Goal: Information Seeking & Learning: Check status

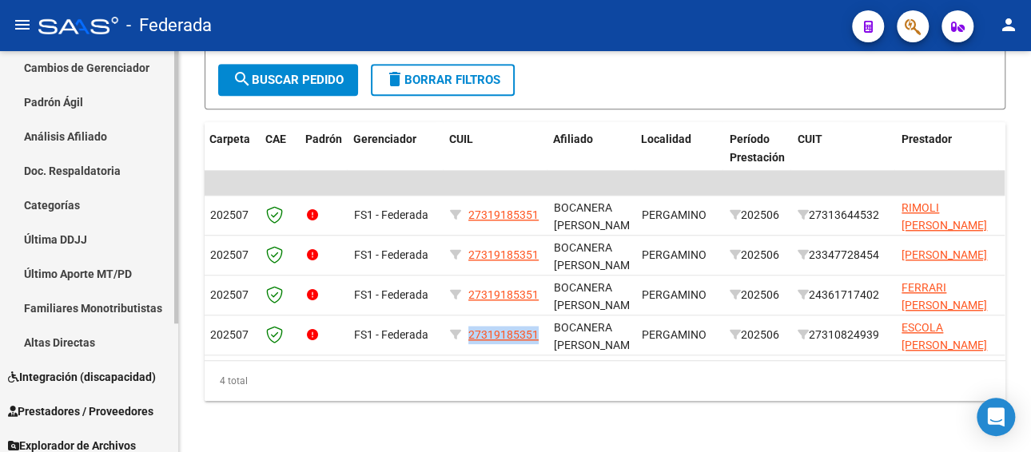
scroll to position [189, 0]
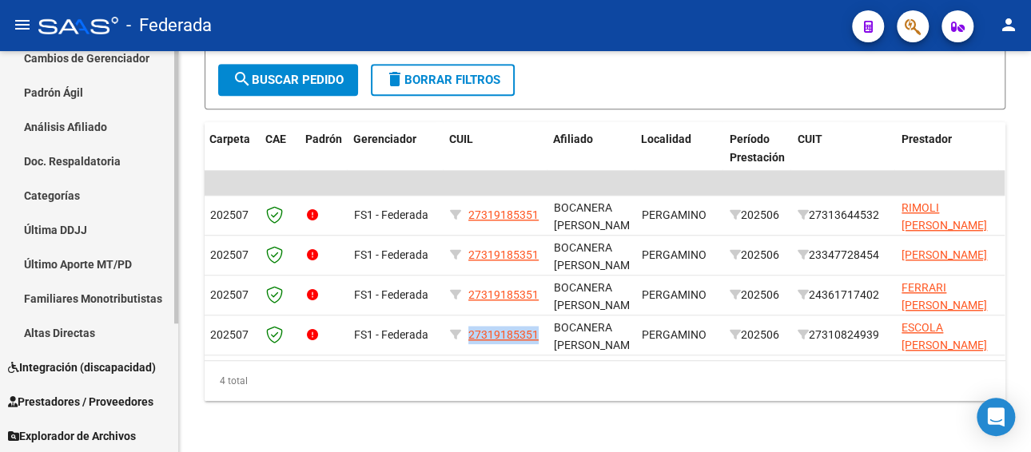
click at [75, 369] on span "Integración (discapacidad)" at bounding box center [82, 368] width 148 height 18
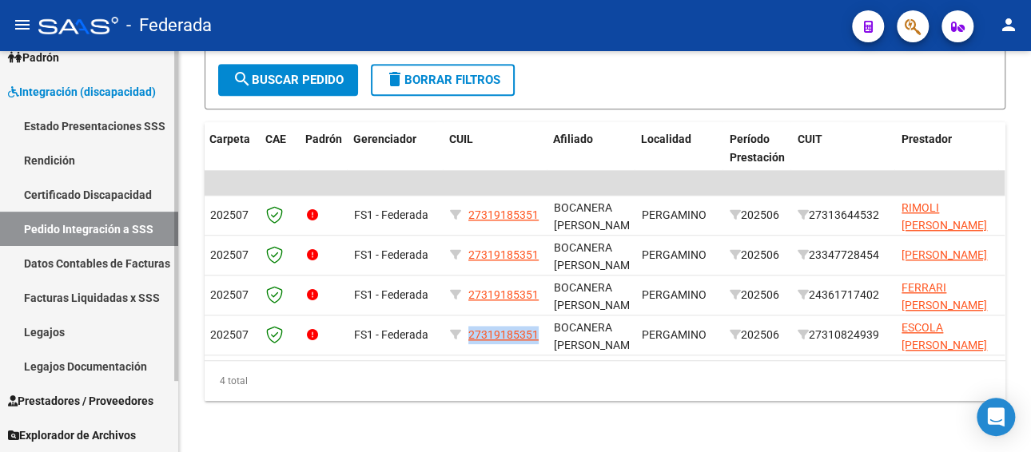
scroll to position [86, 0]
click at [50, 337] on link "Legajos" at bounding box center [89, 332] width 178 height 34
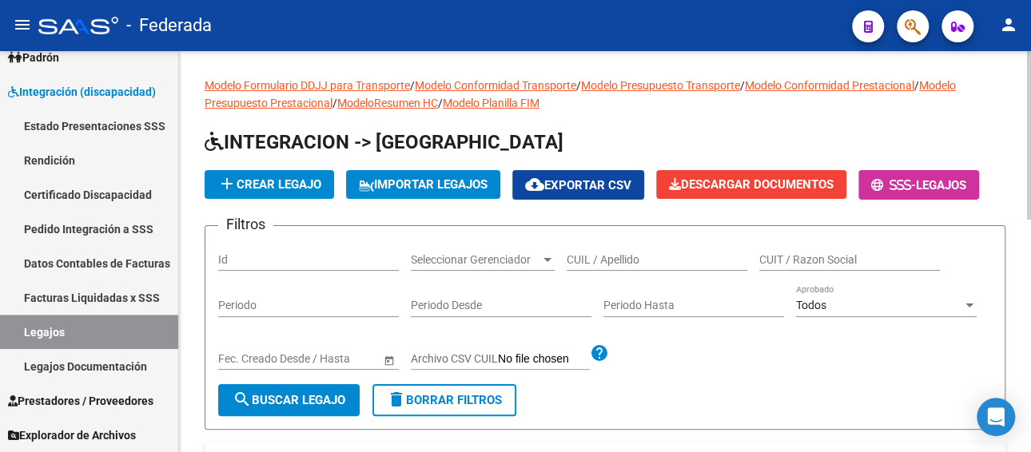
click at [605, 256] on input "CUIL / Apellido" at bounding box center [657, 260] width 181 height 14
paste input "MORAGAS GERONIMO"
click at [312, 397] on span "search Buscar Legajo" at bounding box center [289, 400] width 113 height 14
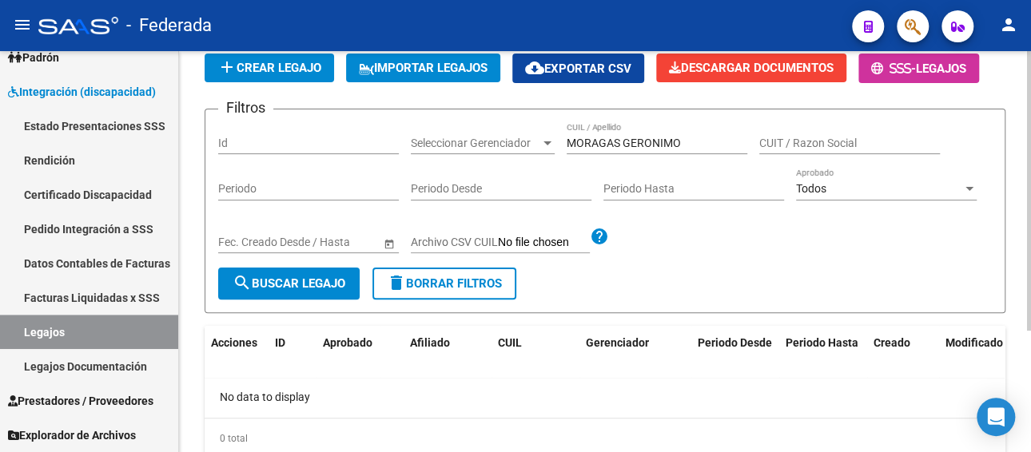
scroll to position [93, 0]
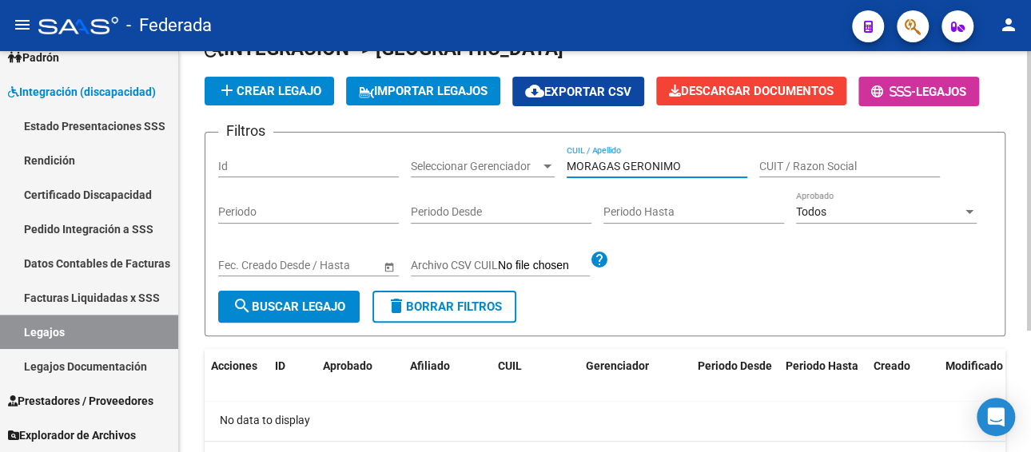
drag, startPoint x: 627, startPoint y: 159, endPoint x: 559, endPoint y: 159, distance: 67.9
click at [559, 159] on div "Filtros Id Seleccionar Gerenciador Seleccionar Gerenciador MORAGAS GERONIMO CUI…" at bounding box center [604, 217] width 773 height 145
paste input "20507586199"
type input "20507586199O"
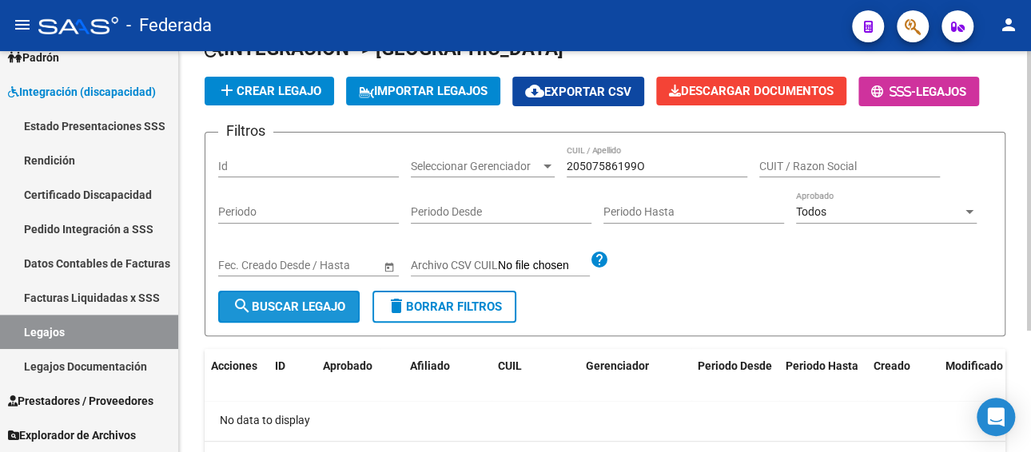
click at [297, 300] on span "search Buscar Legajo" at bounding box center [289, 307] width 113 height 14
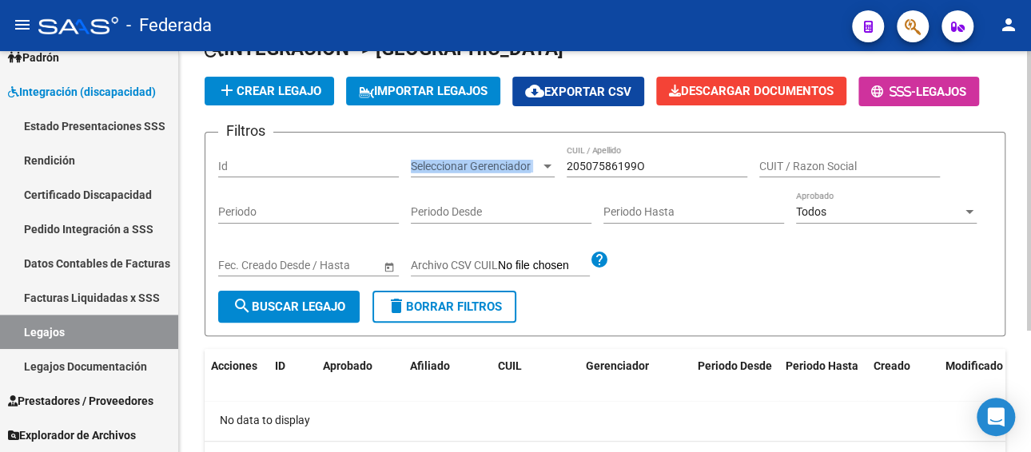
drag, startPoint x: 655, startPoint y: 154, endPoint x: 549, endPoint y: 149, distance: 106.4
click at [549, 149] on div "Filtros Id Seleccionar Gerenciador Seleccionar Gerenciador 20507586199O CUIL / …" at bounding box center [604, 217] width 773 height 145
click at [658, 157] on div "20507586199O CUIL / Apellido" at bounding box center [657, 161] width 181 height 32
drag, startPoint x: 658, startPoint y: 157, endPoint x: 579, endPoint y: 158, distance: 78.3
click at [579, 158] on div "20507586199O CUIL / Apellido" at bounding box center [657, 161] width 181 height 32
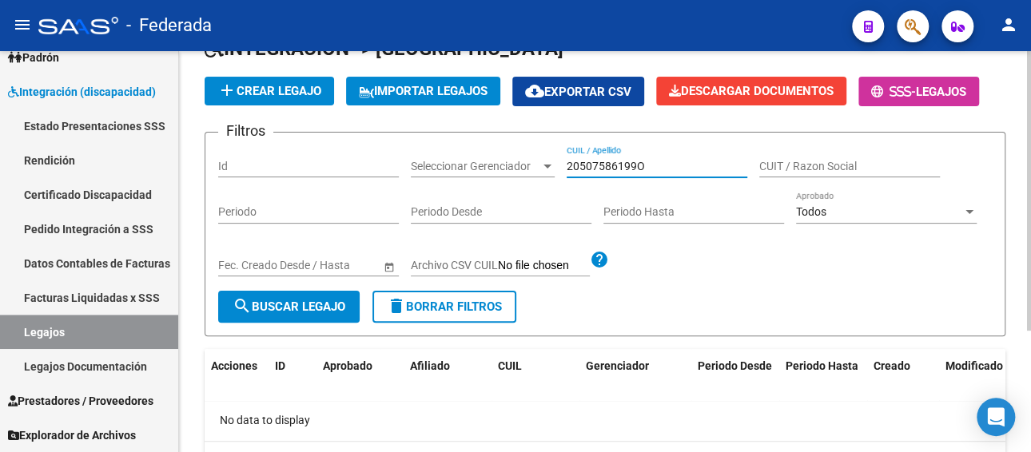
drag, startPoint x: 650, startPoint y: 167, endPoint x: 550, endPoint y: 165, distance: 100.7
click at [550, 165] on div "Filtros Id Seleccionar Gerenciador Seleccionar Gerenciador 20507586199O CUIL / …" at bounding box center [604, 217] width 773 height 145
paste input "20507586199"
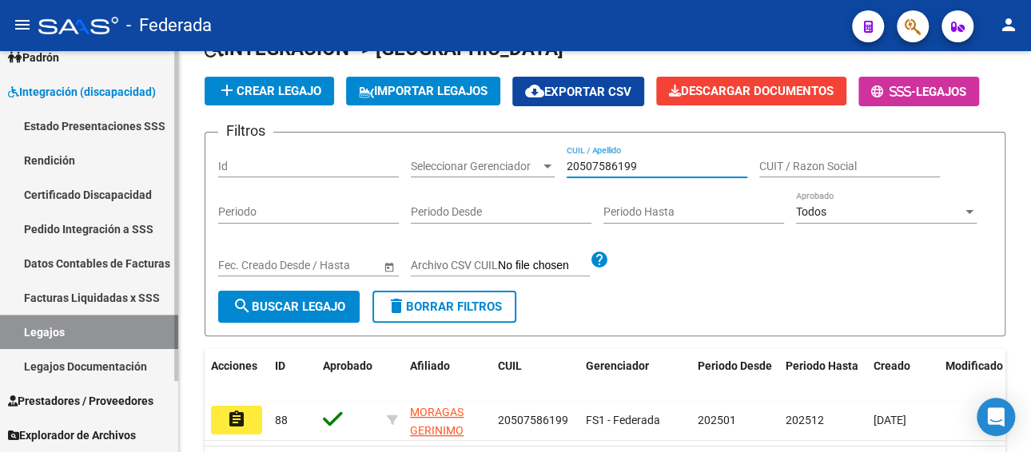
type input "20507586199"
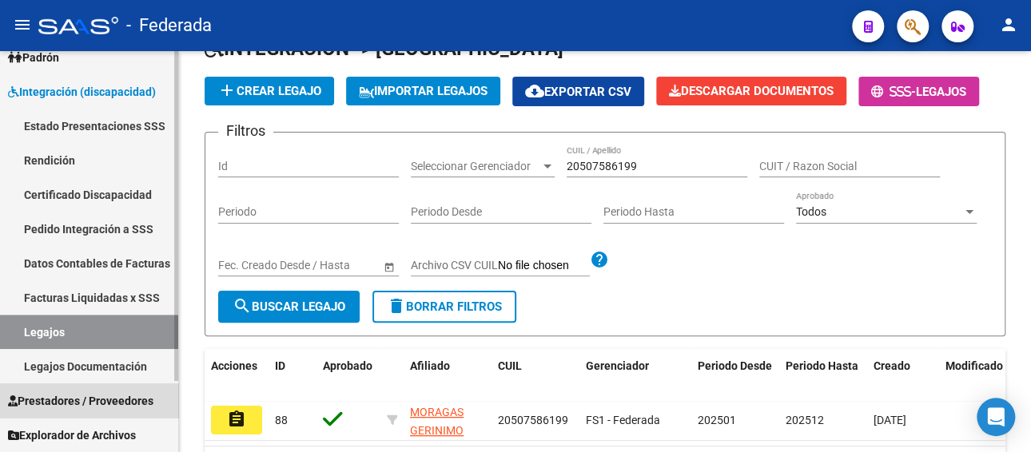
click at [105, 404] on span "Prestadores / Proveedores" at bounding box center [80, 401] width 145 height 18
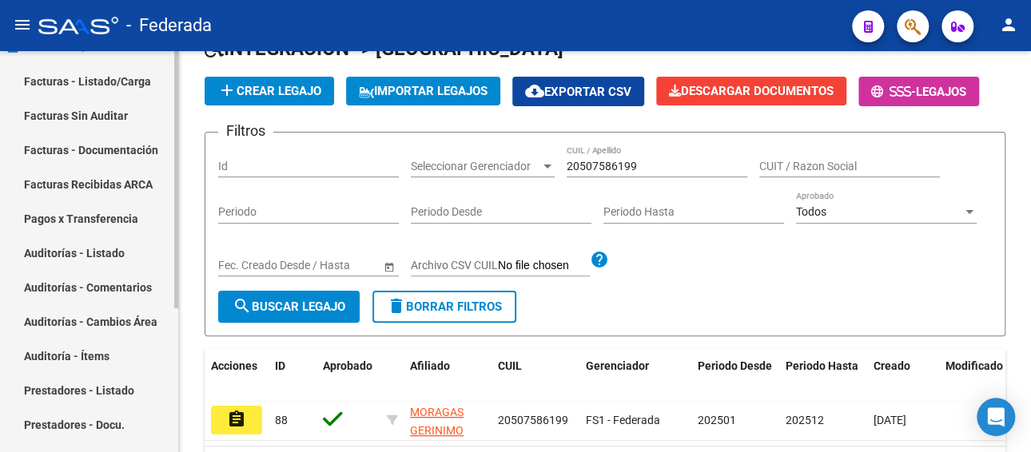
scroll to position [64, 0]
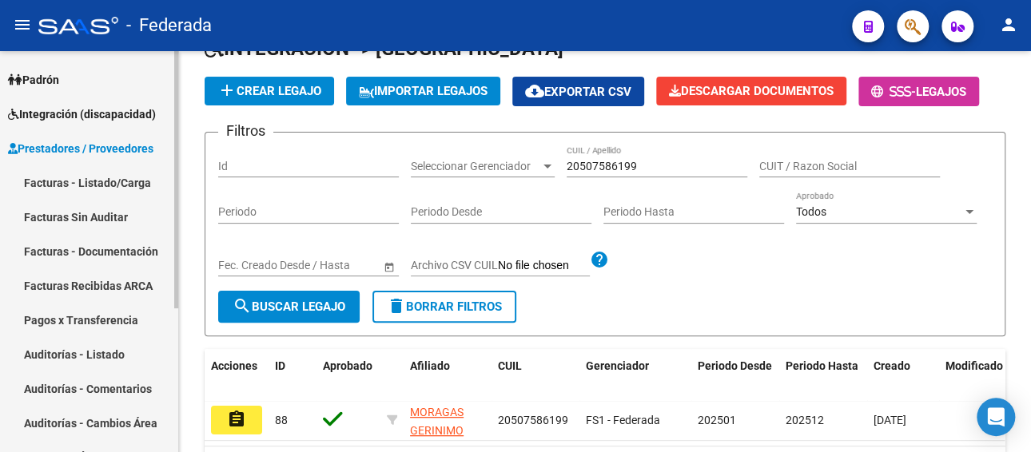
click at [82, 110] on span "Integración (discapacidad)" at bounding box center [82, 114] width 148 height 18
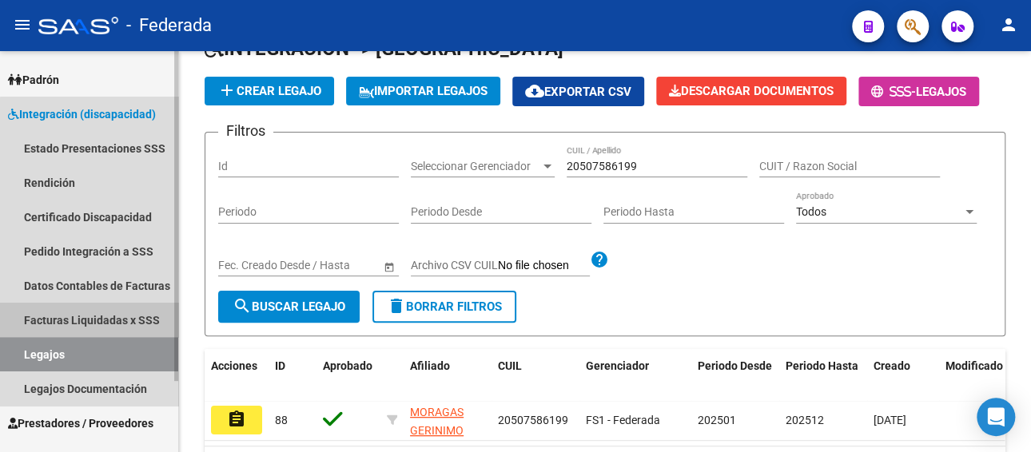
click at [116, 320] on link "Facturas Liquidadas x SSS" at bounding box center [89, 320] width 178 height 34
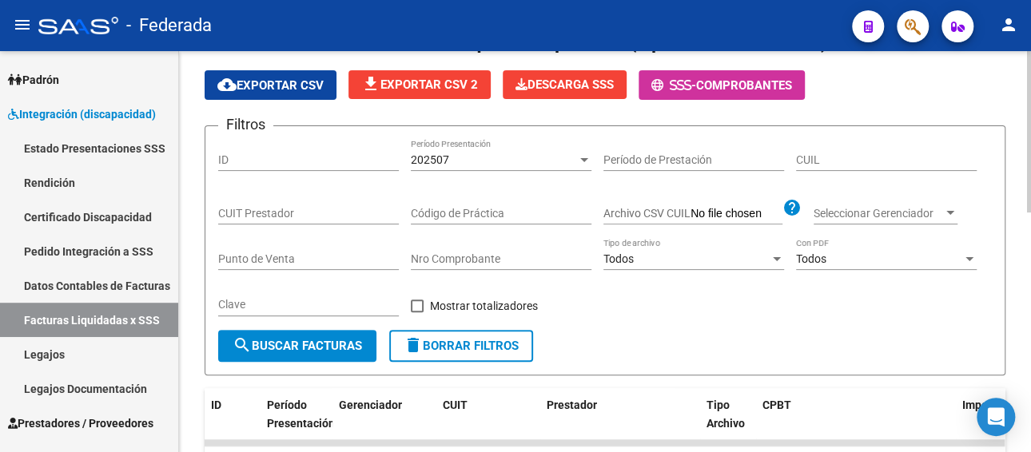
click at [531, 161] on div "202507" at bounding box center [494, 160] width 166 height 14
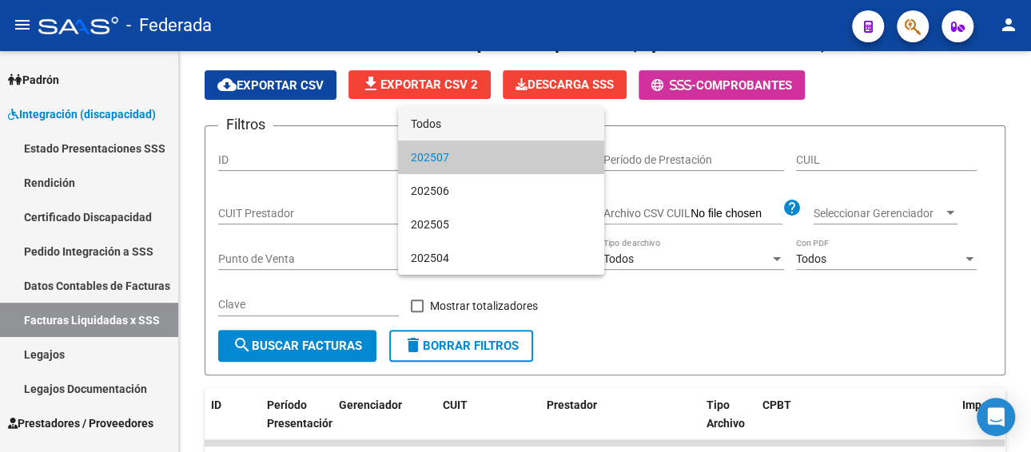
click at [475, 129] on span "Todos" at bounding box center [501, 124] width 181 height 34
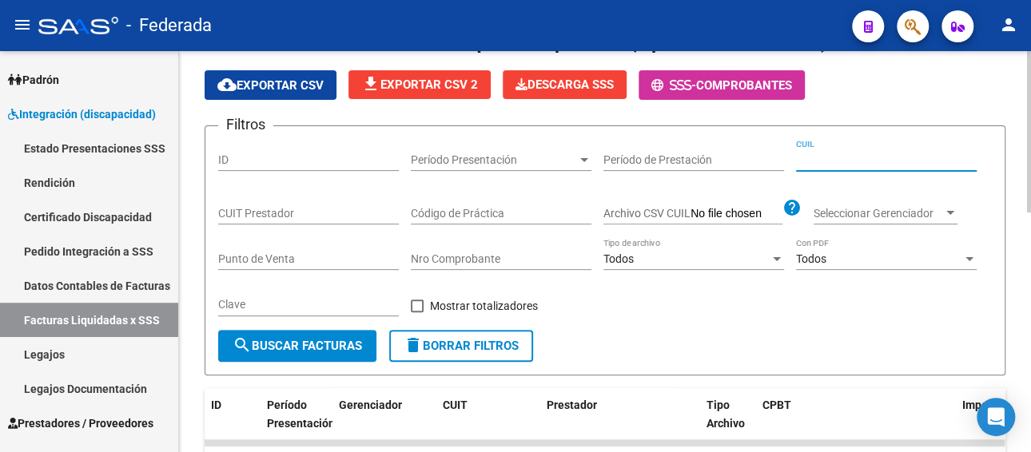
click at [936, 156] on input "CUIL" at bounding box center [886, 160] width 181 height 14
paste input "20-50758619-9"
type input "20-50758619-9"
click at [340, 336] on button "search Buscar Facturas" at bounding box center [297, 346] width 158 height 32
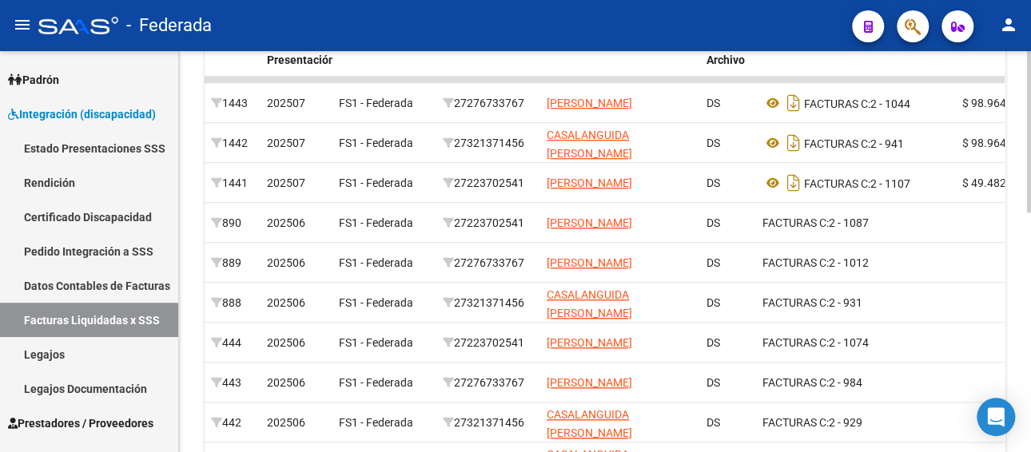
scroll to position [493, 0]
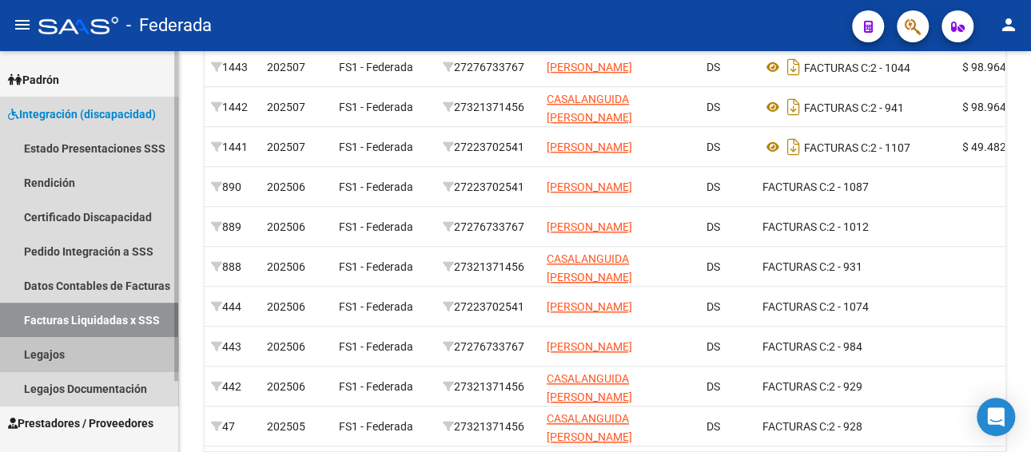
click at [79, 348] on link "Legajos" at bounding box center [89, 354] width 178 height 34
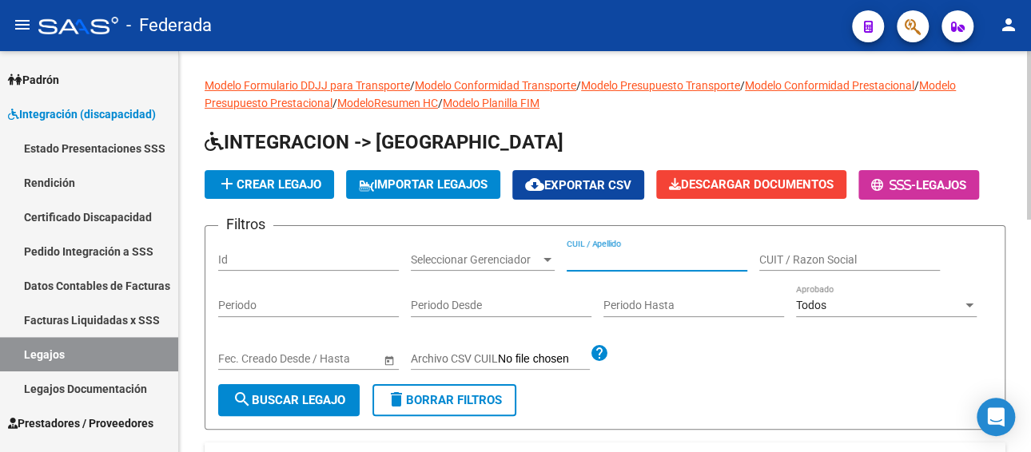
click at [606, 256] on input "CUIL / Apellido" at bounding box center [657, 260] width 181 height 14
paste input "[PERSON_NAME]"
type input "[PERSON_NAME]"
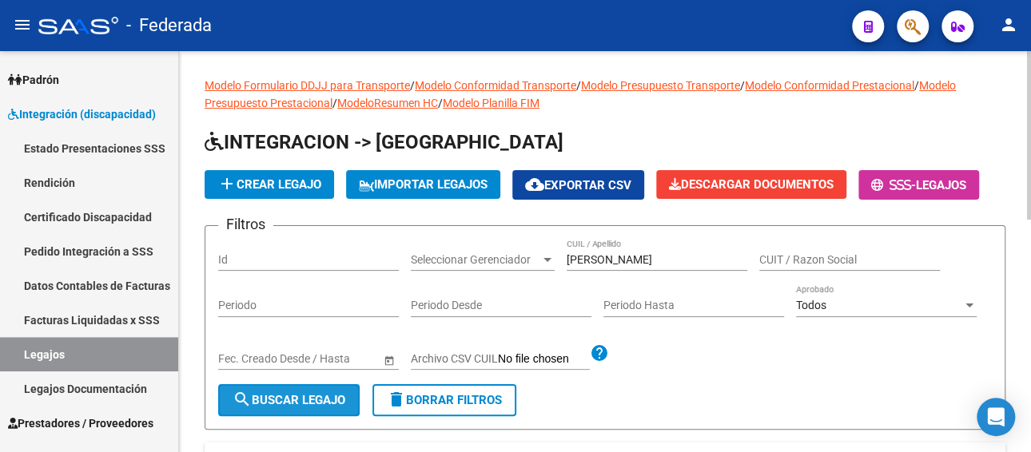
click at [287, 393] on span "search Buscar Legajo" at bounding box center [289, 400] width 113 height 14
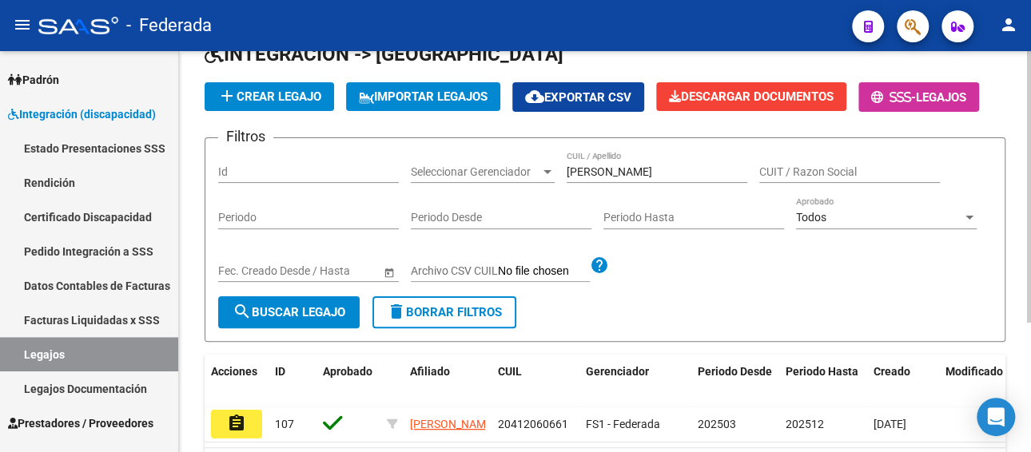
scroll to position [160, 0]
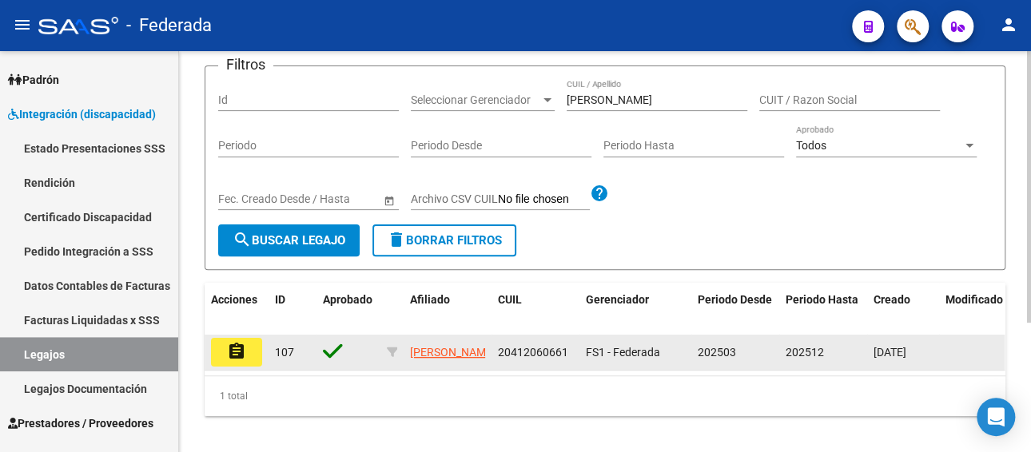
click at [566, 356] on span "20412060661" at bounding box center [533, 352] width 70 height 13
drag, startPoint x: 567, startPoint y: 356, endPoint x: 495, endPoint y: 356, distance: 71.9
click at [495, 356] on datatable-body-cell "20412060661" at bounding box center [535, 352] width 88 height 35
copy span "20412060661"
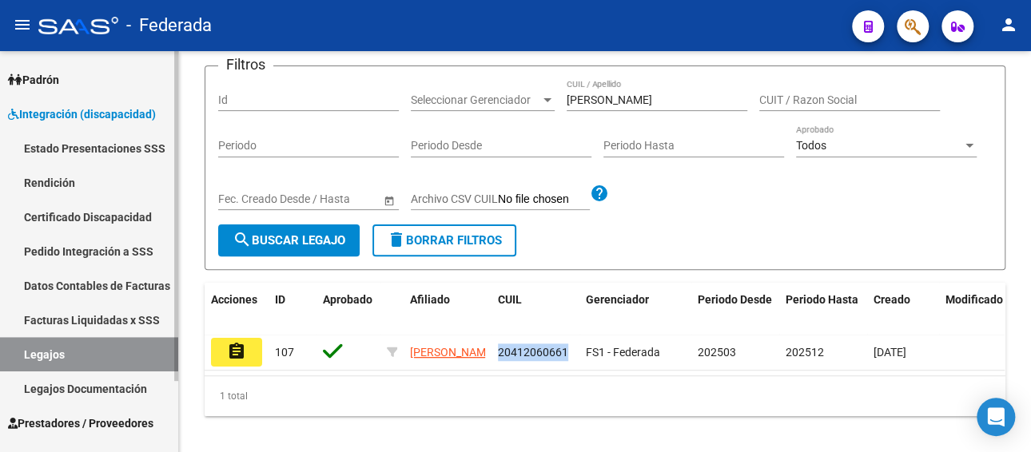
click at [80, 315] on link "Facturas Liquidadas x SSS" at bounding box center [89, 320] width 178 height 34
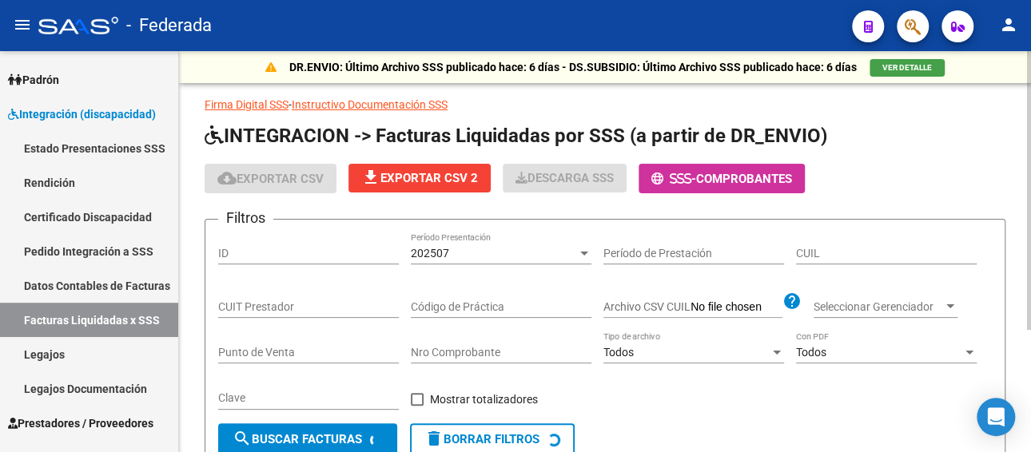
click at [479, 250] on div "202507" at bounding box center [494, 254] width 166 height 14
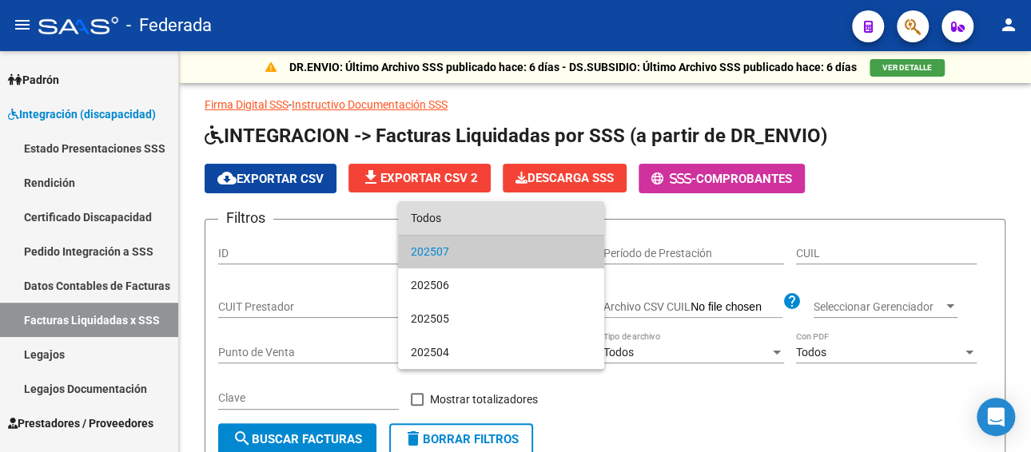
click at [481, 220] on span "Todos" at bounding box center [501, 218] width 181 height 34
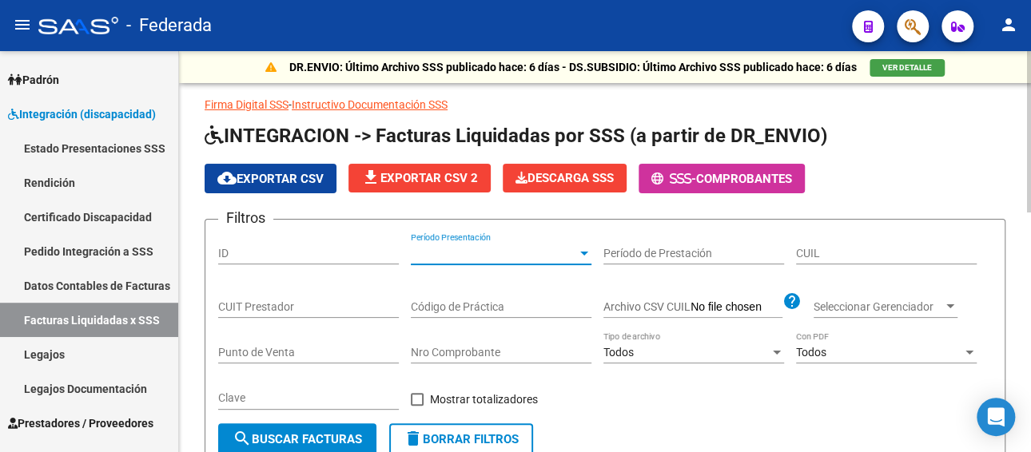
click at [824, 252] on input "CUIL" at bounding box center [886, 254] width 181 height 14
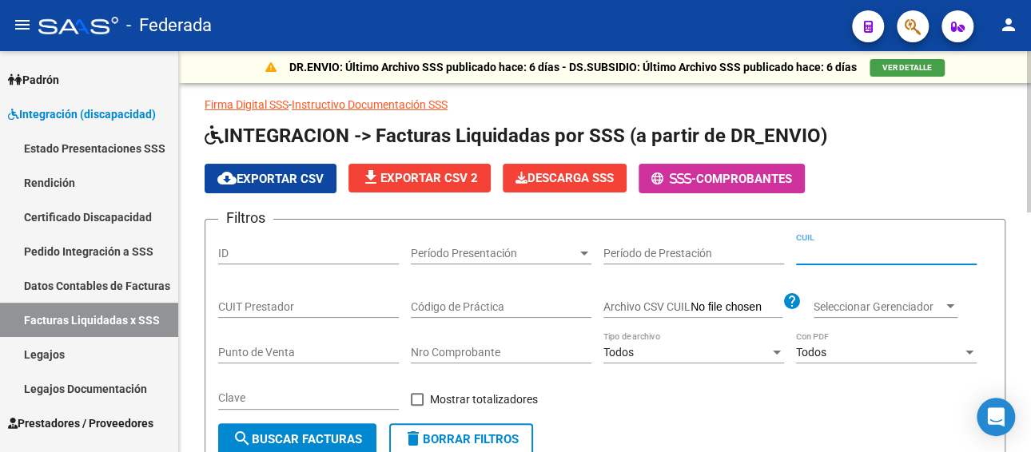
paste input "20-41206066-1"
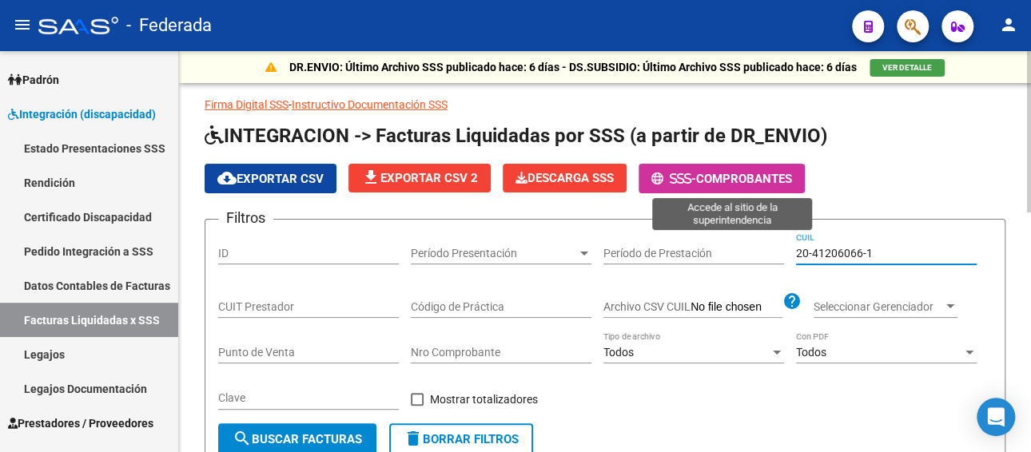
type input "20-41206066-1"
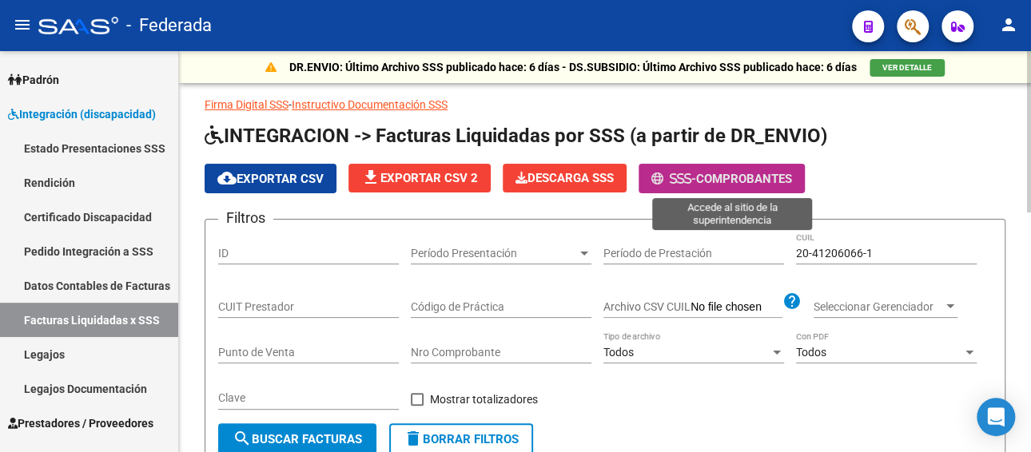
click at [723, 180] on span "Comprobantes" at bounding box center [744, 179] width 96 height 14
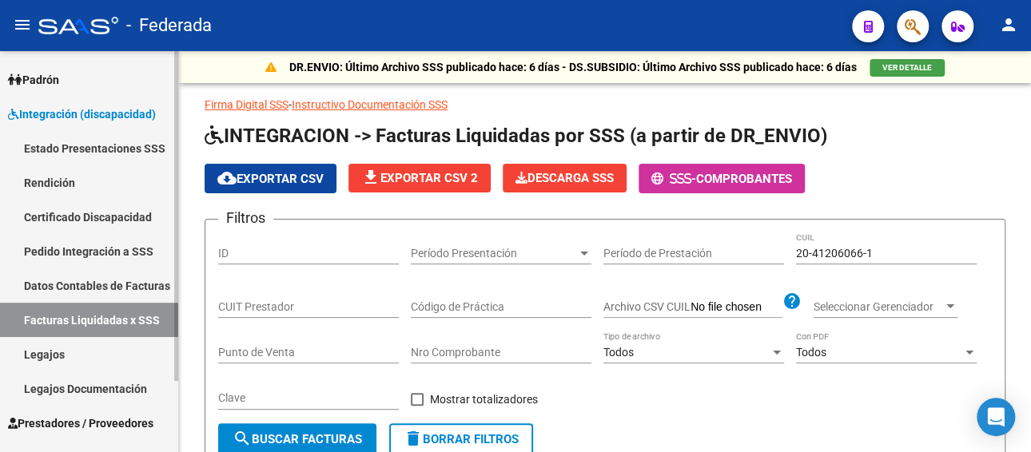
click at [75, 350] on link "Legajos" at bounding box center [89, 354] width 178 height 34
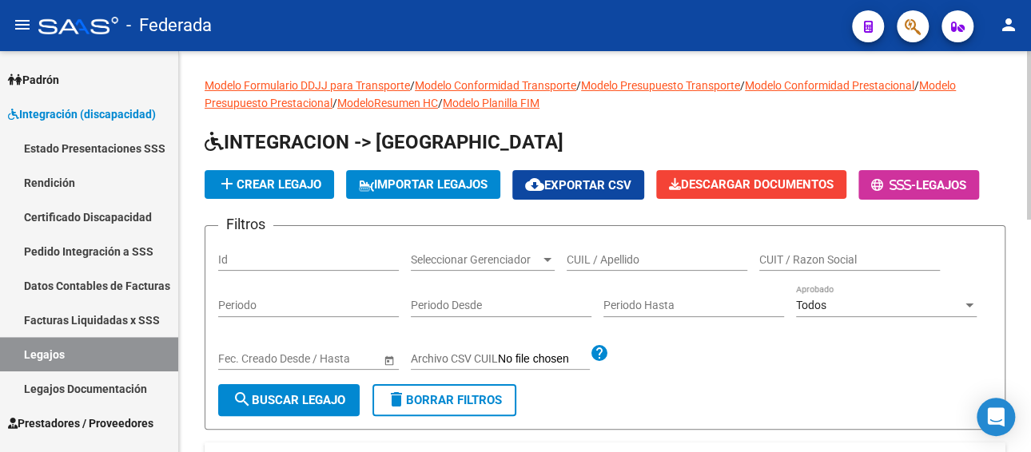
click at [614, 263] on input "CUIL / Apellido" at bounding box center [657, 260] width 181 height 14
paste input "ZAPATA CALDUBEH MILO"
type input "ZAPATA CALDUBEH MILO"
click at [272, 391] on button "search Buscar Legajo" at bounding box center [288, 400] width 141 height 32
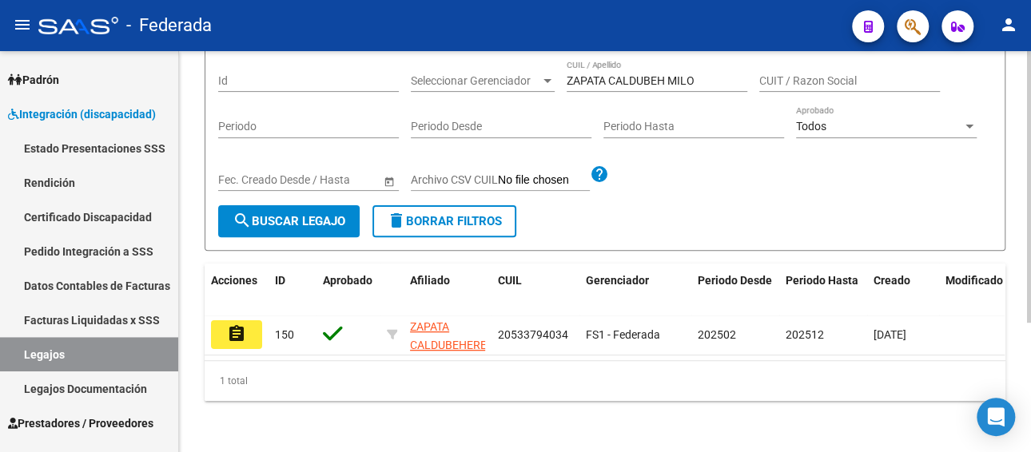
scroll to position [191, 0]
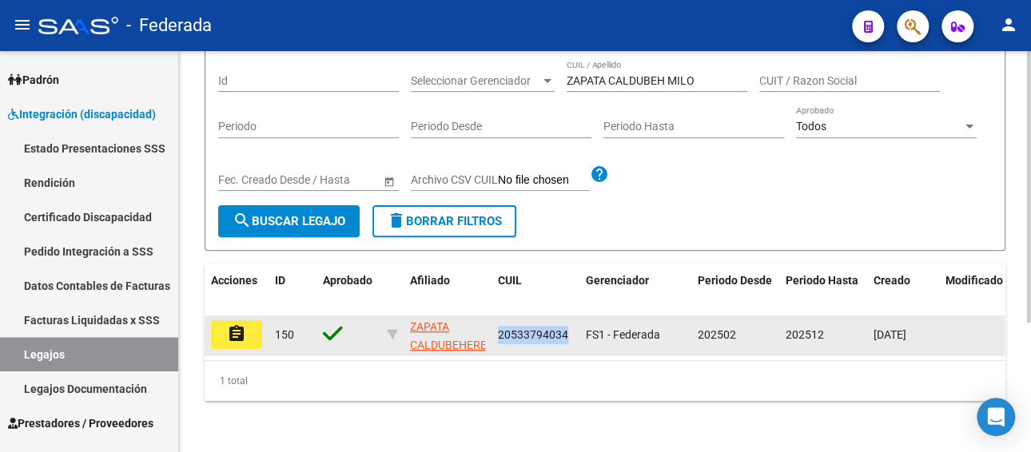
drag, startPoint x: 572, startPoint y: 314, endPoint x: 492, endPoint y: 318, distance: 80.0
click at [492, 318] on datatable-body-cell "20533794034" at bounding box center [535, 335] width 88 height 39
copy span "20533794034"
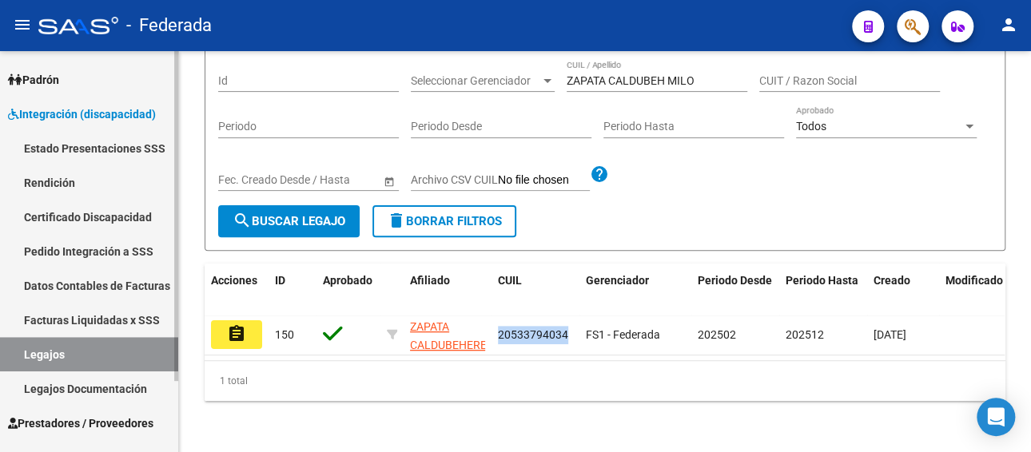
click at [137, 317] on link "Facturas Liquidadas x SSS" at bounding box center [89, 320] width 178 height 34
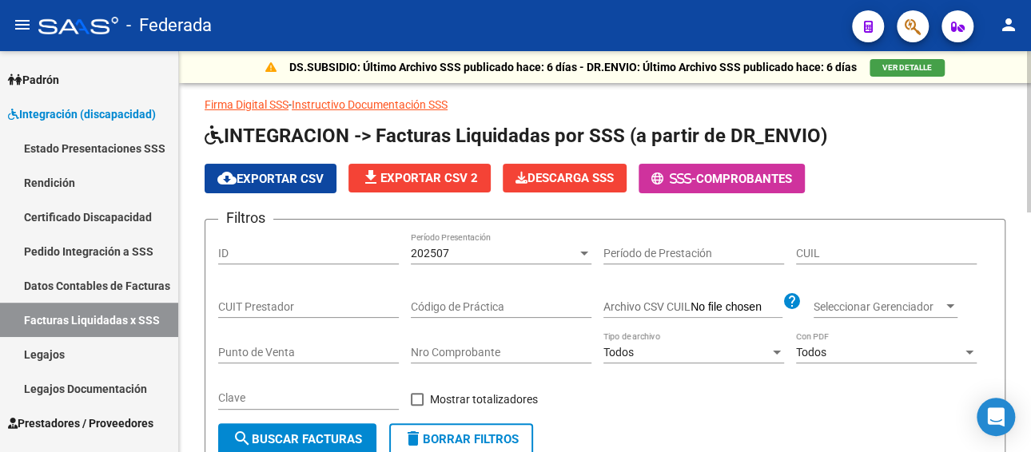
click at [495, 250] on div "202507" at bounding box center [494, 254] width 166 height 14
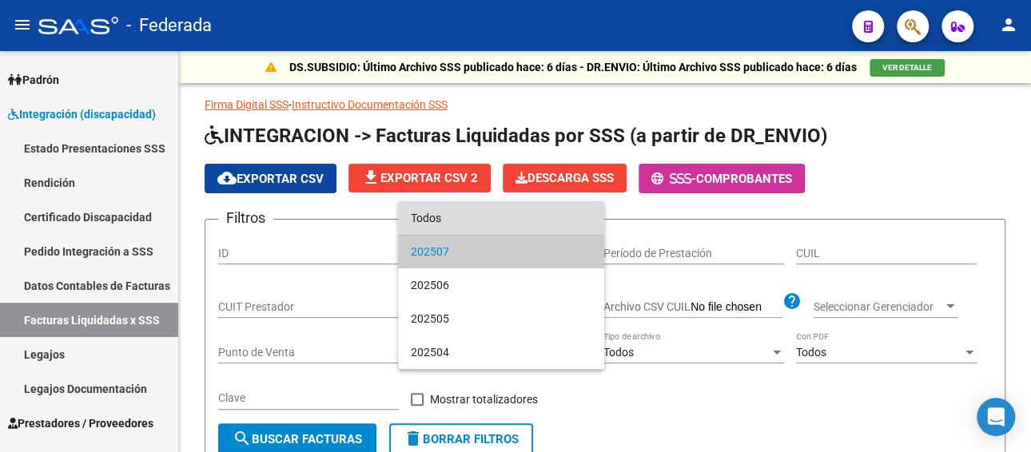
click at [479, 219] on span "Todos" at bounding box center [501, 218] width 181 height 34
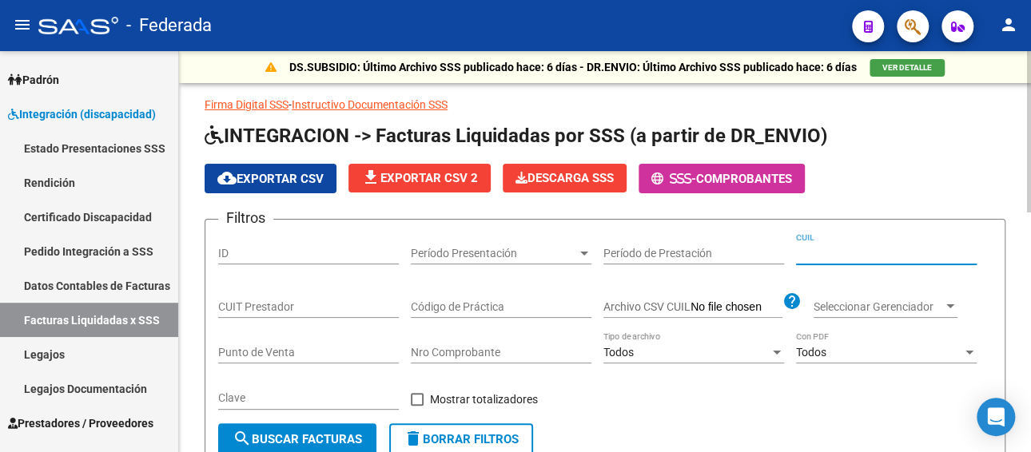
click at [848, 247] on input "CUIL" at bounding box center [886, 254] width 181 height 14
paste input "20-53379403-4"
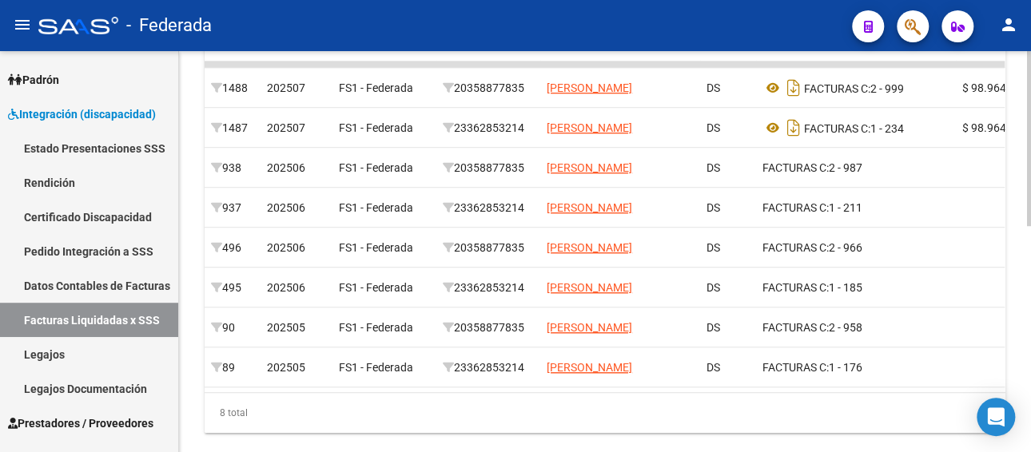
scroll to position [479, 0]
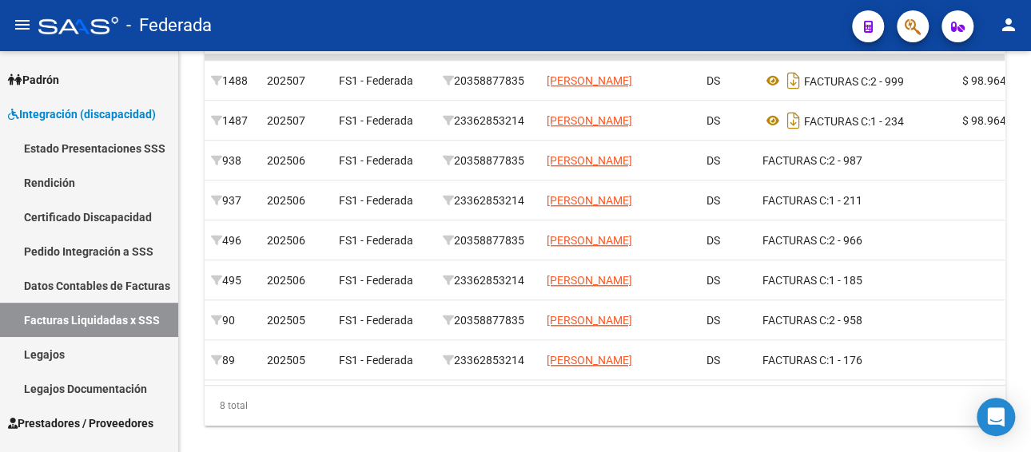
type input "20-53379403-4"
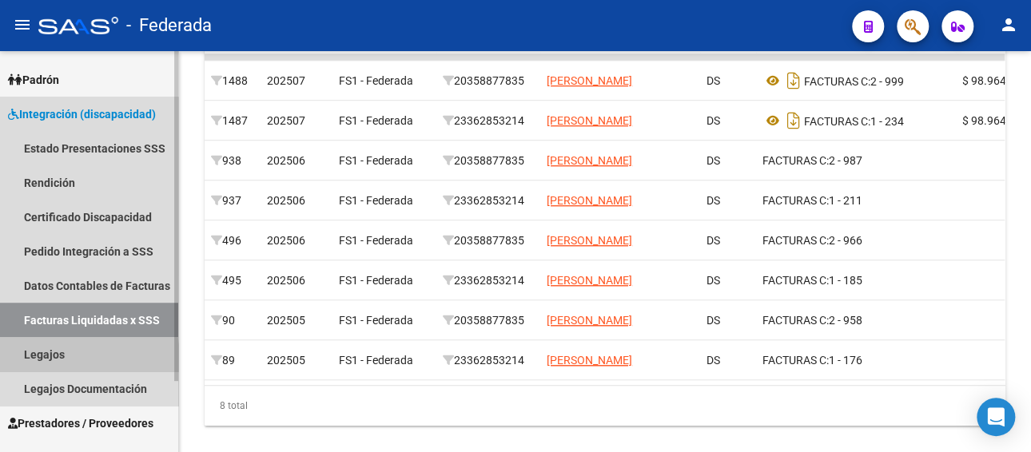
click at [64, 358] on link "Legajos" at bounding box center [89, 354] width 178 height 34
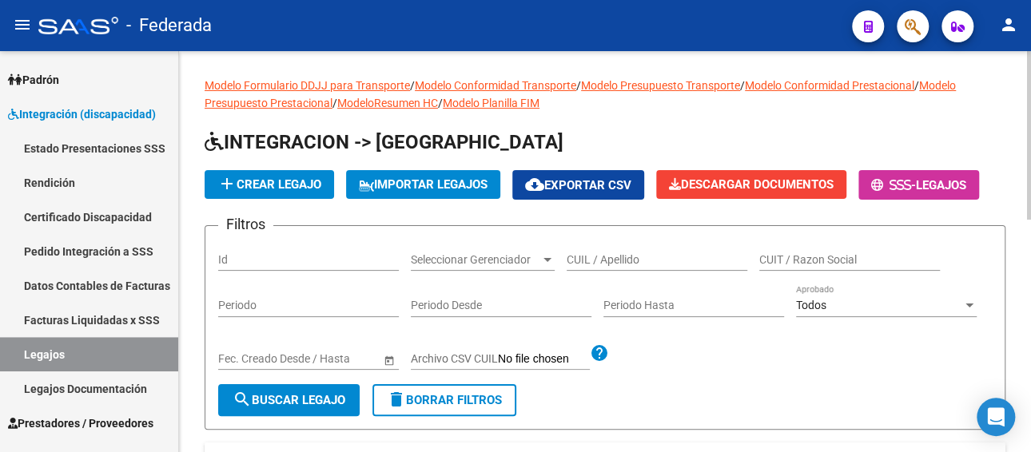
click at [639, 251] on div "CUIL / Apellido" at bounding box center [657, 255] width 181 height 32
paste input "[PERSON_NAME]"
click at [329, 393] on span "search Buscar Legajo" at bounding box center [289, 400] width 113 height 14
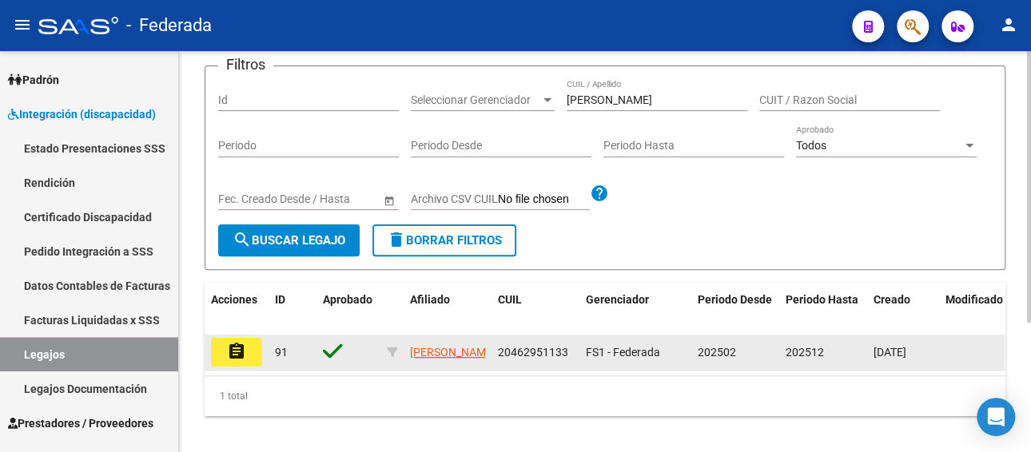
drag, startPoint x: 566, startPoint y: 353, endPoint x: 487, endPoint y: 352, distance: 78.3
click at [487, 352] on div "assignment 91 [PERSON_NAME] 20462951133 FS1 - Federada 202502 202512 [DATE]" at bounding box center [748, 353] width 1086 height 36
copy div "20462951133"
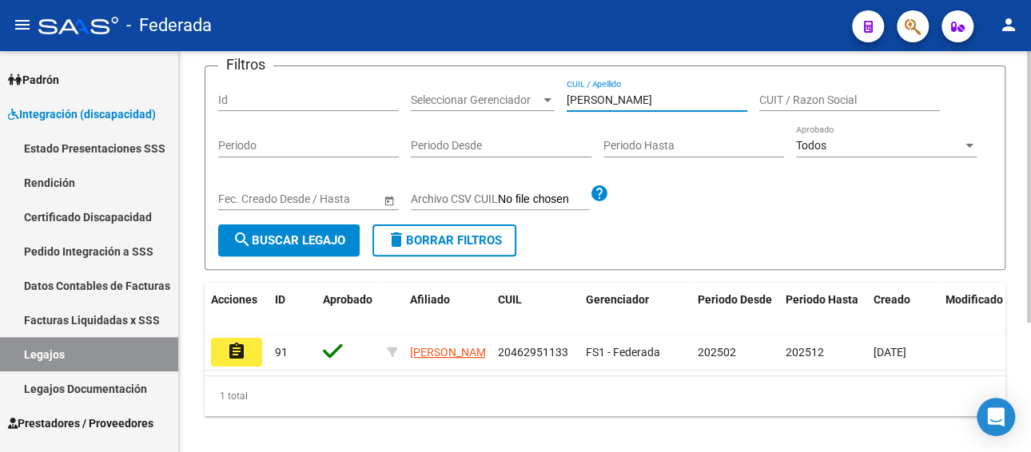
paste input "[PERSON_NAME]"
drag, startPoint x: 670, startPoint y: 99, endPoint x: 453, endPoint y: 108, distance: 217.5
click at [453, 108] on div "Filtros Id Seleccionar Gerenciador Seleccionar Gerenciador [PERSON_NAME] / Apel…" at bounding box center [604, 151] width 773 height 145
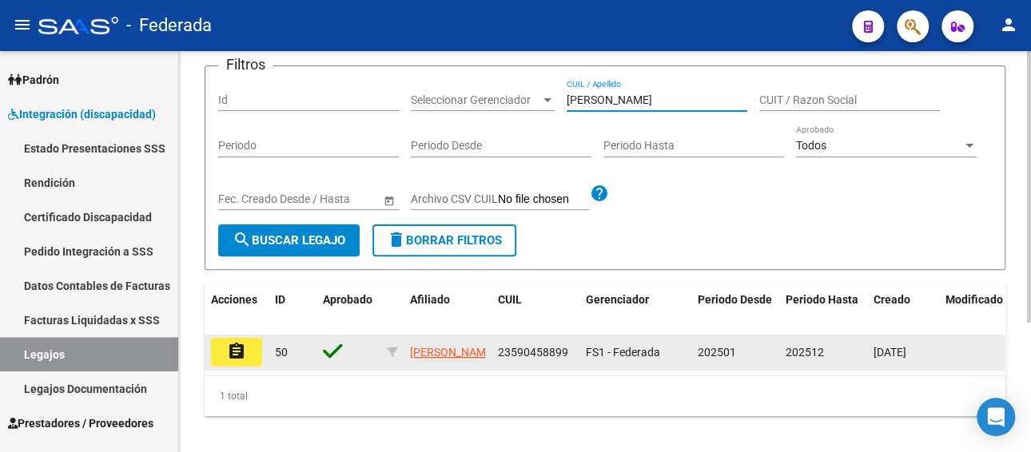
type input "[PERSON_NAME]"
drag, startPoint x: 570, startPoint y: 349, endPoint x: 494, endPoint y: 362, distance: 77.0
click at [494, 362] on datatable-body-cell "23590458899" at bounding box center [535, 352] width 88 height 35
copy span "23590458899"
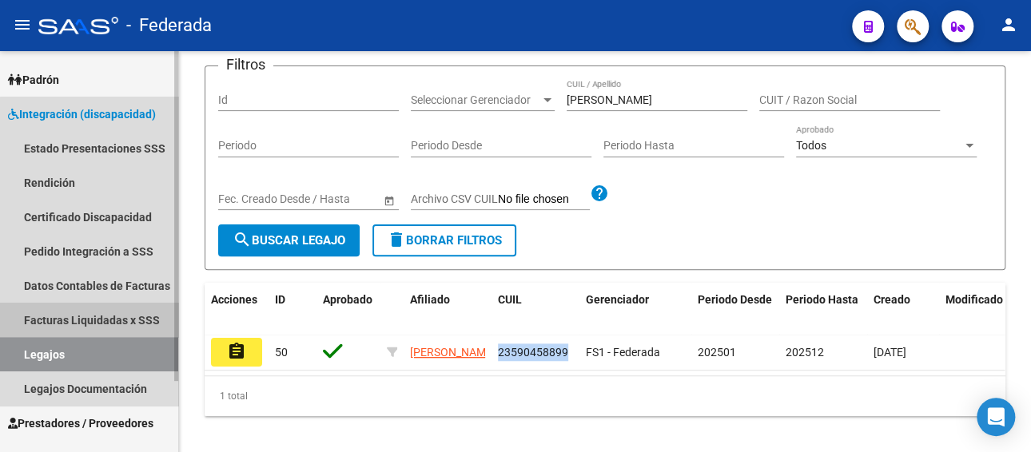
click at [106, 325] on link "Facturas Liquidadas x SSS" at bounding box center [89, 320] width 178 height 34
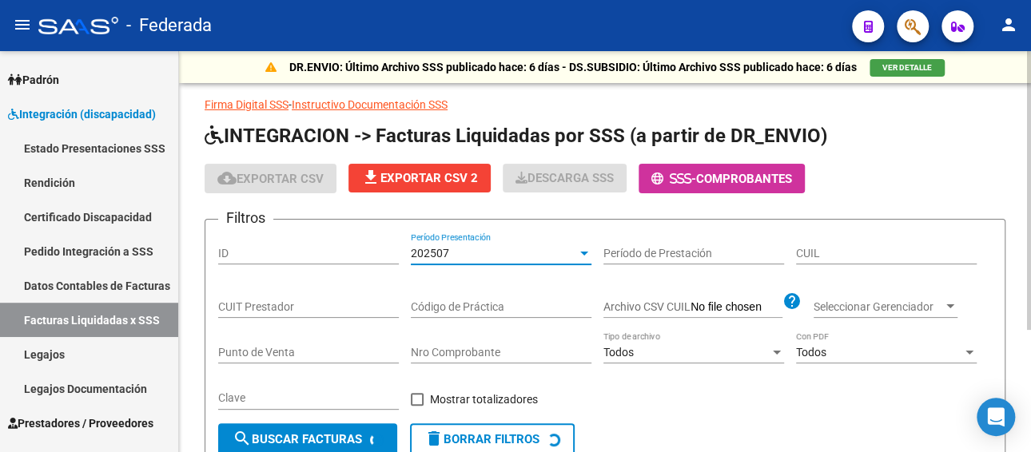
click at [463, 250] on div "202507" at bounding box center [494, 254] width 166 height 14
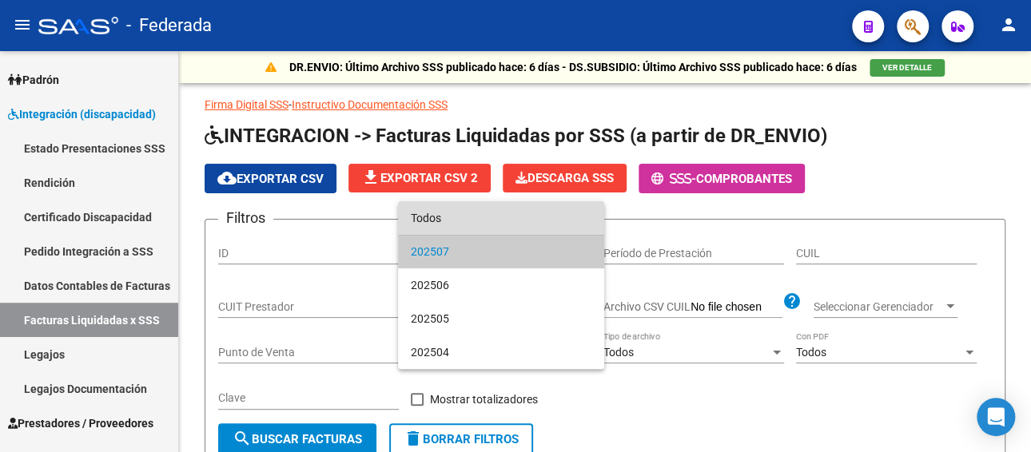
click at [463, 222] on span "Todos" at bounding box center [501, 218] width 181 height 34
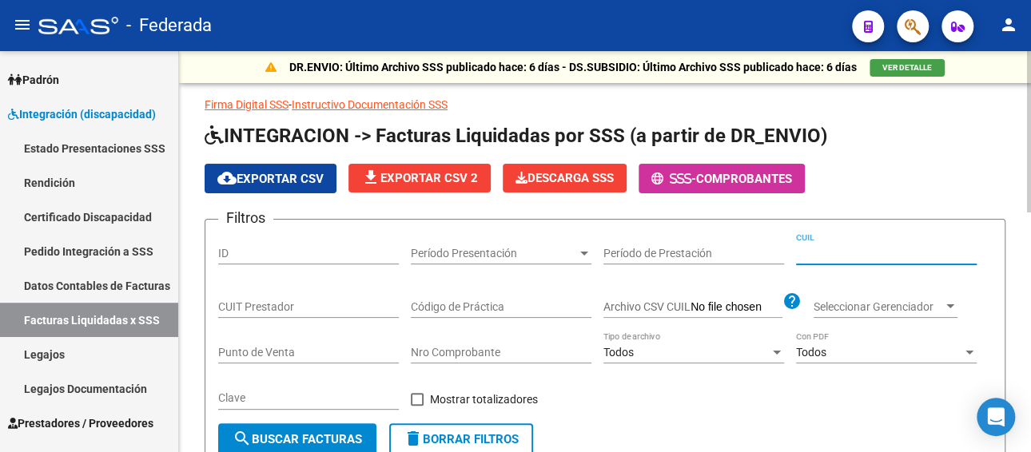
click at [833, 251] on input "CUIL" at bounding box center [886, 254] width 181 height 14
paste input "23-59045889-9"
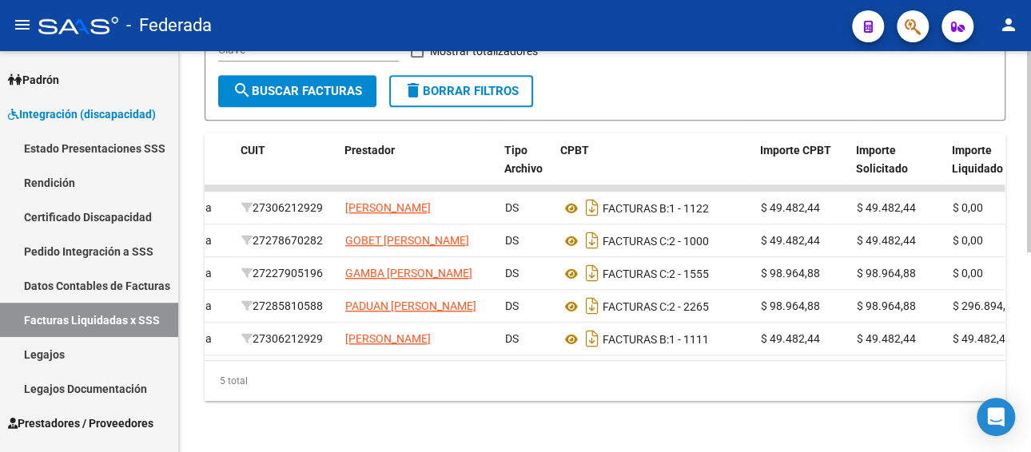
scroll to position [0, 446]
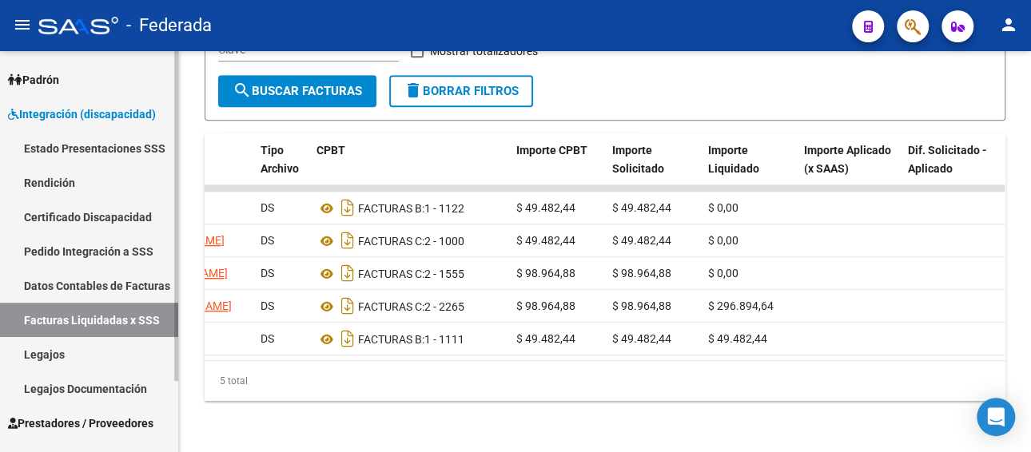
type input "23-59045889-9"
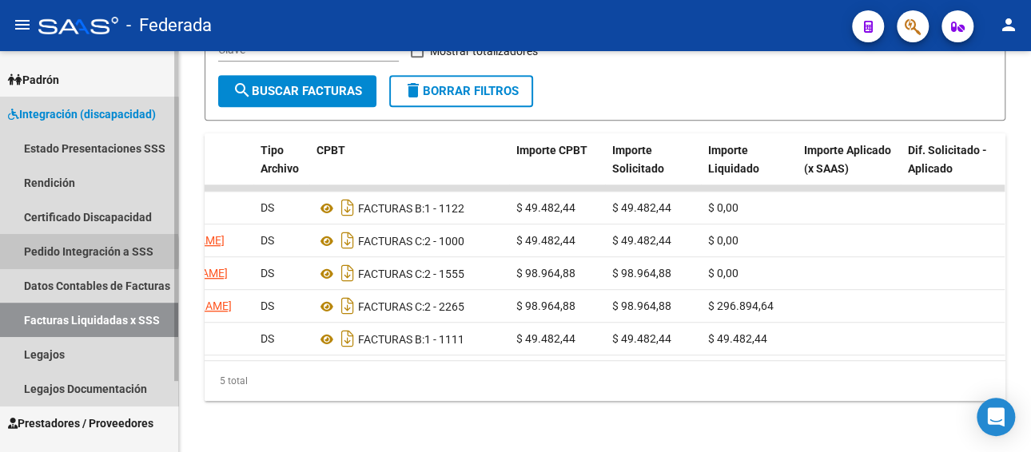
click at [72, 252] on link "Pedido Integración a SSS" at bounding box center [89, 251] width 178 height 34
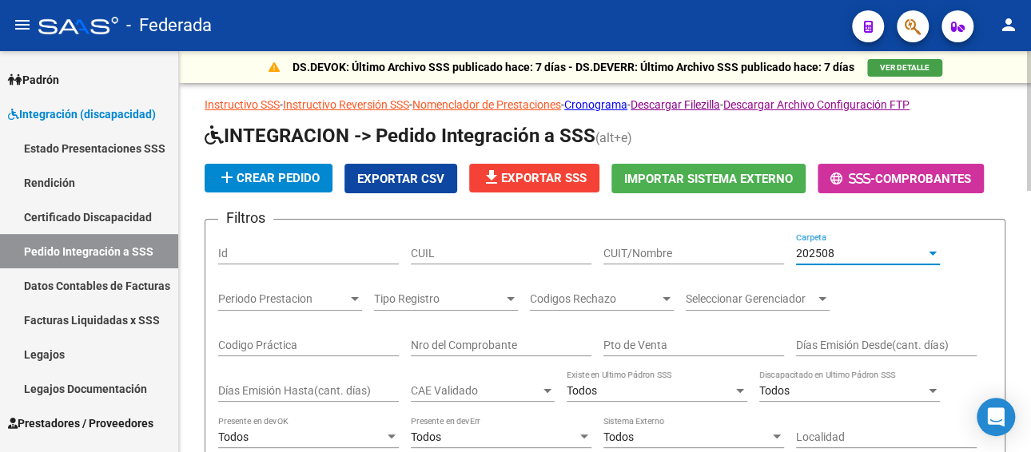
click at [834, 256] on div "202508" at bounding box center [860, 254] width 129 height 14
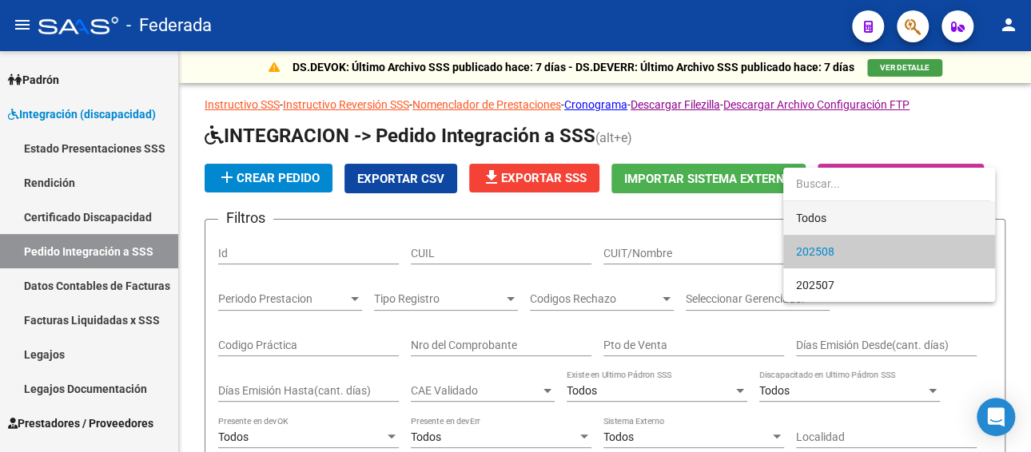
click at [833, 218] on span "Todos" at bounding box center [889, 218] width 186 height 34
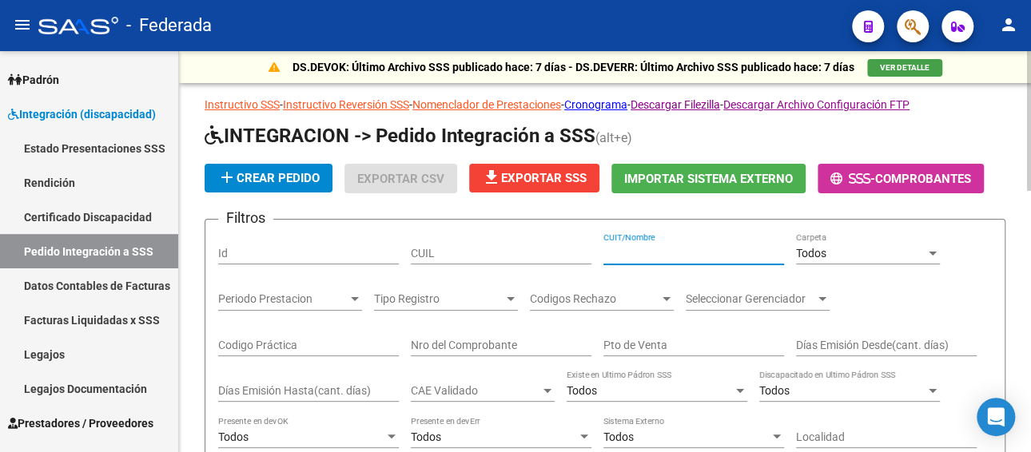
click at [677, 249] on input "CUIT/Nombre" at bounding box center [693, 254] width 181 height 14
paste input "23590458899"
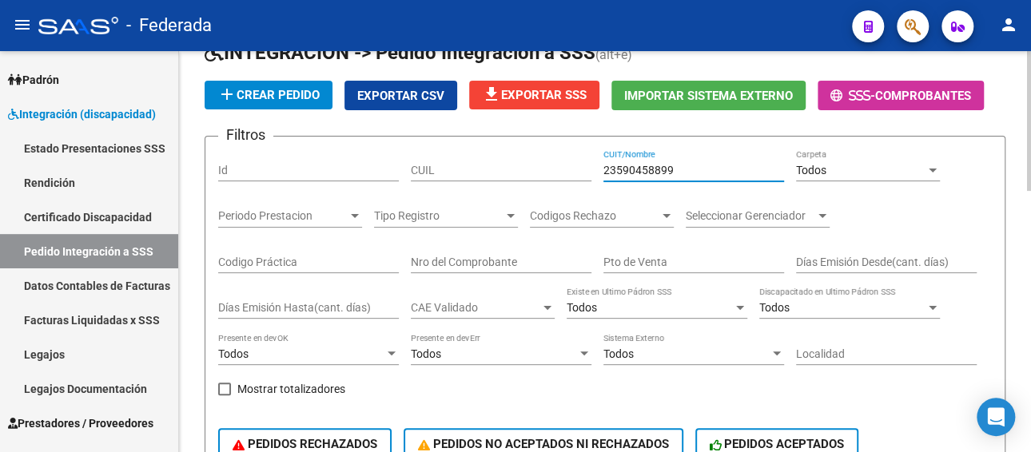
scroll to position [240, 0]
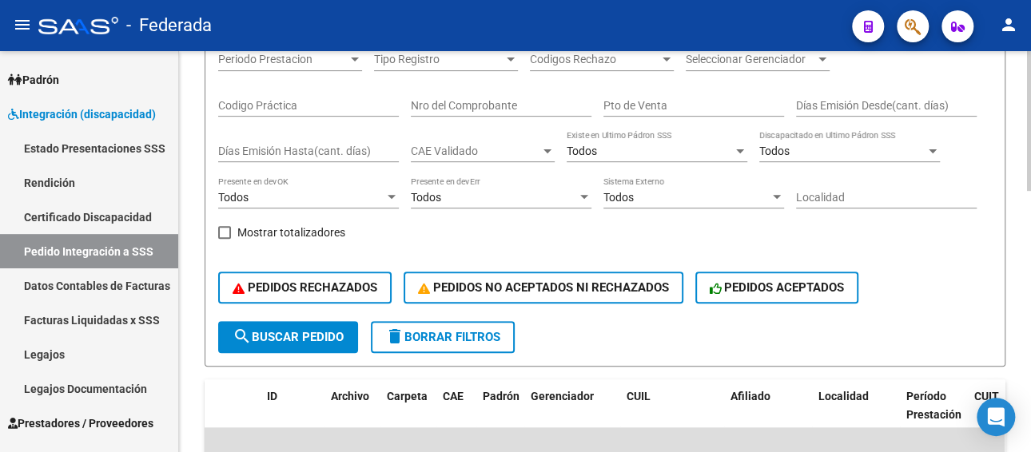
type input "23590458899"
click at [276, 330] on span "search Buscar Pedido" at bounding box center [288, 337] width 111 height 14
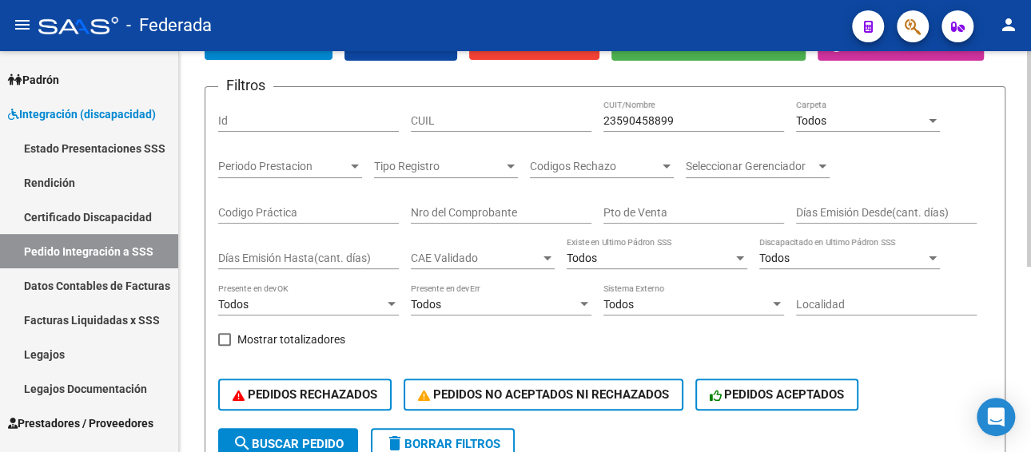
scroll to position [106, 0]
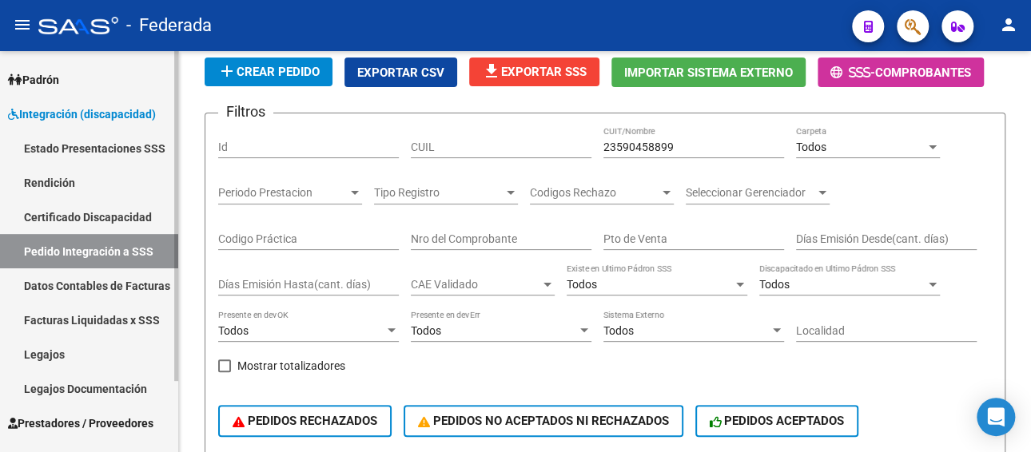
click at [127, 249] on link "Pedido Integración a SSS" at bounding box center [89, 251] width 178 height 34
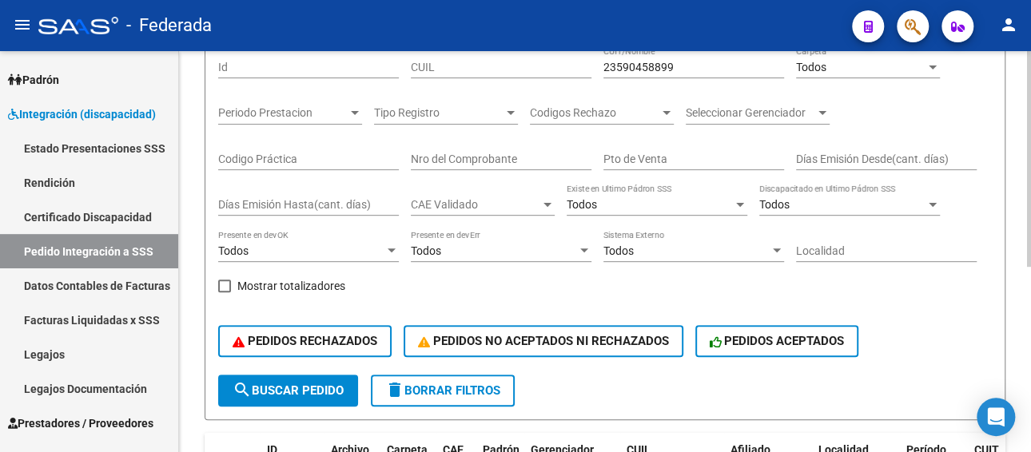
click at [296, 387] on span "search Buscar Pedido" at bounding box center [288, 391] width 111 height 14
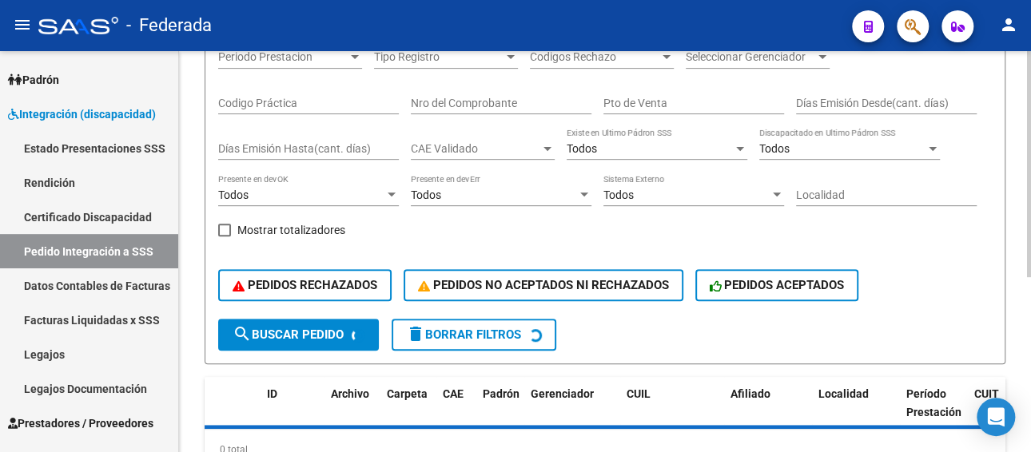
scroll to position [310, 0]
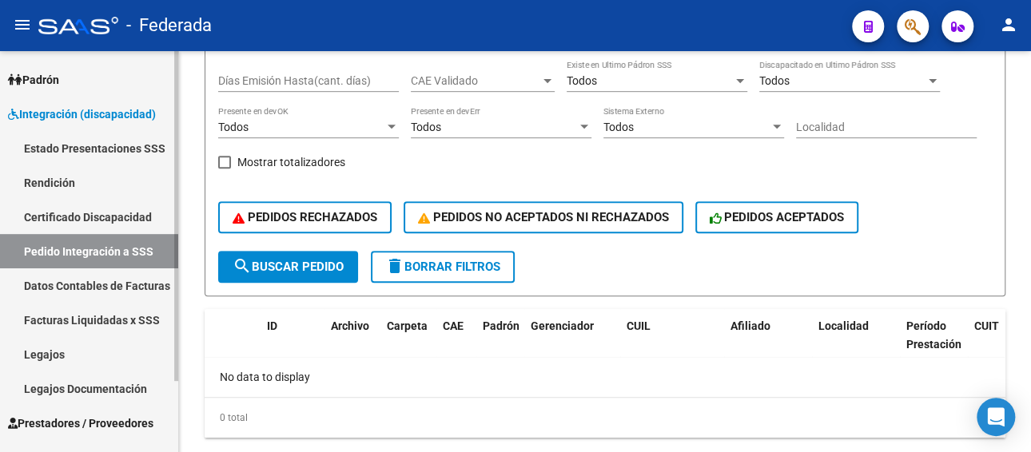
click at [103, 319] on link "Facturas Liquidadas x SSS" at bounding box center [89, 320] width 178 height 34
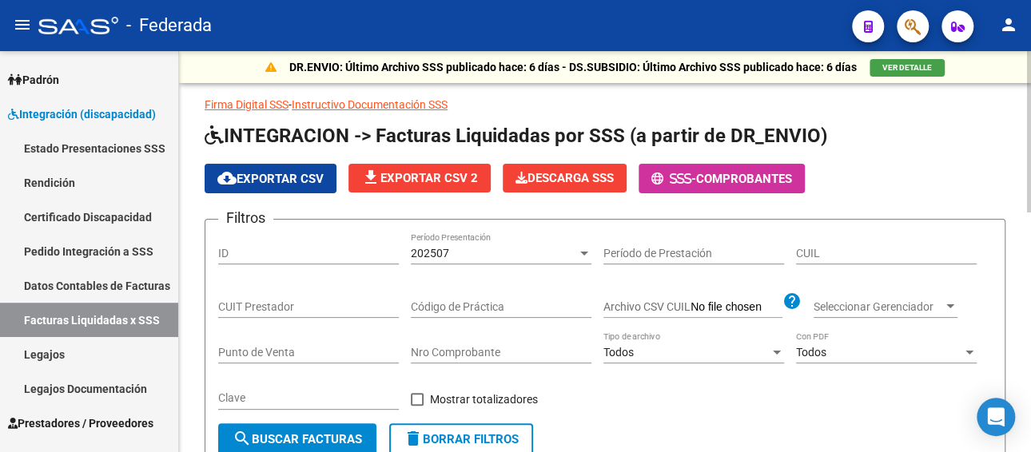
click at [520, 262] on div "202507 Período Presentación" at bounding box center [501, 249] width 181 height 32
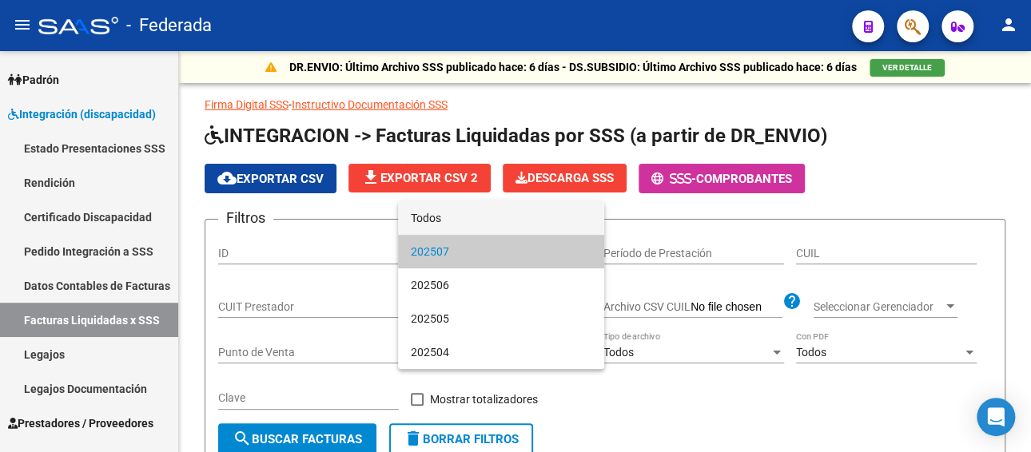
click at [490, 217] on span "Todos" at bounding box center [501, 218] width 181 height 34
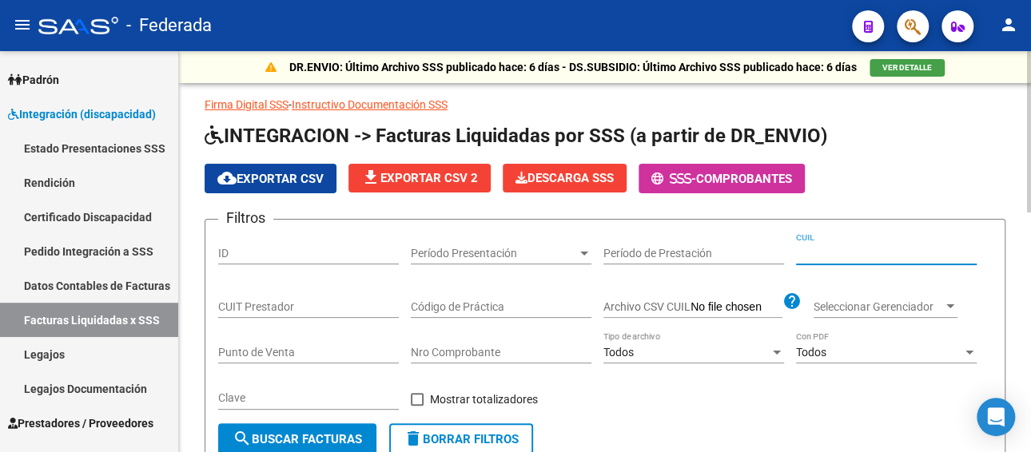
click at [869, 248] on input "CUIL" at bounding box center [886, 254] width 181 height 14
paste input
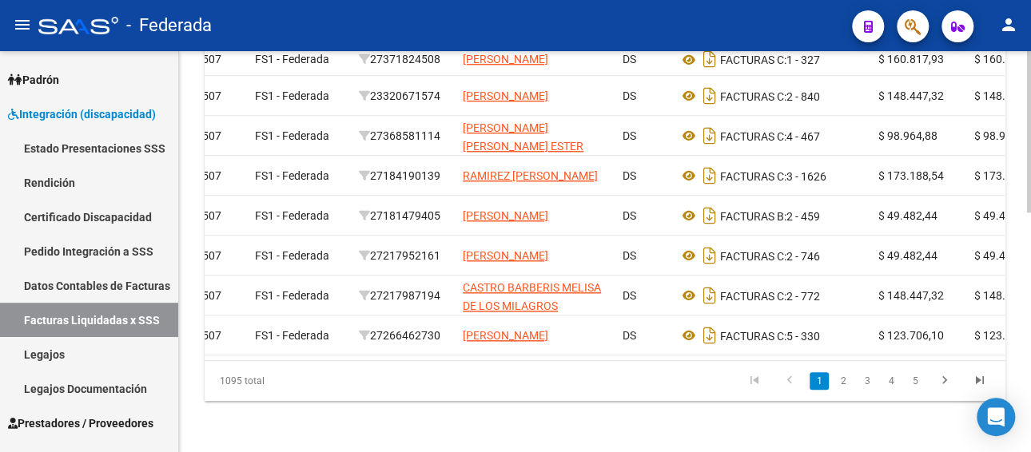
scroll to position [0, 63]
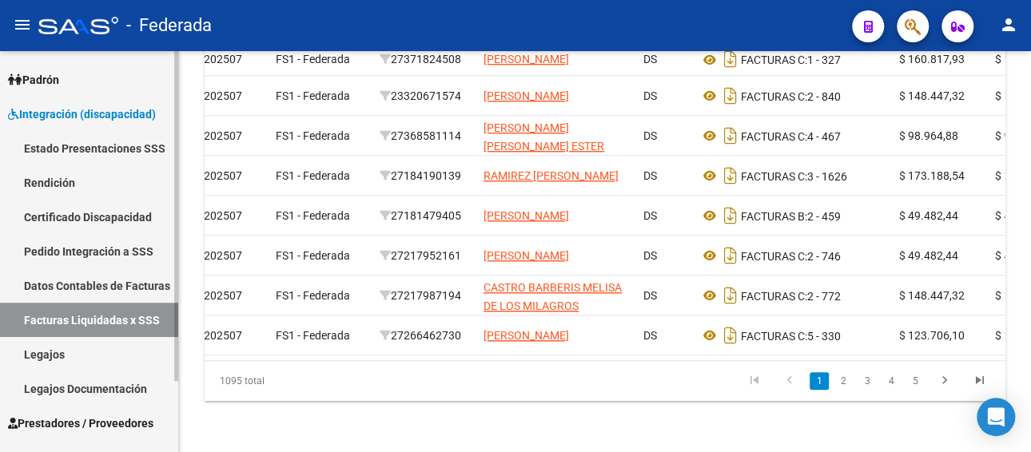
click at [93, 352] on link "Legajos" at bounding box center [89, 354] width 178 height 34
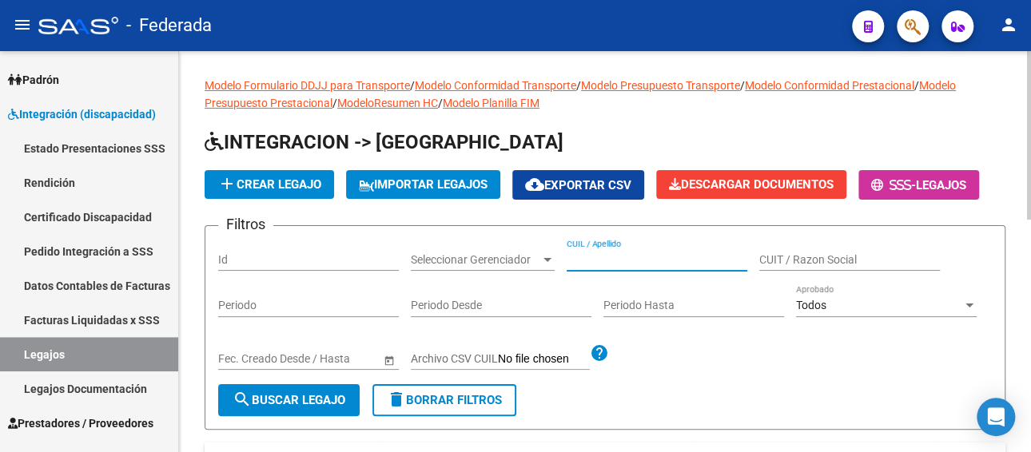
click at [644, 257] on input "CUIL / Apellido" at bounding box center [657, 260] width 181 height 14
paste input "[PERSON_NAME]"
type input "[PERSON_NAME]"
click at [302, 396] on span "search Buscar Legajo" at bounding box center [289, 400] width 113 height 14
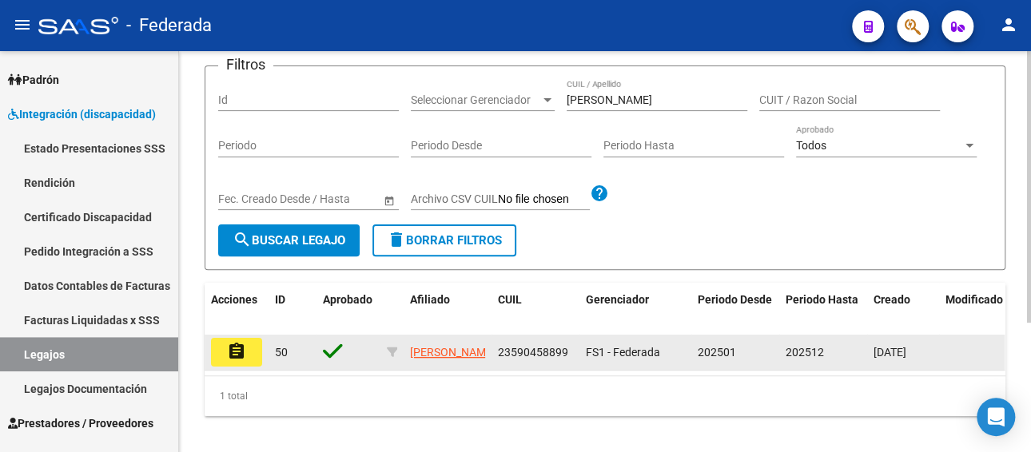
drag, startPoint x: 553, startPoint y: 351, endPoint x: 488, endPoint y: 348, distance: 64.8
click at [488, 348] on div "assignment 50 [PERSON_NAME] 23590458899 FS1 - Federada 202501 202512 [DATE]" at bounding box center [748, 353] width 1086 height 36
copy div "23590458899"
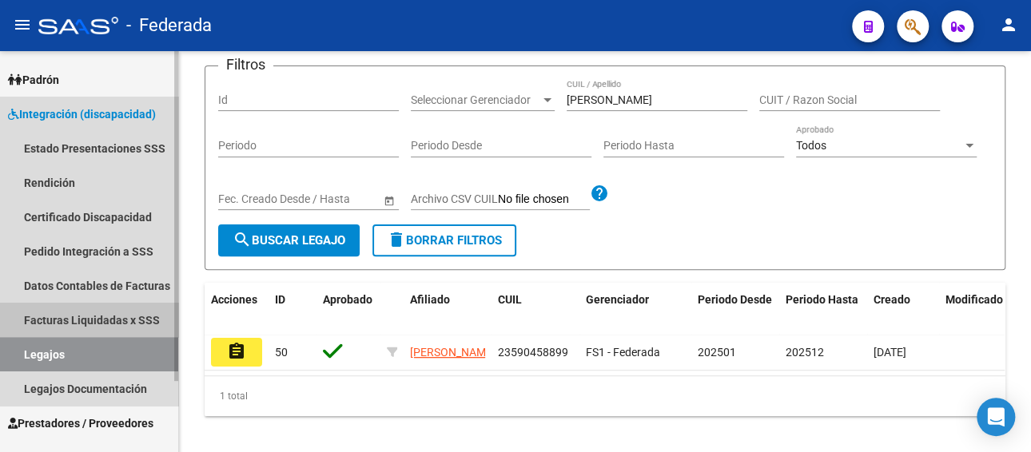
click at [99, 316] on link "Facturas Liquidadas x SSS" at bounding box center [89, 320] width 178 height 34
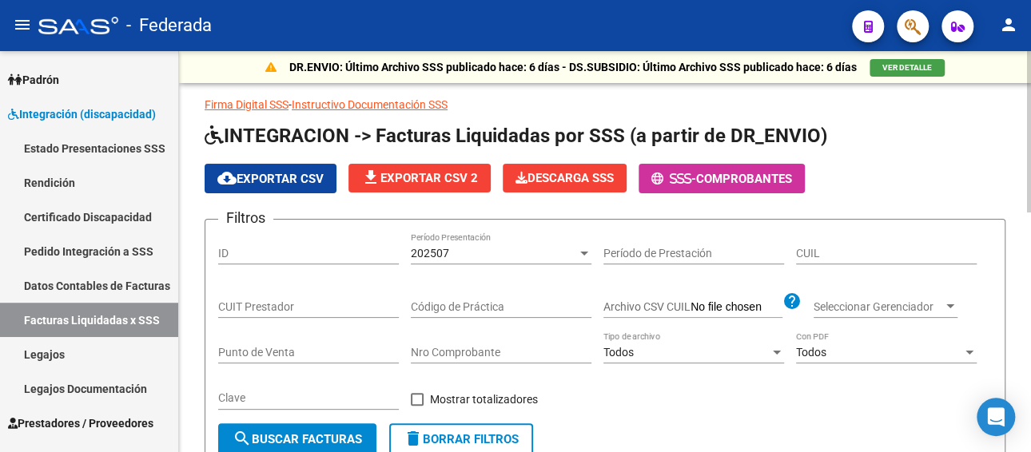
click at [457, 257] on div "202507" at bounding box center [494, 254] width 166 height 14
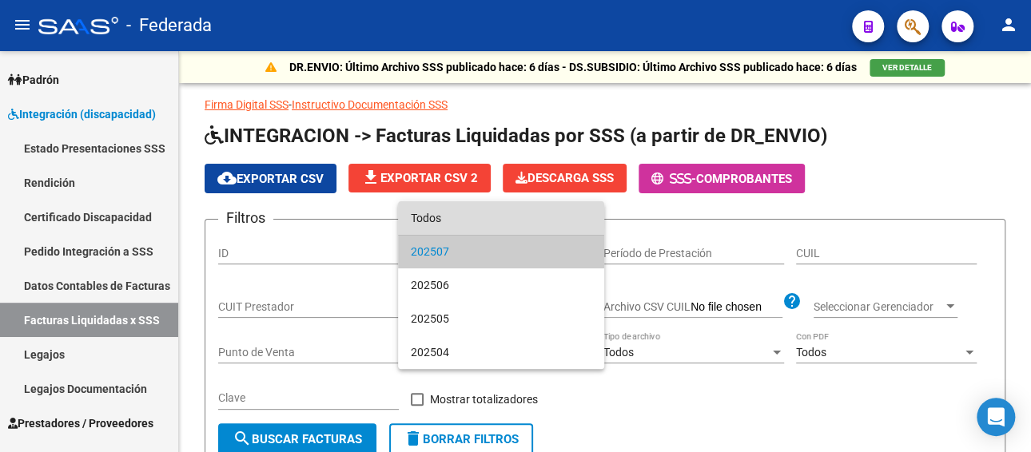
click at [458, 220] on span "Todos" at bounding box center [501, 218] width 181 height 34
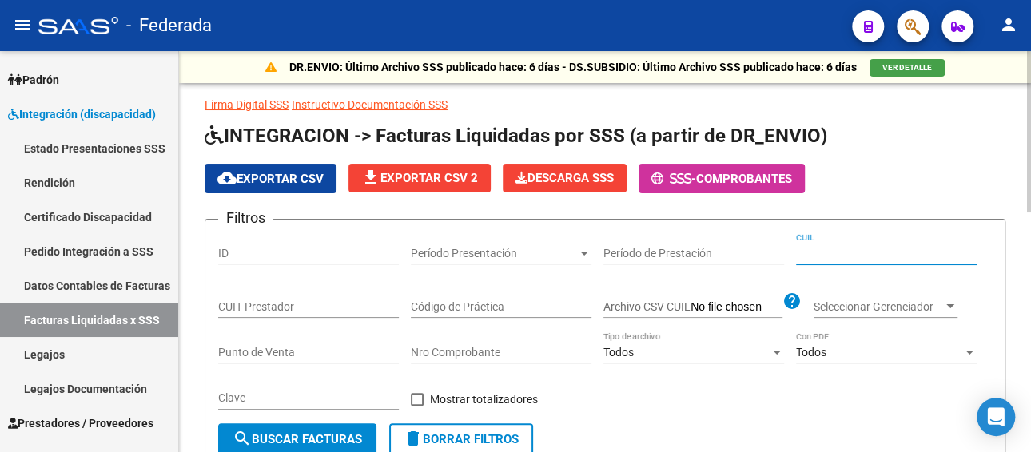
click at [886, 249] on input "CUIL" at bounding box center [886, 254] width 181 height 14
paste input "23-59045889-9"
type input "23-59045889-9"
click at [306, 435] on span "search Buscar Facturas" at bounding box center [297, 439] width 129 height 14
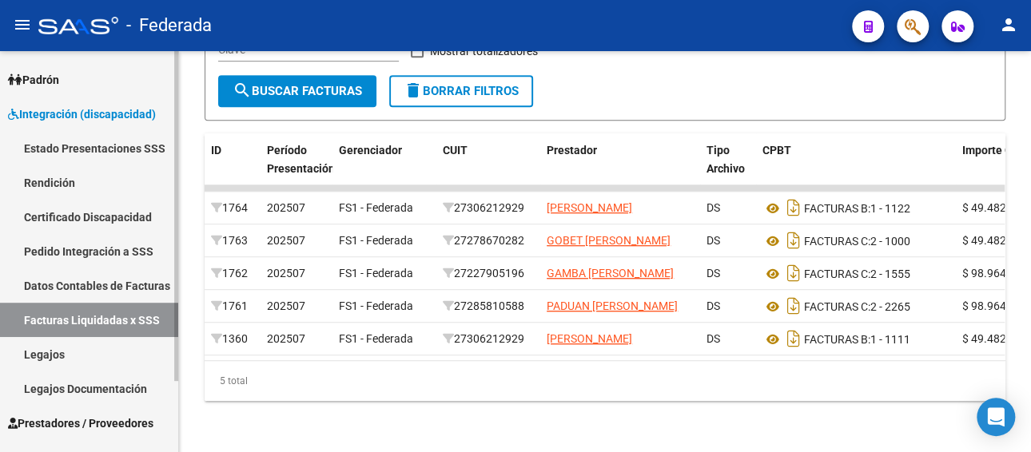
click at [86, 249] on link "Pedido Integración a SSS" at bounding box center [89, 251] width 178 height 34
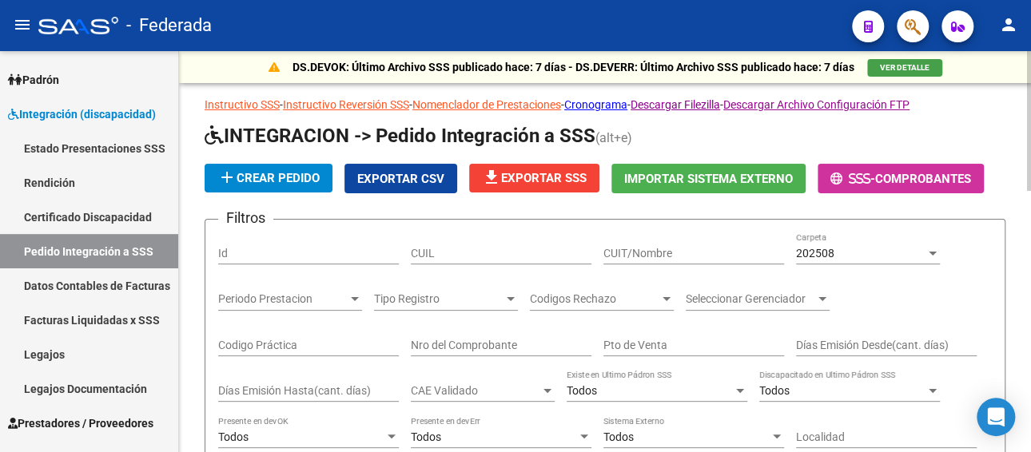
click at [817, 248] on span "202508" at bounding box center [815, 253] width 38 height 13
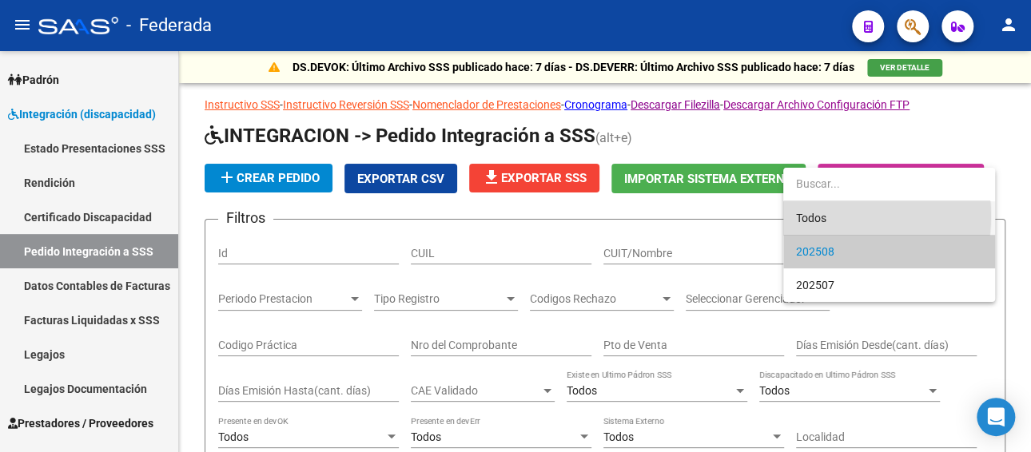
click at [815, 216] on span "Todos" at bounding box center [889, 218] width 186 height 34
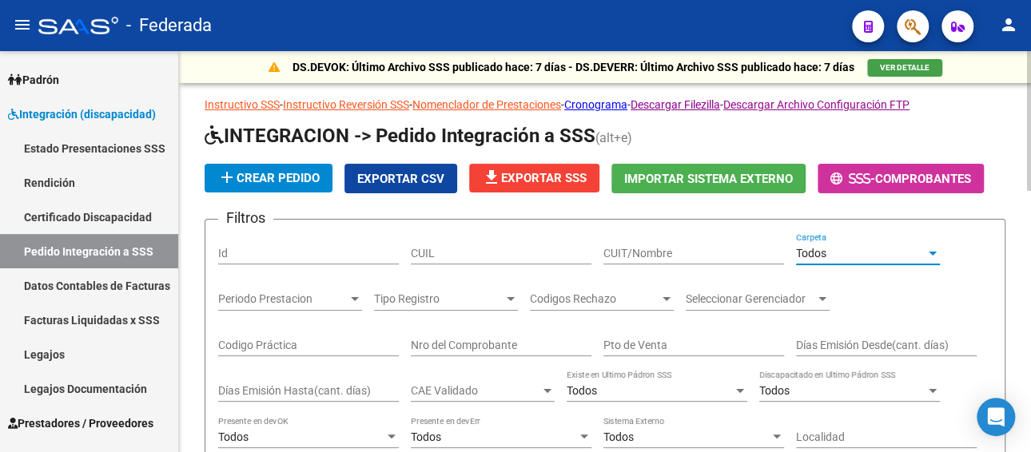
click at [535, 245] on div "CUIL" at bounding box center [501, 249] width 181 height 32
paste input "23590458899"
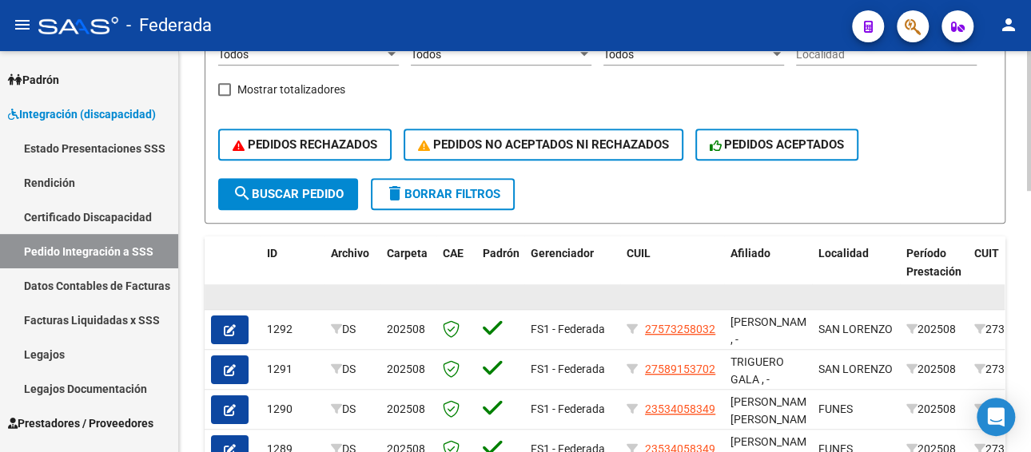
scroll to position [400, 0]
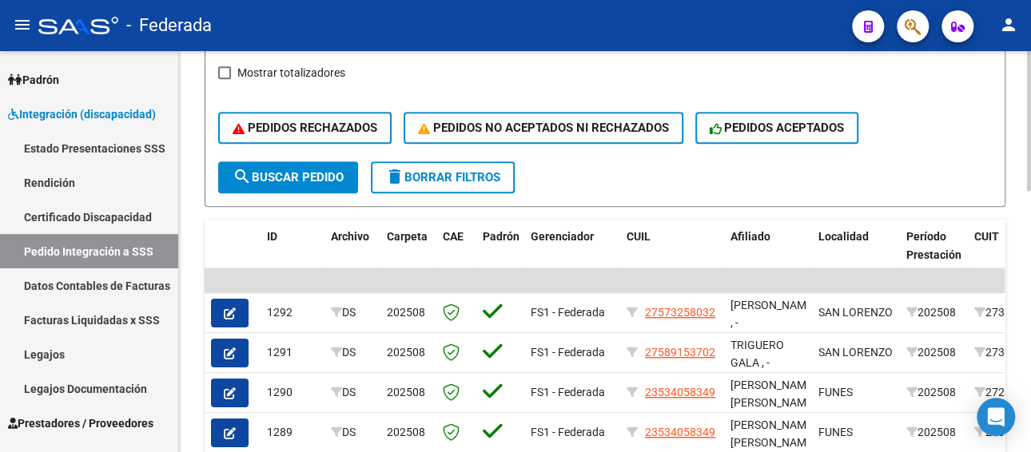
type input "23590458897"
click at [268, 181] on span "search Buscar Pedido" at bounding box center [288, 177] width 111 height 14
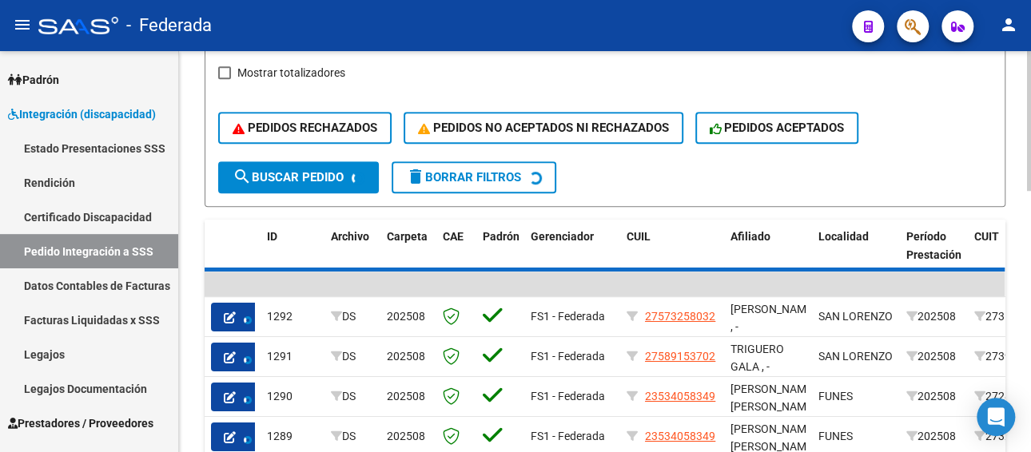
scroll to position [346, 0]
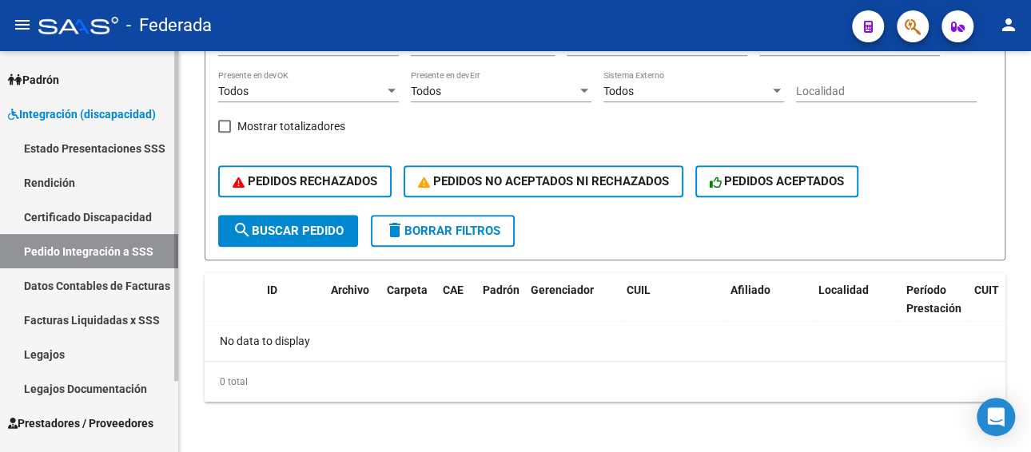
click at [73, 352] on link "Legajos" at bounding box center [89, 354] width 178 height 34
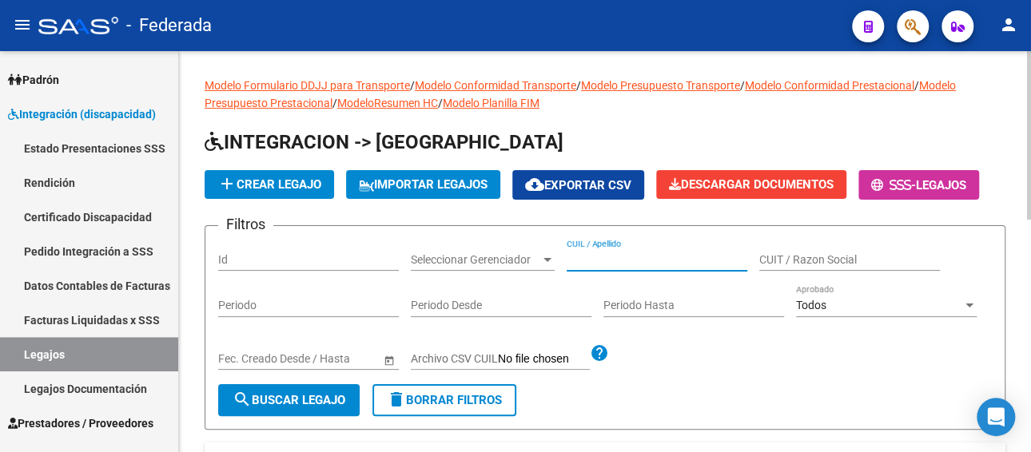
click at [622, 253] on input "CUIL / Apellido" at bounding box center [657, 260] width 181 height 14
paste input "VERDUN BENJAMIN"
type input "VERDUN BENJAMIN"
click at [292, 405] on span "search Buscar Legajo" at bounding box center [289, 400] width 113 height 14
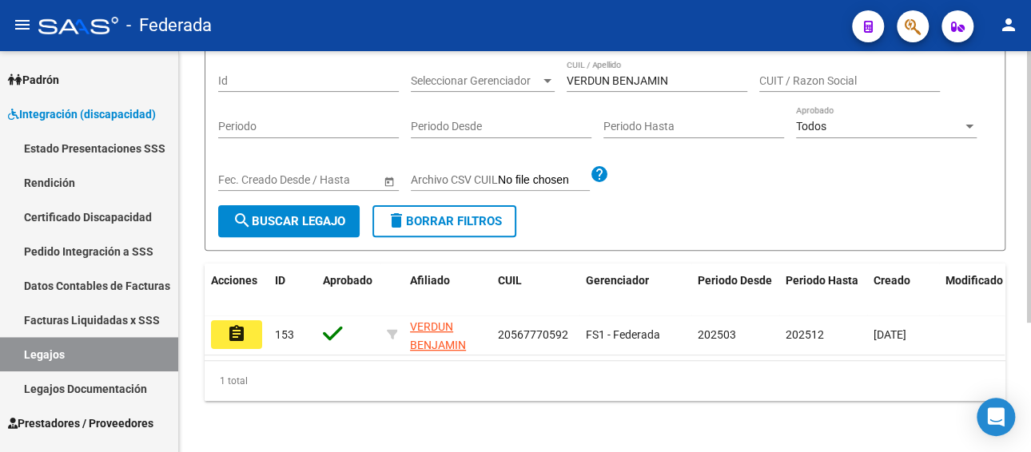
scroll to position [191, 0]
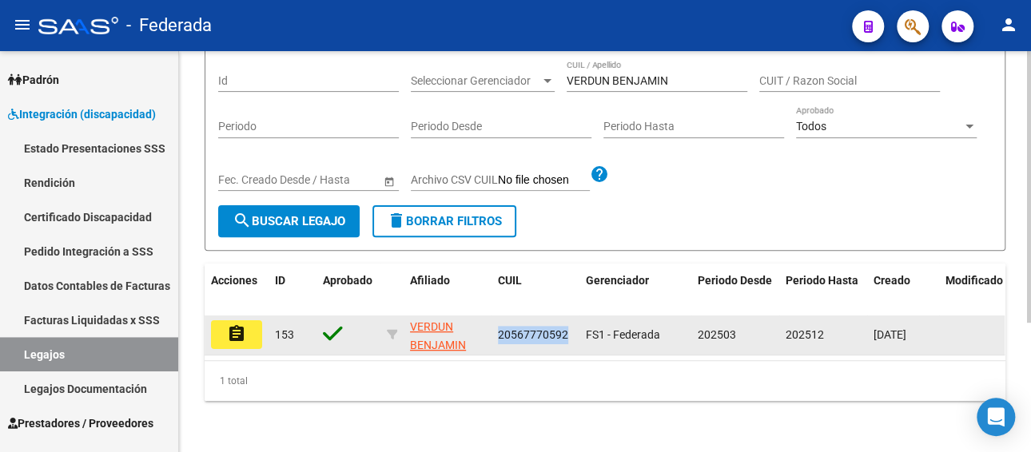
drag, startPoint x: 565, startPoint y: 323, endPoint x: 489, endPoint y: 319, distance: 76.0
click at [489, 319] on div "assignment 153 VERDUN BENJAMIN 20567770592 FS1 - Federada 202503 202512 [DATE]" at bounding box center [748, 336] width 1086 height 40
copy div "20567770592"
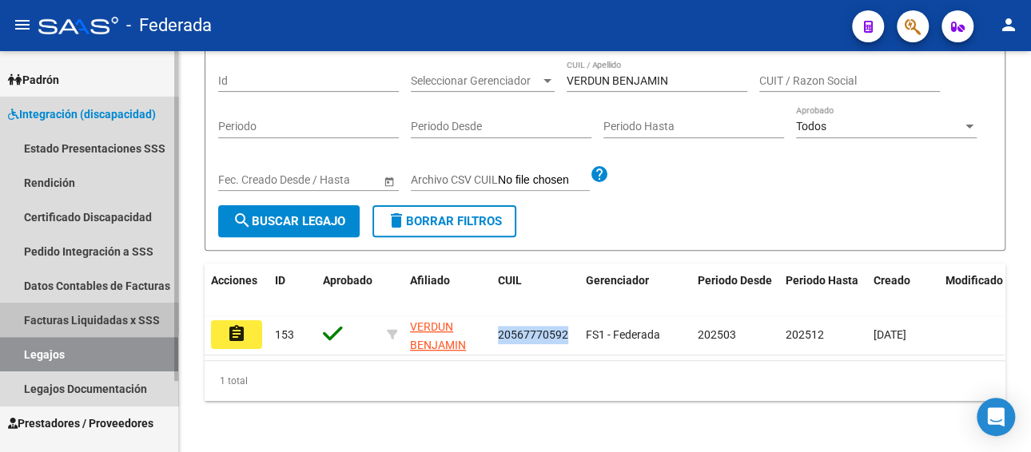
click at [89, 316] on link "Facturas Liquidadas x SSS" at bounding box center [89, 320] width 178 height 34
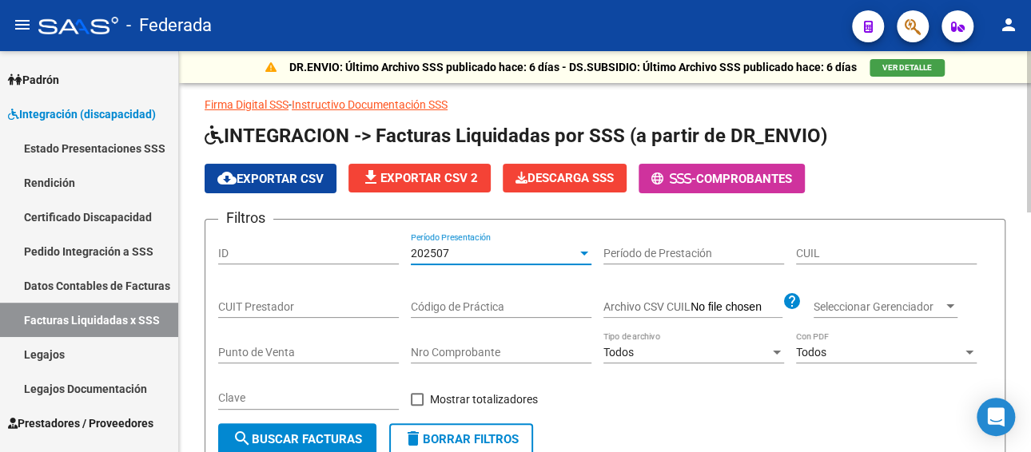
click at [443, 253] on span "202507" at bounding box center [430, 253] width 38 height 13
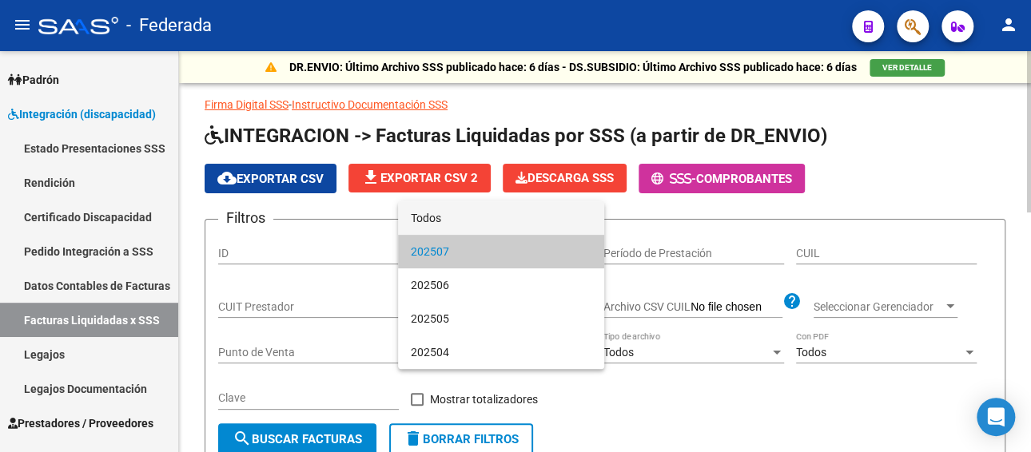
drag, startPoint x: 452, startPoint y: 220, endPoint x: 473, endPoint y: 237, distance: 27.2
click at [453, 221] on span "Todos" at bounding box center [501, 218] width 181 height 34
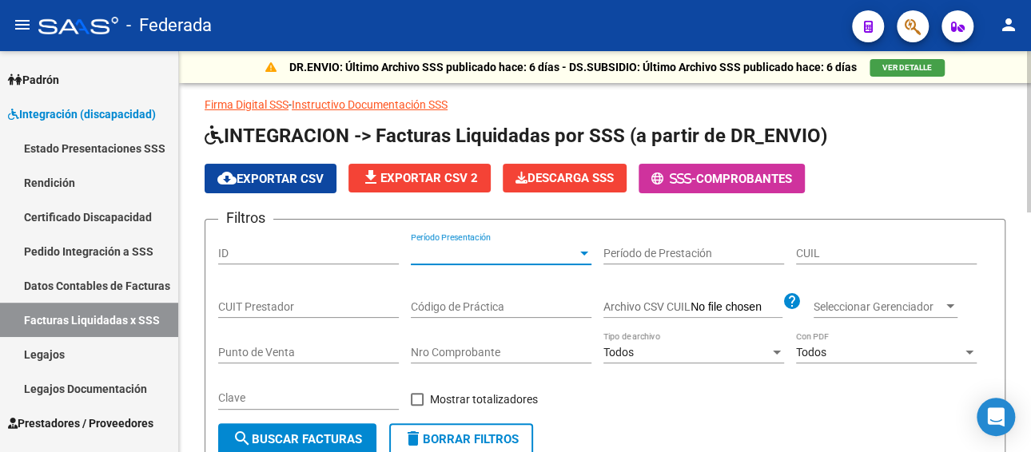
click at [851, 256] on input "CUIL" at bounding box center [886, 254] width 181 height 14
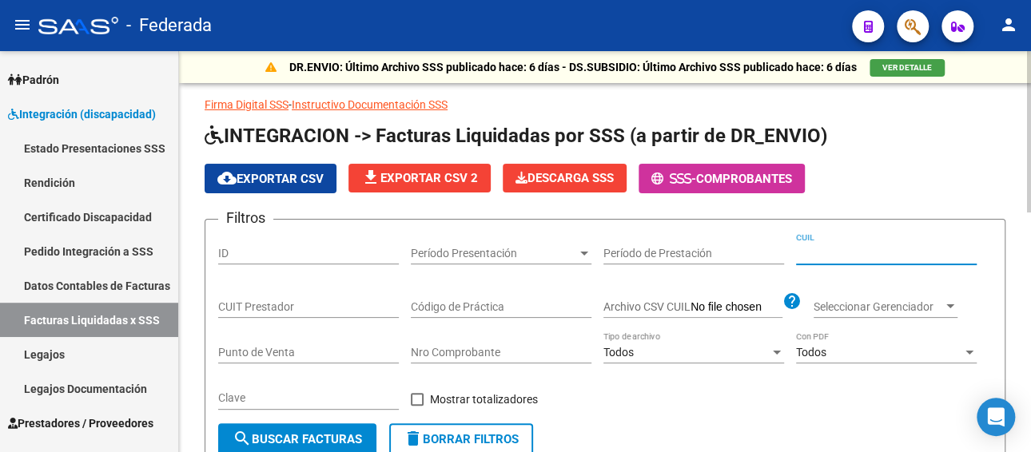
paste input "20-56777059-2"
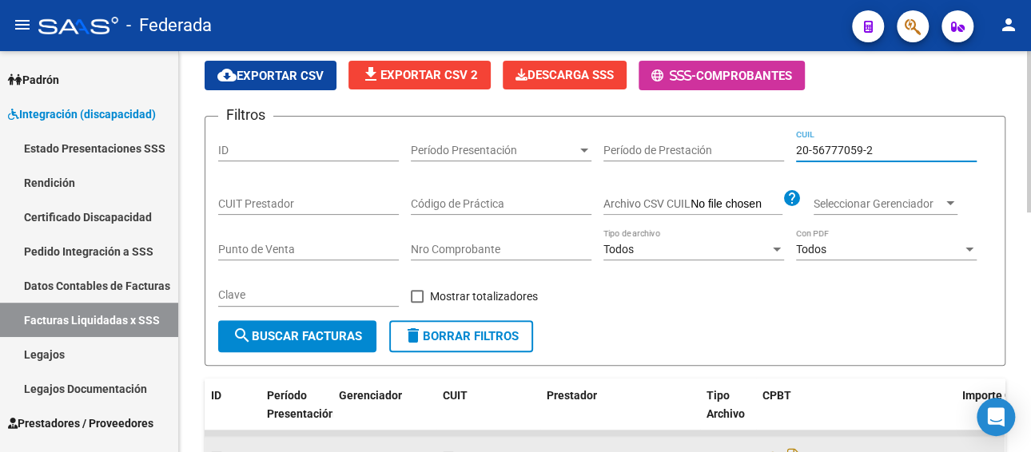
scroll to position [240, 0]
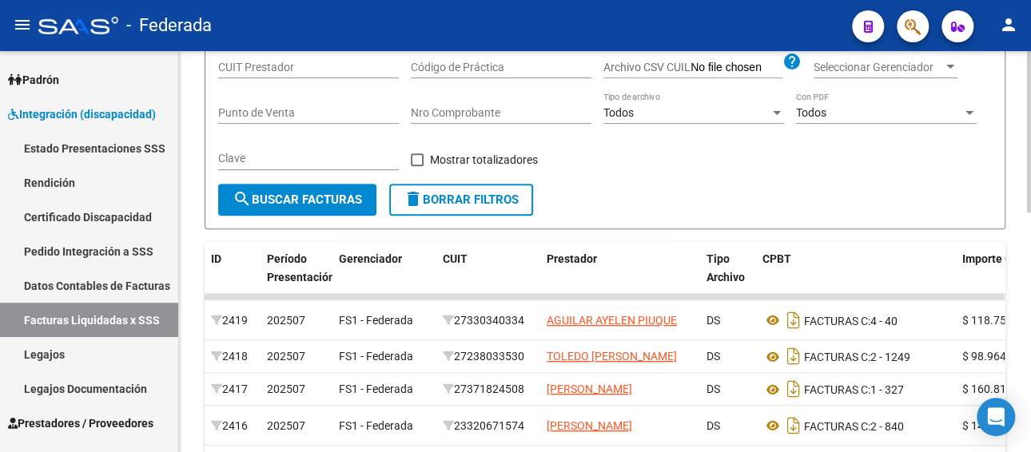
type input "20-56777059-2"
click at [320, 197] on span "search Buscar Facturas" at bounding box center [297, 200] width 129 height 14
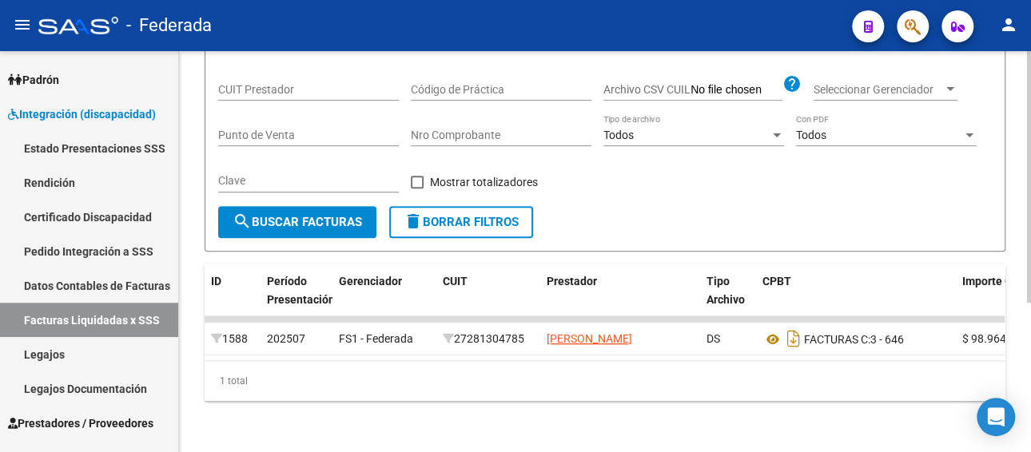
scroll to position [237, 0]
click at [106, 240] on link "Pedido Integración a SSS" at bounding box center [89, 251] width 178 height 34
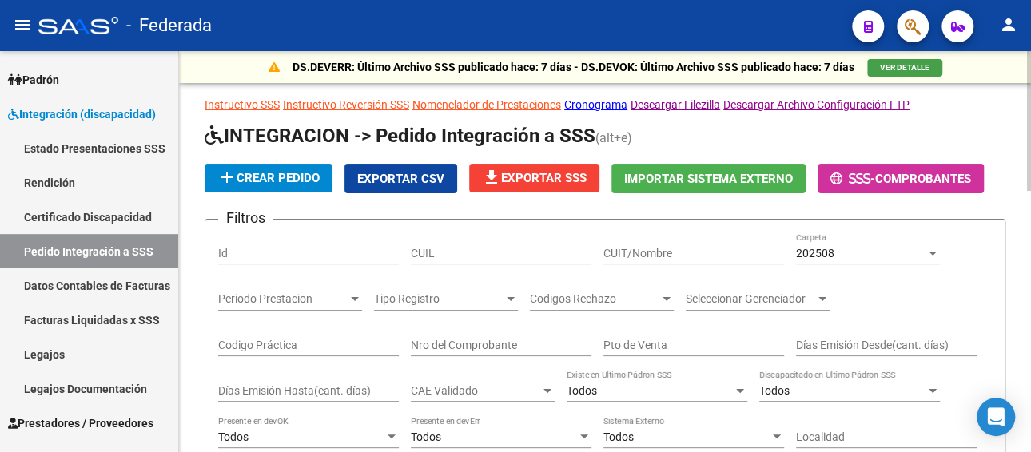
click at [504, 252] on input "CUIL" at bounding box center [501, 254] width 181 height 14
paste input "20567770592"
type input "20567770592"
click at [878, 249] on div "202508" at bounding box center [860, 254] width 129 height 14
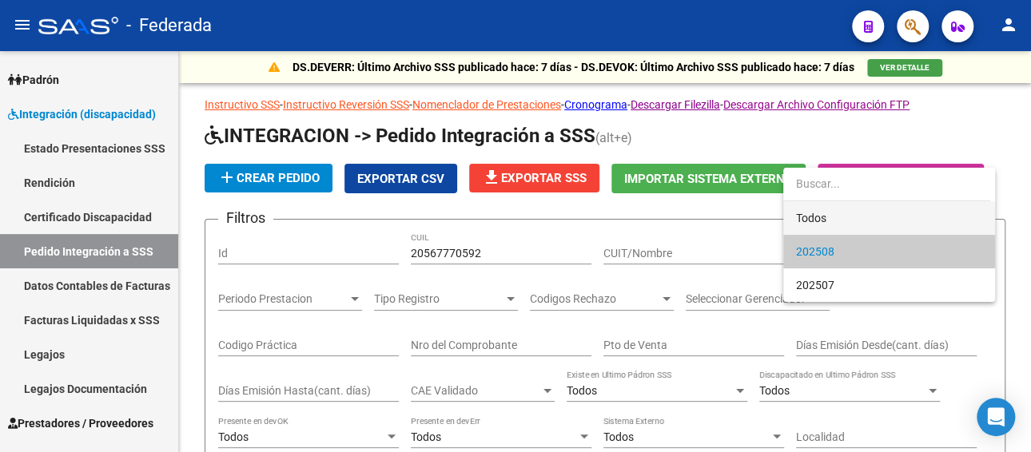
click at [833, 213] on span "Todos" at bounding box center [889, 218] width 186 height 34
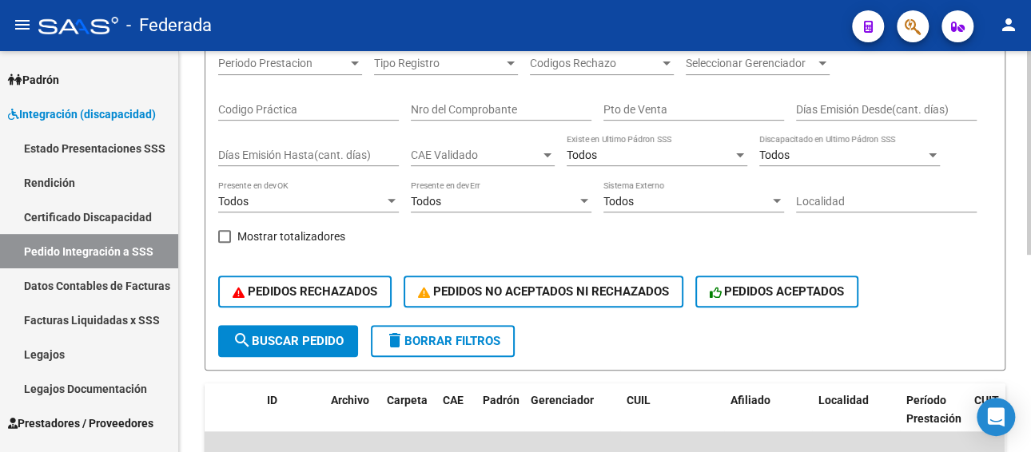
scroll to position [240, 0]
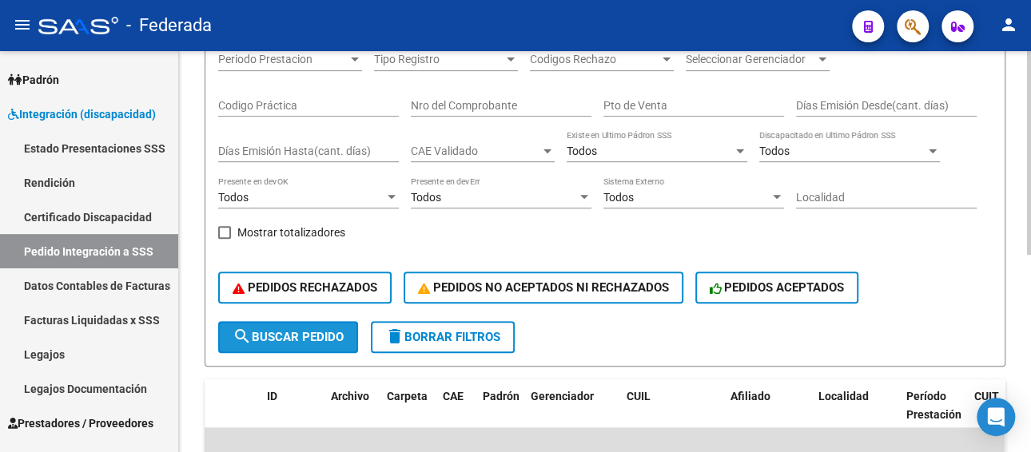
click at [333, 332] on span "search Buscar Pedido" at bounding box center [288, 337] width 111 height 14
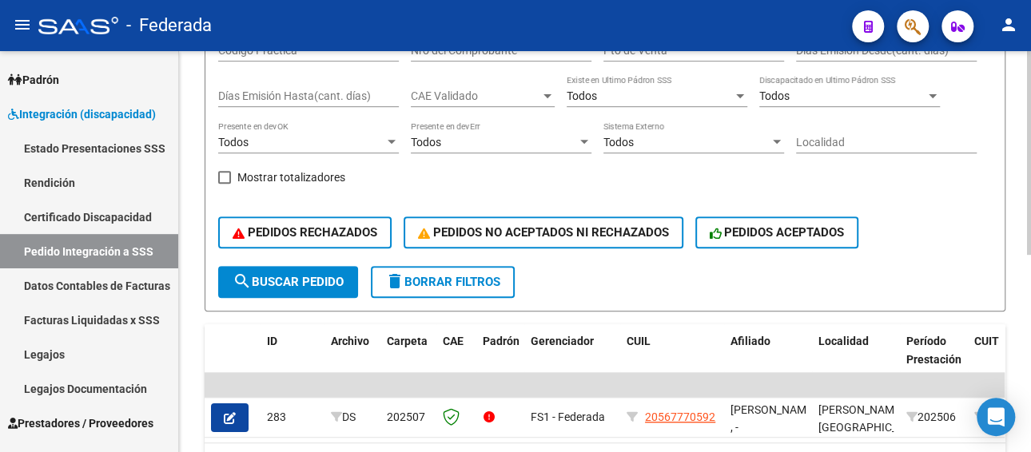
scroll to position [320, 0]
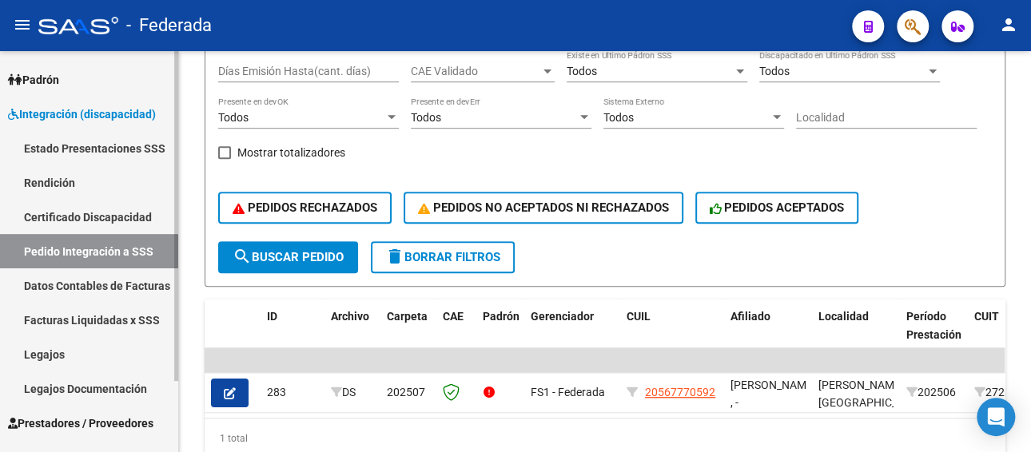
click at [64, 350] on link "Legajos" at bounding box center [89, 354] width 178 height 34
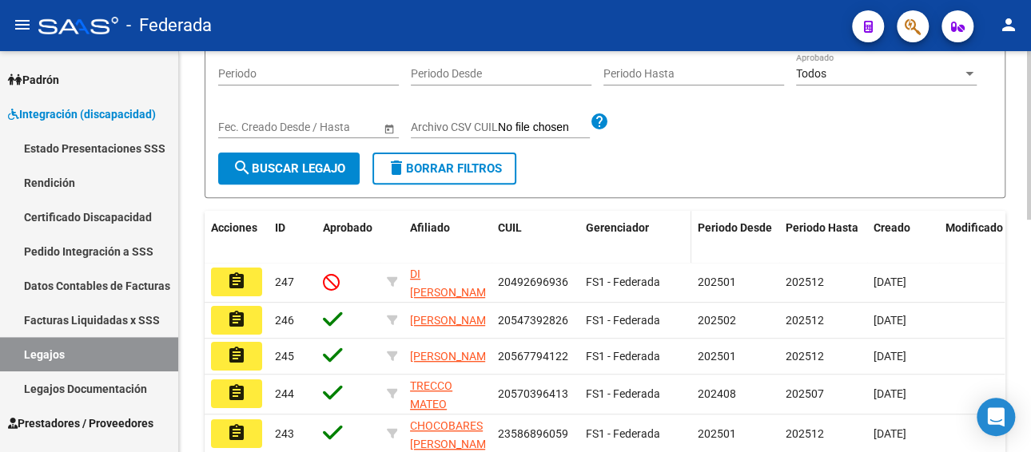
scroll to position [80, 0]
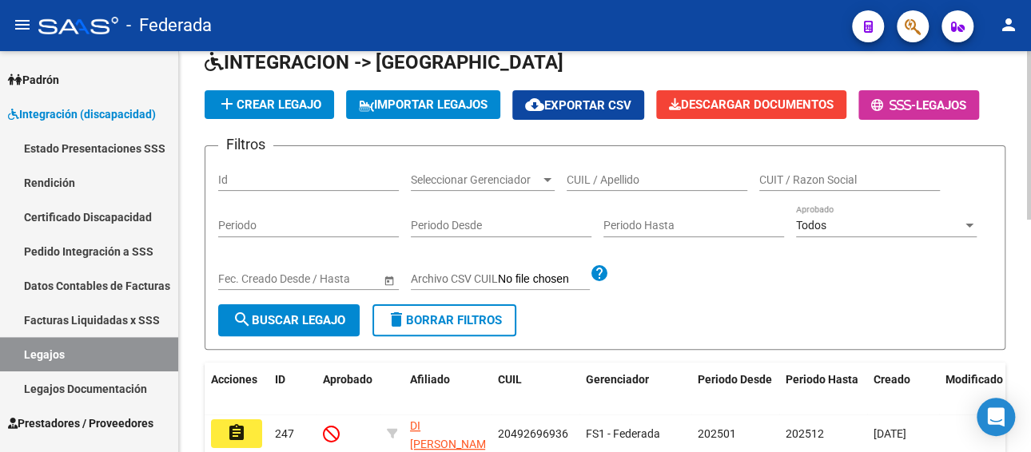
click at [626, 180] on input "CUIL / Apellido" at bounding box center [657, 180] width 181 height 14
paste input "[PERSON_NAME]"
type input "[PERSON_NAME]"
click at [317, 324] on span "search Buscar Legajo" at bounding box center [289, 320] width 113 height 14
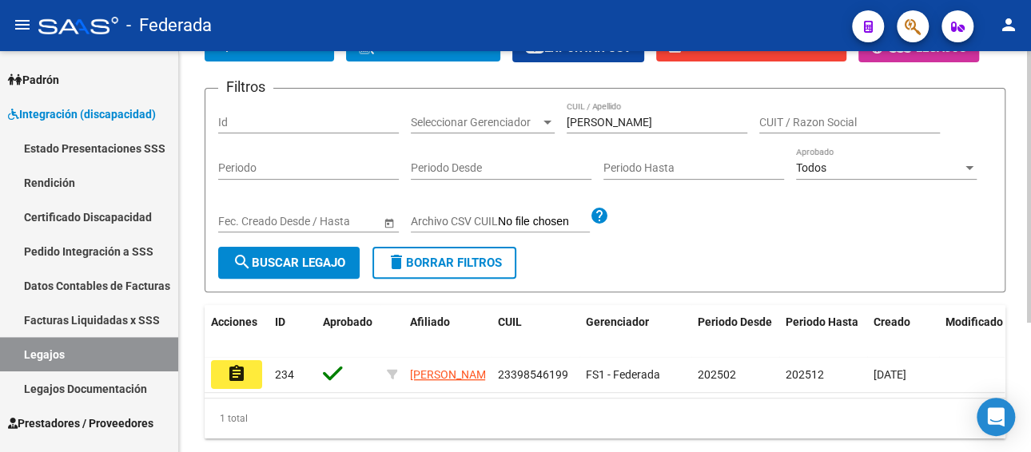
scroll to position [160, 0]
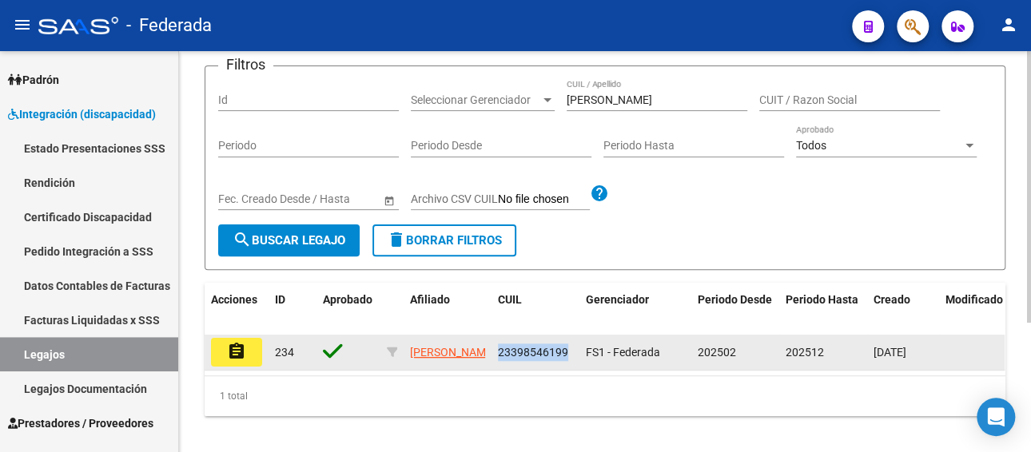
drag, startPoint x: 567, startPoint y: 352, endPoint x: 495, endPoint y: 356, distance: 72.0
click at [495, 356] on datatable-body-cell "23398546199" at bounding box center [535, 352] width 88 height 35
copy span "23398546199"
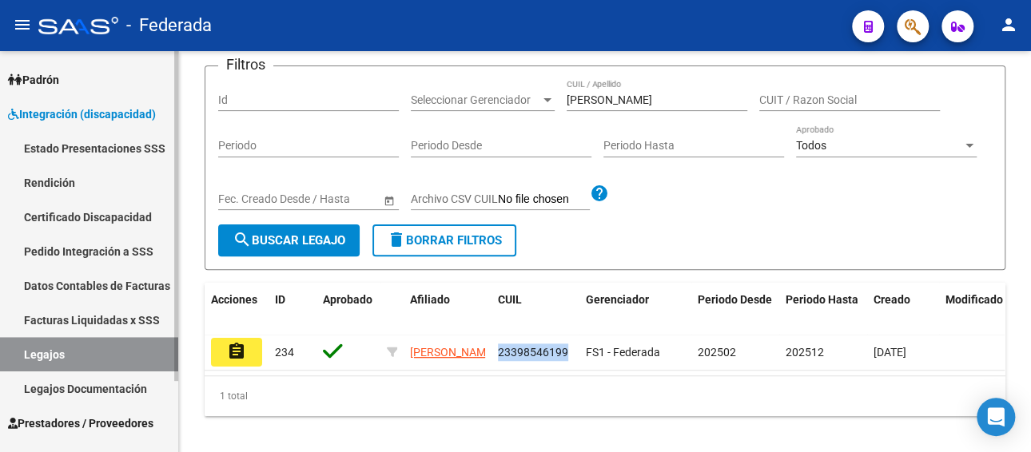
click at [106, 320] on link "Facturas Liquidadas x SSS" at bounding box center [89, 320] width 178 height 34
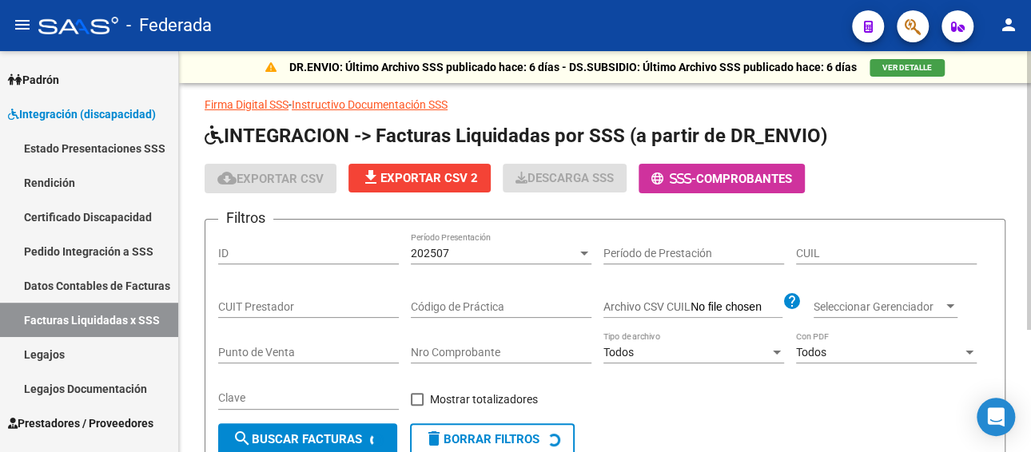
click at [483, 251] on div "202507" at bounding box center [494, 254] width 166 height 14
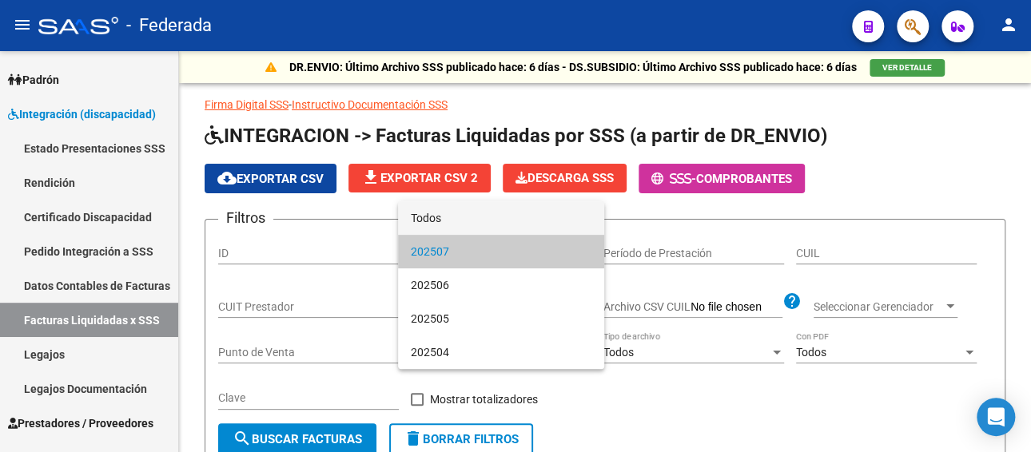
click at [475, 220] on span "Todos" at bounding box center [501, 218] width 181 height 34
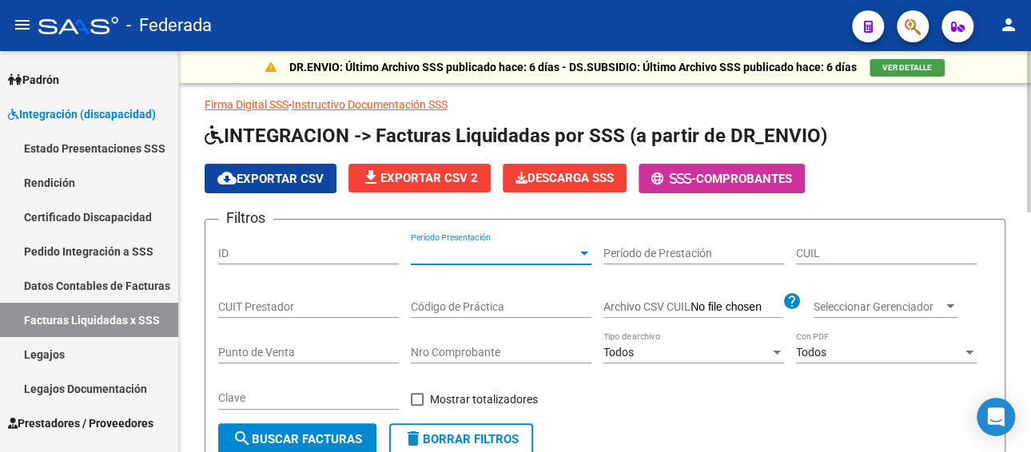
click at [885, 247] on input "CUIL" at bounding box center [886, 254] width 181 height 14
paste input "23-39854619-9"
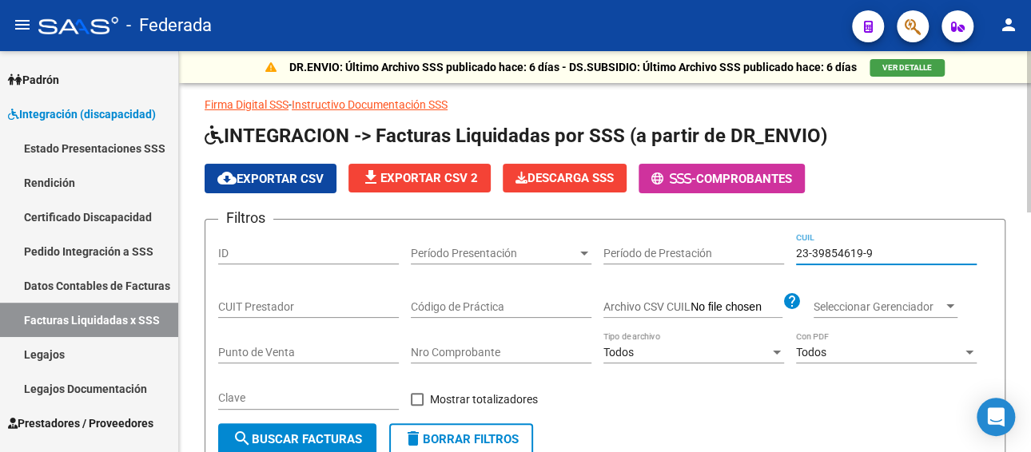
type input "23-39854619-9"
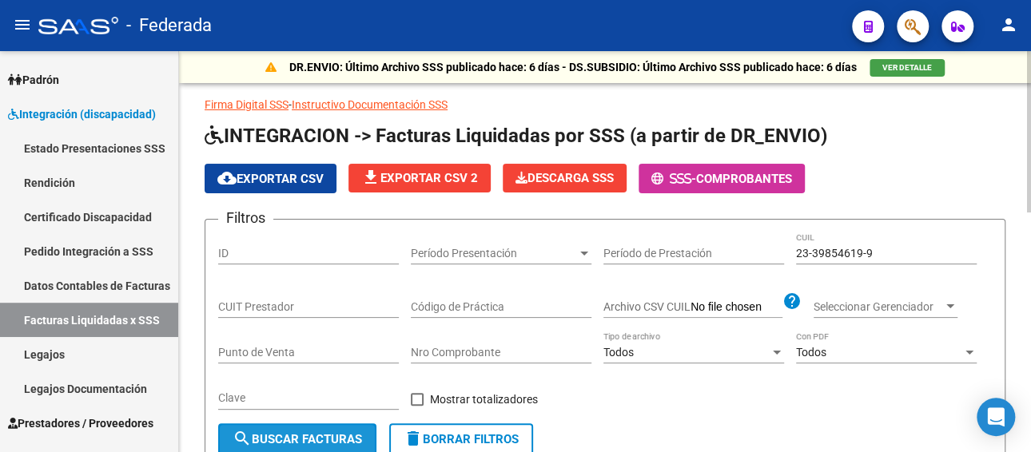
click at [336, 426] on button "search Buscar Facturas" at bounding box center [297, 439] width 158 height 32
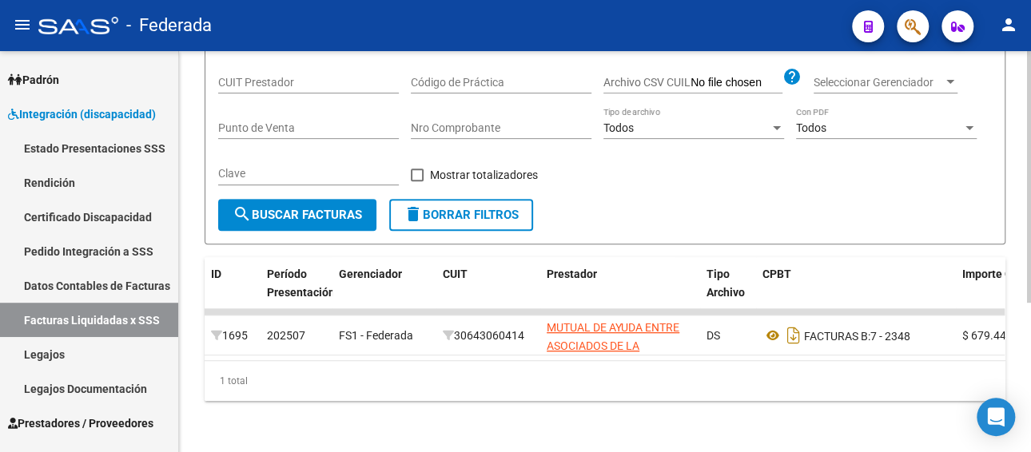
scroll to position [237, 0]
click at [100, 252] on link "Pedido Integración a SSS" at bounding box center [89, 251] width 178 height 34
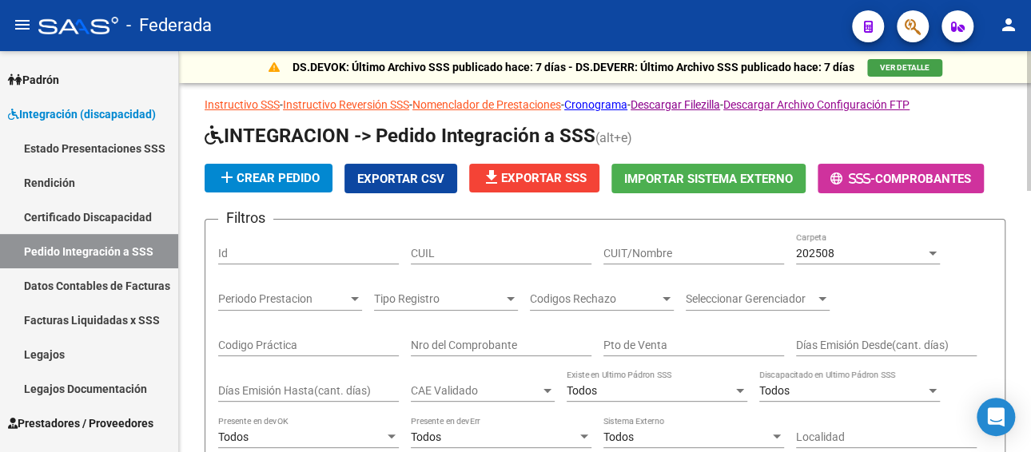
click at [506, 260] on div "CUIL" at bounding box center [501, 249] width 181 height 32
paste input "23398546199"
type input "23398546199"
click at [817, 252] on span "202508" at bounding box center [815, 253] width 38 height 13
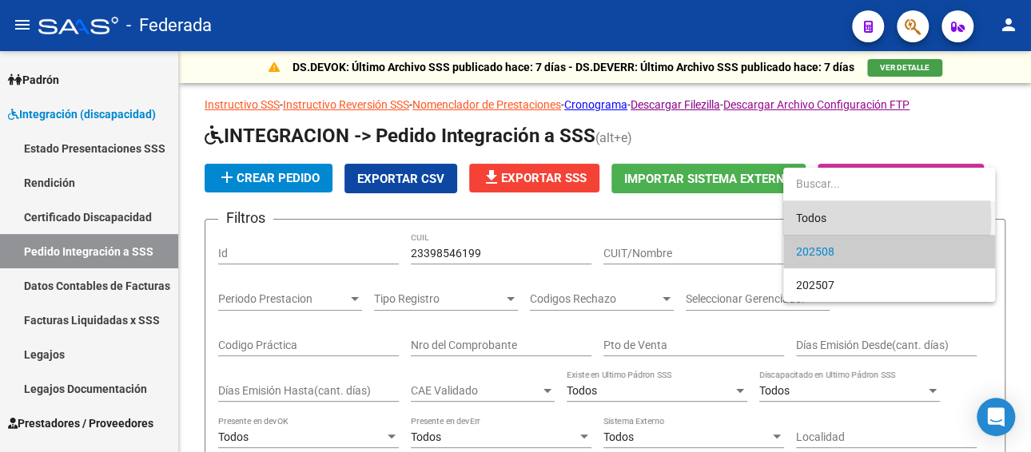
click at [817, 219] on span "Todos" at bounding box center [889, 218] width 186 height 34
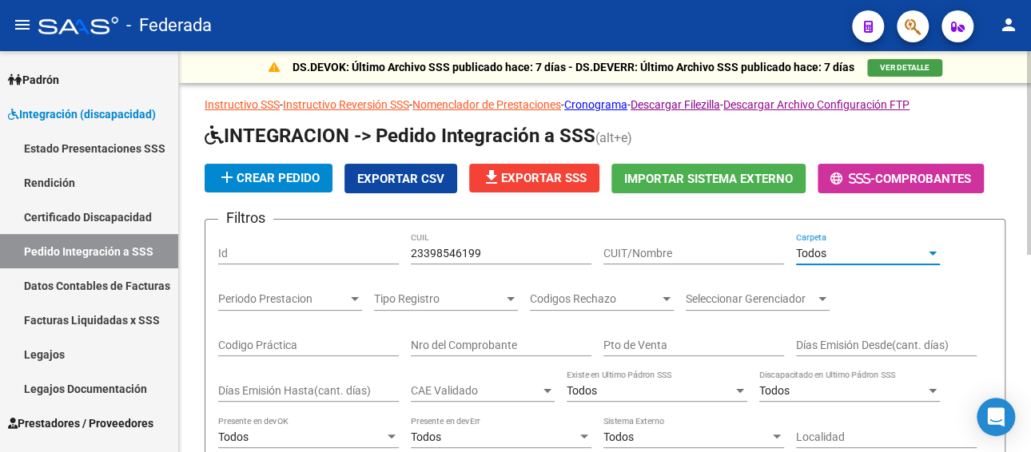
scroll to position [160, 0]
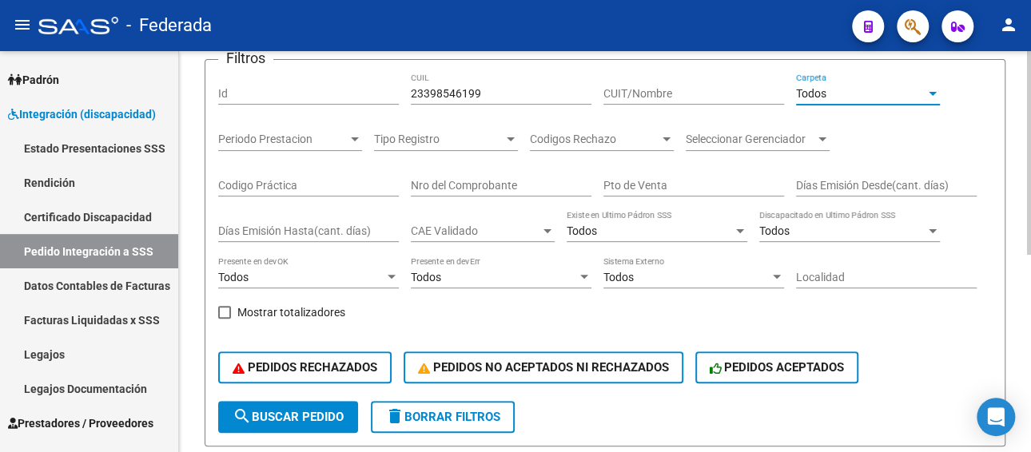
click at [308, 414] on span "search Buscar Pedido" at bounding box center [288, 417] width 111 height 14
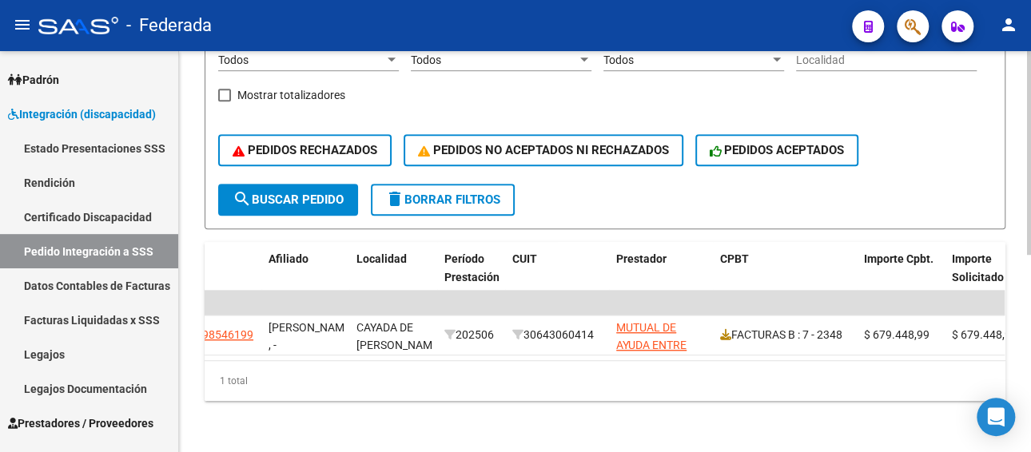
scroll to position [0, 443]
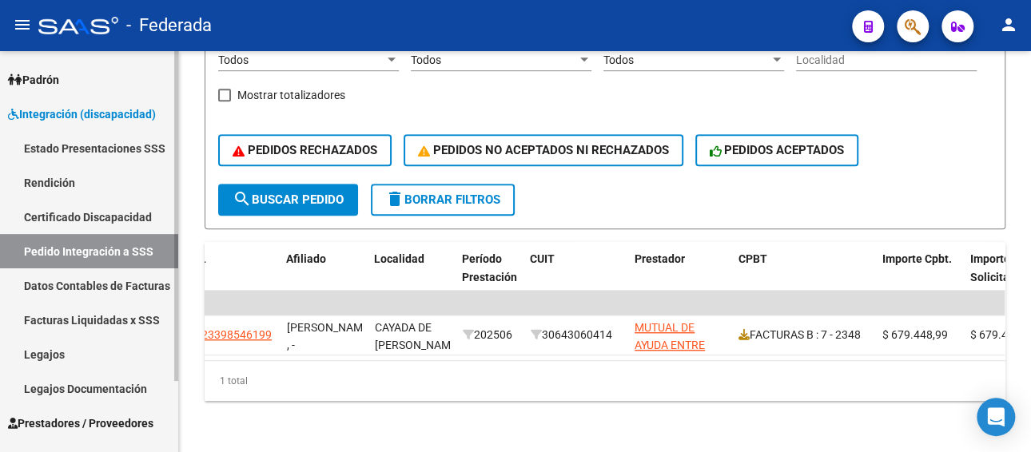
click at [81, 350] on link "Legajos" at bounding box center [89, 354] width 178 height 34
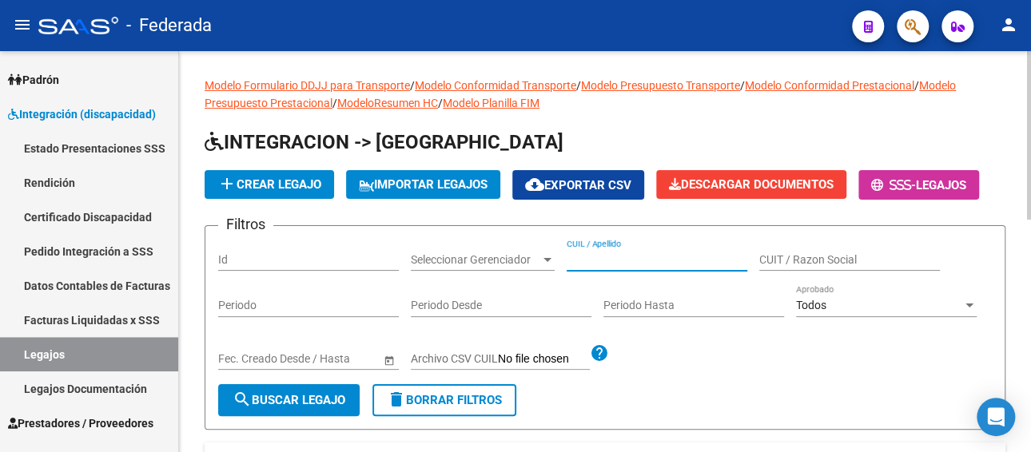
click at [599, 264] on input "CUIL / Apellido" at bounding box center [657, 260] width 181 height 14
paste input "23398546199"
type input "23398546199"
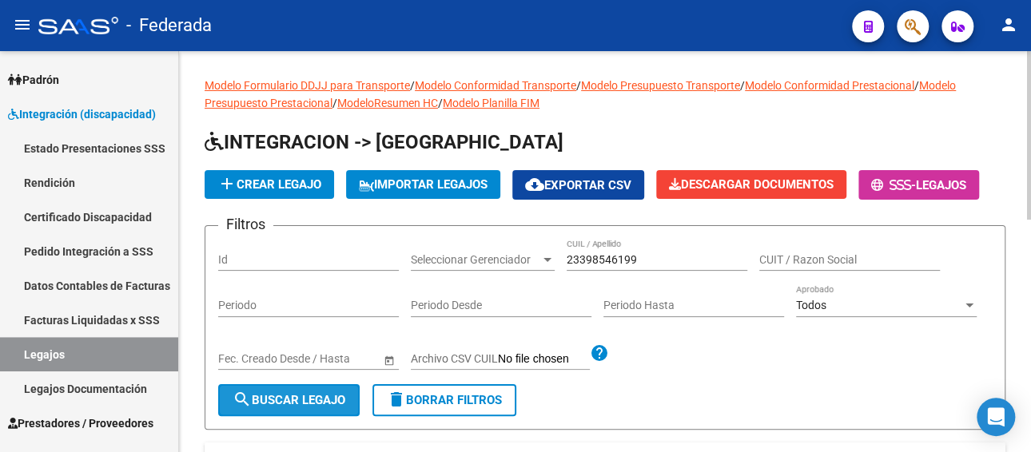
click at [308, 396] on span "search Buscar Legajo" at bounding box center [289, 400] width 113 height 14
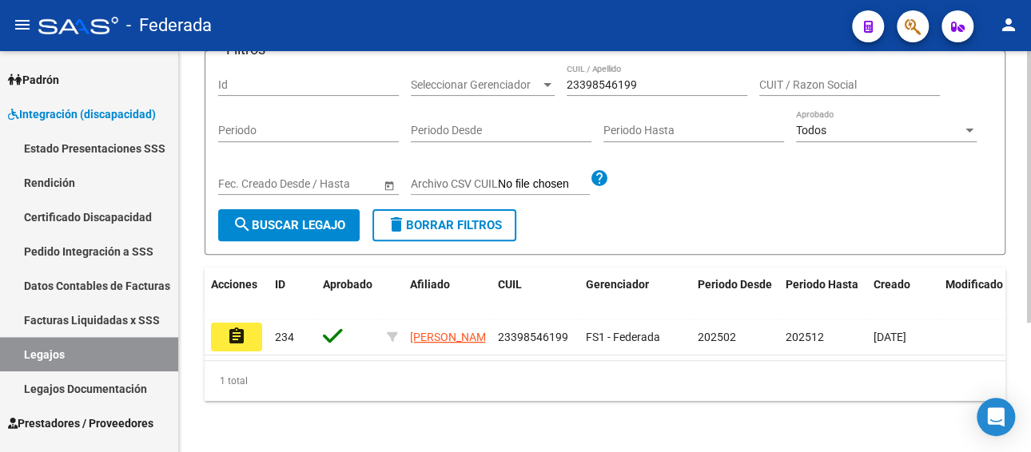
scroll to position [191, 0]
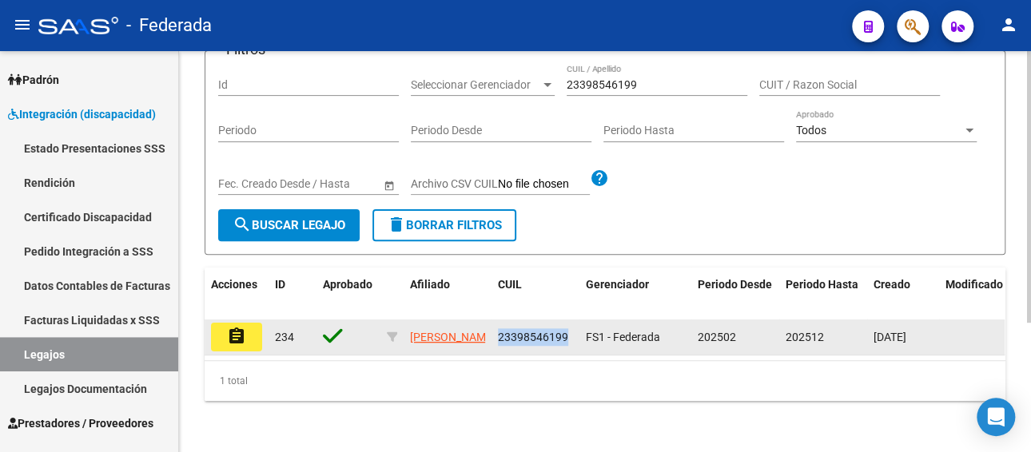
drag, startPoint x: 566, startPoint y: 320, endPoint x: 493, endPoint y: 321, distance: 72.7
click at [493, 321] on datatable-body-cell "23398546199" at bounding box center [535, 337] width 88 height 35
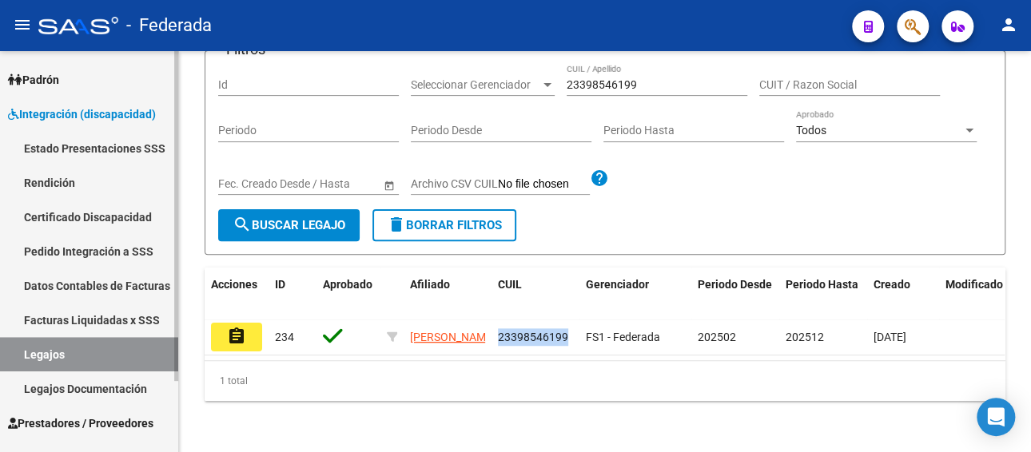
click at [82, 323] on link "Facturas Liquidadas x SSS" at bounding box center [89, 320] width 178 height 34
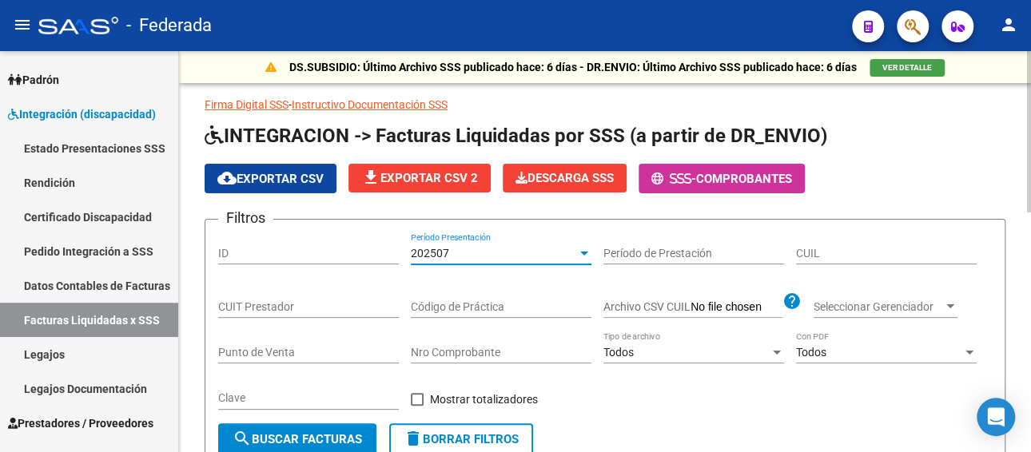
click at [480, 256] on div "202507" at bounding box center [494, 254] width 166 height 14
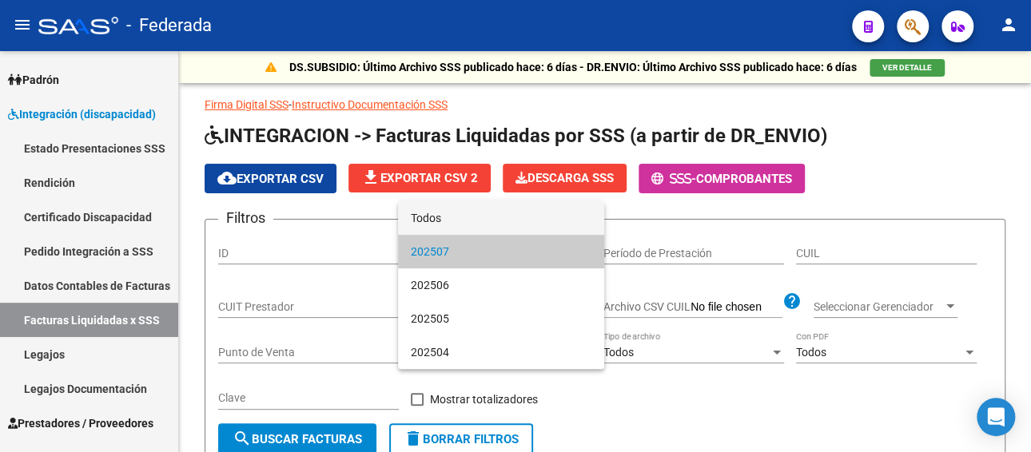
click at [471, 221] on span "Todos" at bounding box center [501, 218] width 181 height 34
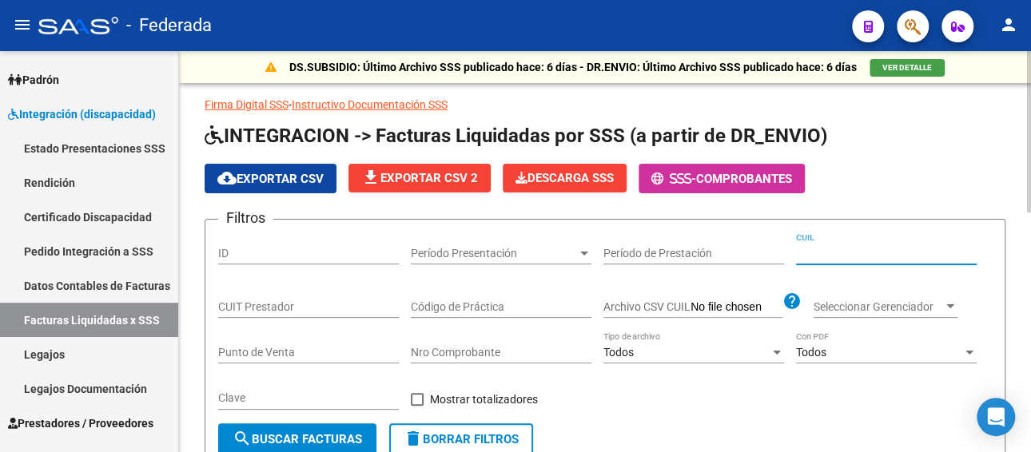
click at [813, 253] on input "CUIL" at bounding box center [886, 254] width 181 height 14
paste input "23-39854619-9"
type input "23-39854619-9"
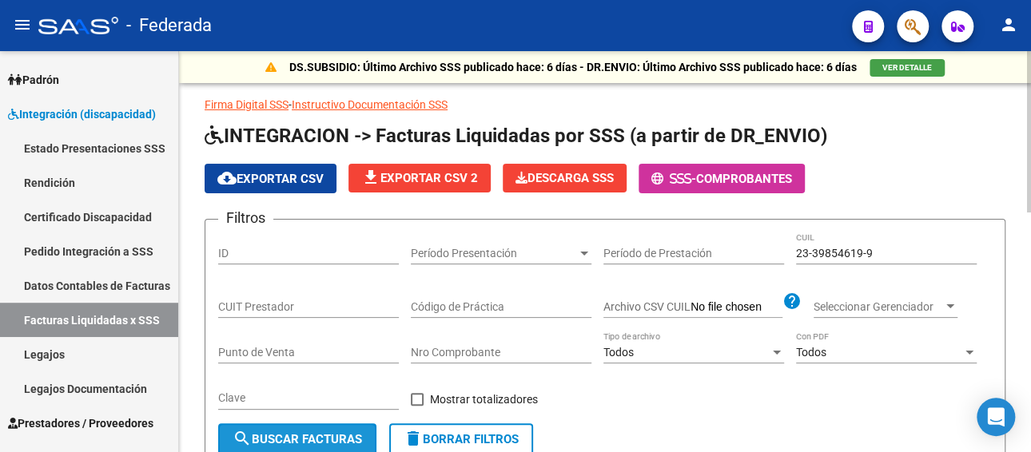
click at [344, 426] on button "search Buscar Facturas" at bounding box center [297, 439] width 158 height 32
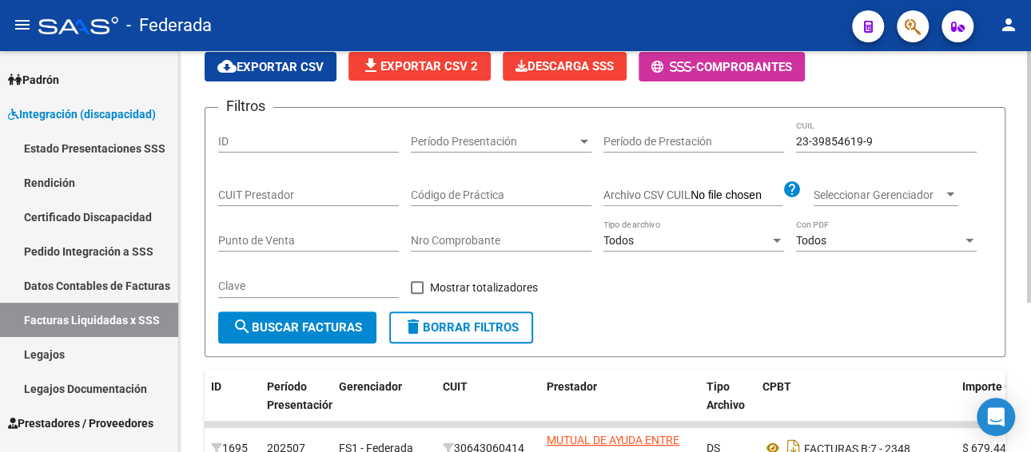
scroll to position [237, 0]
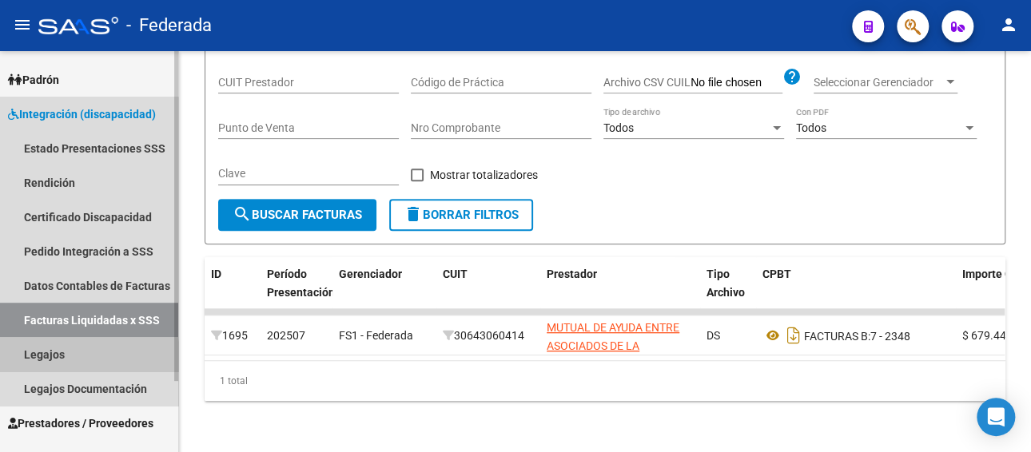
click at [50, 362] on link "Legajos" at bounding box center [89, 354] width 178 height 34
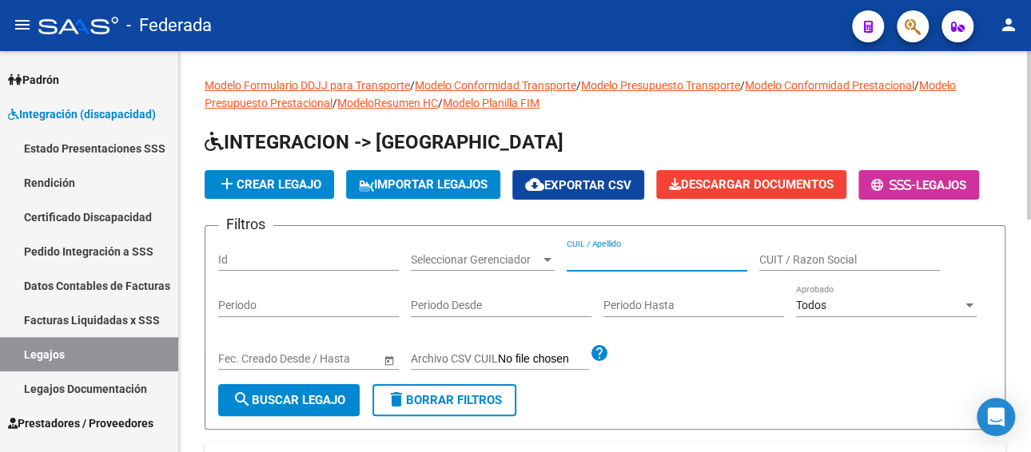
click at [636, 259] on input "CUIL / Apellido" at bounding box center [657, 260] width 181 height 14
paste input "[PERSON_NAME]"
type input "[PERSON_NAME]"
click at [302, 393] on span "search Buscar Legajo" at bounding box center [289, 400] width 113 height 14
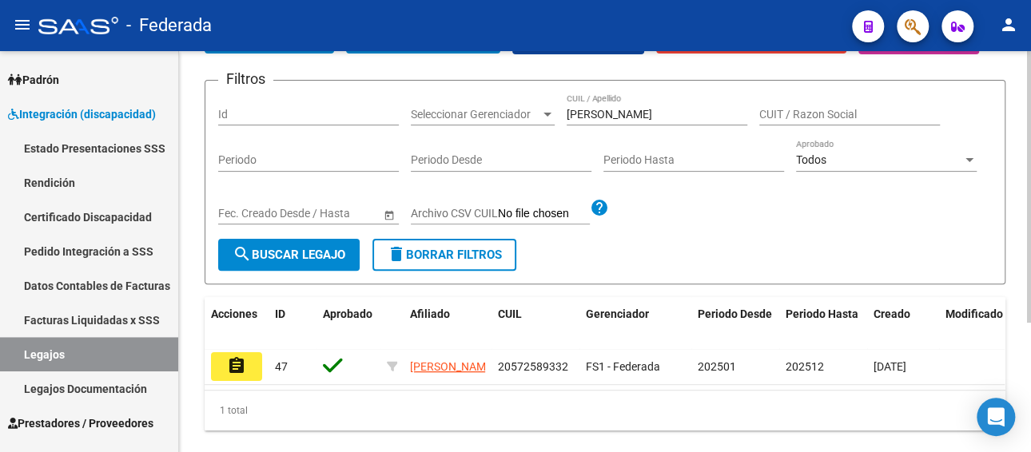
scroll to position [160, 0]
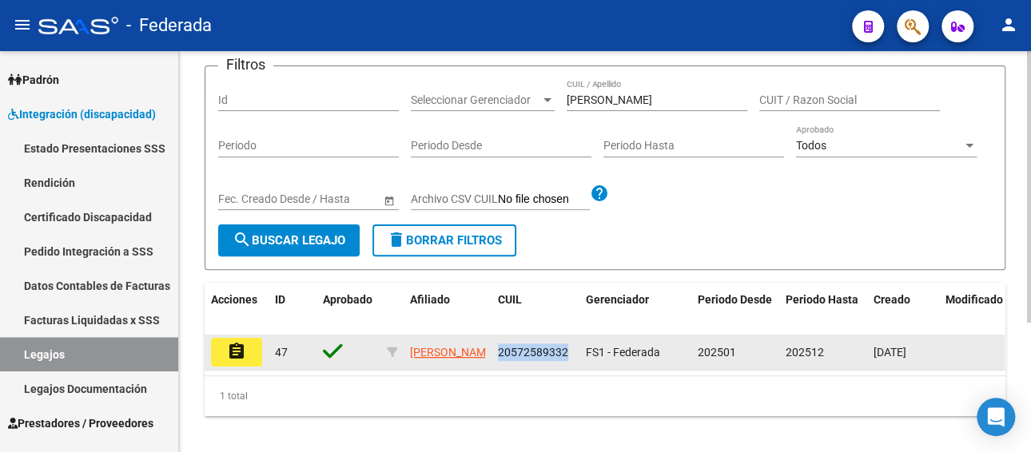
drag, startPoint x: 571, startPoint y: 351, endPoint x: 491, endPoint y: 351, distance: 79.9
click at [491, 351] on datatable-body-cell "20572589332" at bounding box center [535, 352] width 88 height 35
copy span "20572589332"
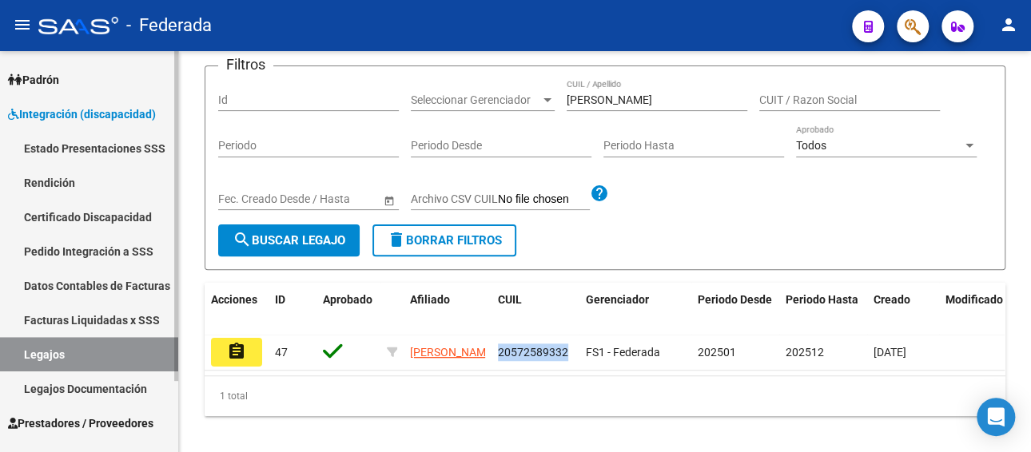
click at [75, 320] on link "Facturas Liquidadas x SSS" at bounding box center [89, 320] width 178 height 34
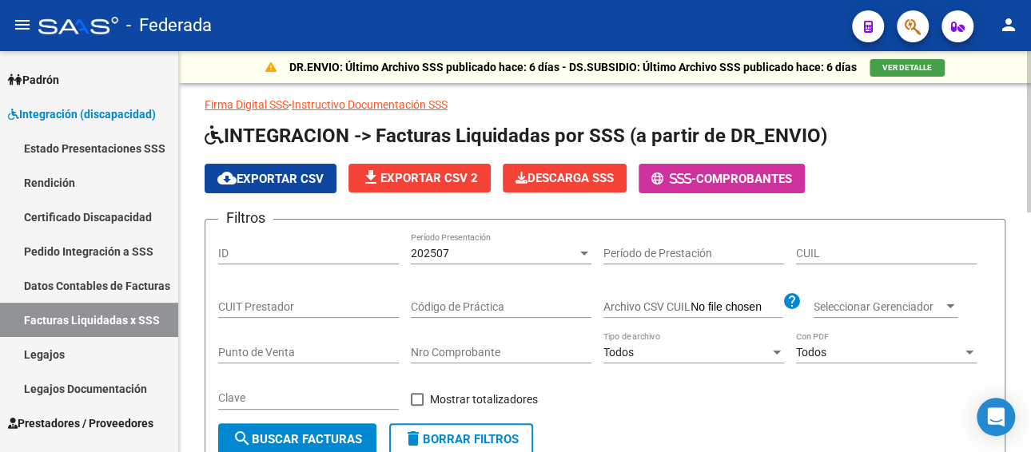
click at [523, 249] on div "202507" at bounding box center [494, 254] width 166 height 14
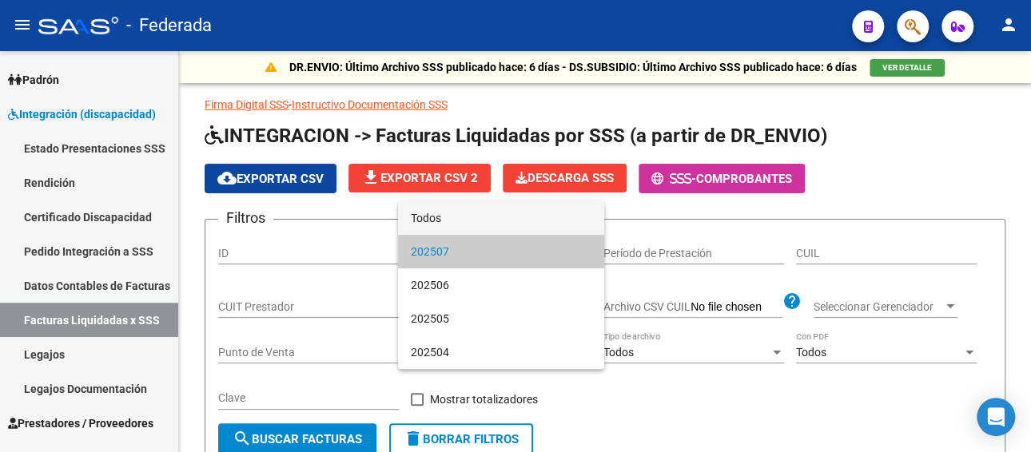
click at [487, 222] on span "Todos" at bounding box center [501, 218] width 181 height 34
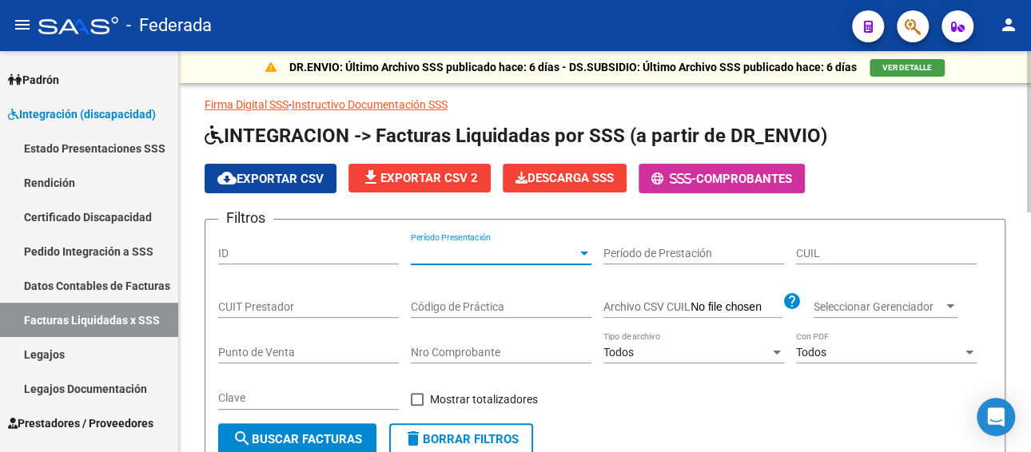
click at [819, 248] on input "CUIL" at bounding box center [886, 254] width 181 height 14
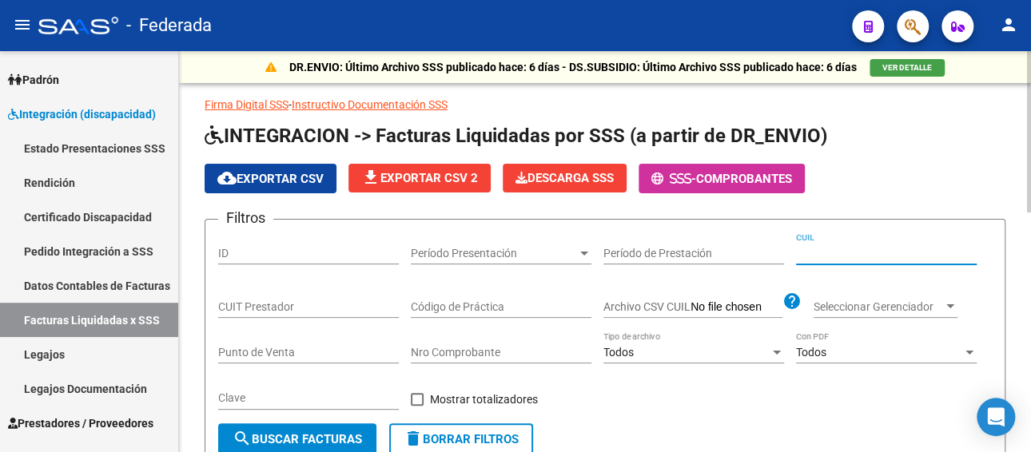
paste input "20-57258933-2"
type input "20-57258933-2"
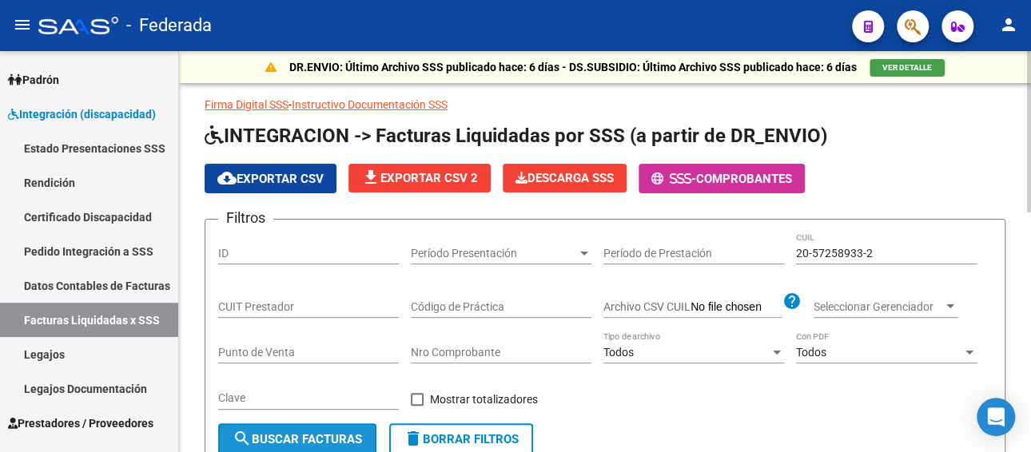
click at [336, 427] on button "search Buscar Facturas" at bounding box center [297, 439] width 158 height 32
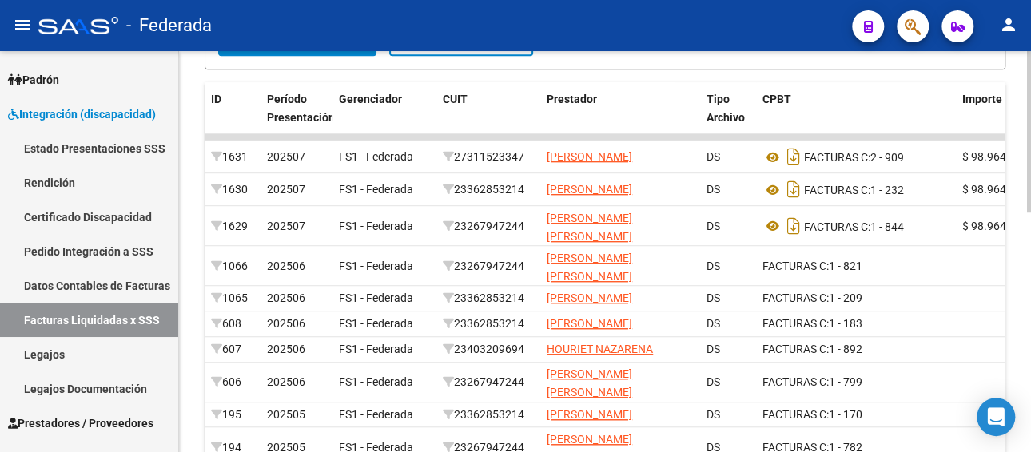
scroll to position [596, 0]
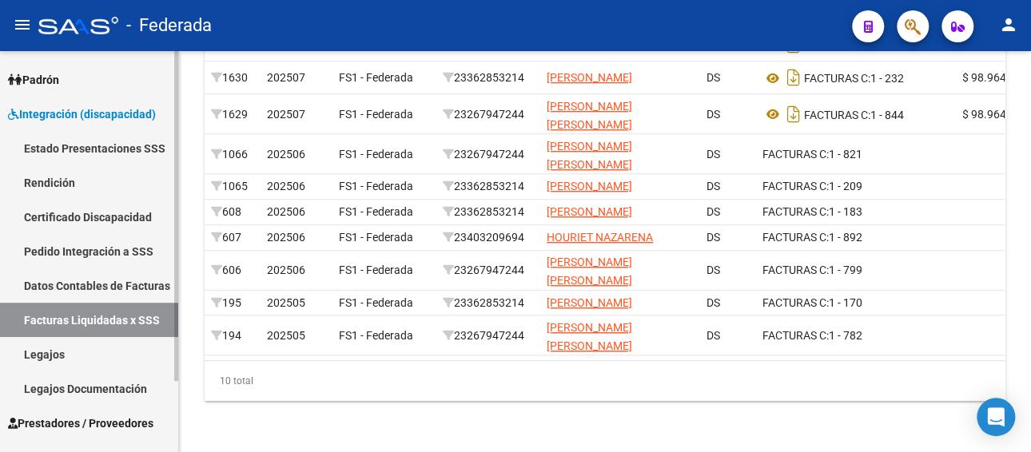
click at [74, 358] on link "Legajos" at bounding box center [89, 354] width 178 height 34
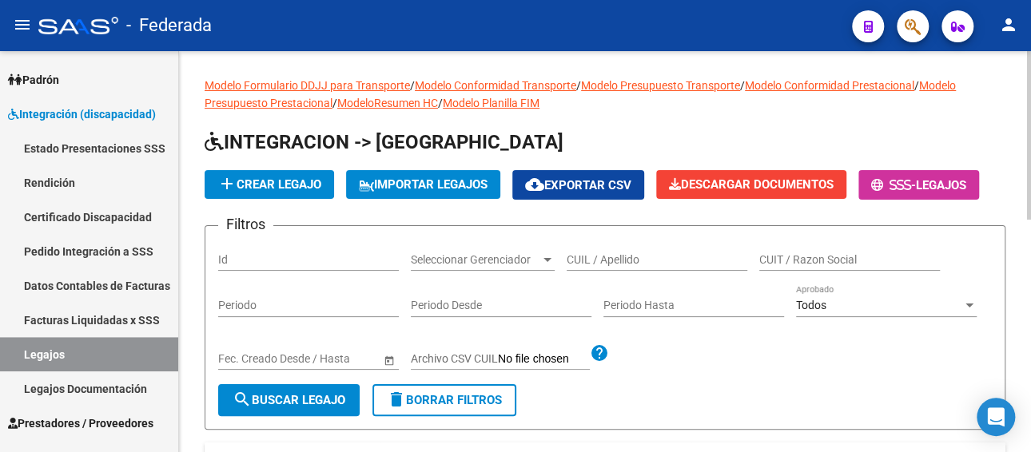
click at [572, 256] on input "CUIL / Apellido" at bounding box center [657, 260] width 181 height 14
paste input "[PERSON_NAME] 160"
type input "[PERSON_NAME]"
click at [313, 408] on button "search Buscar Legajo" at bounding box center [288, 400] width 141 height 32
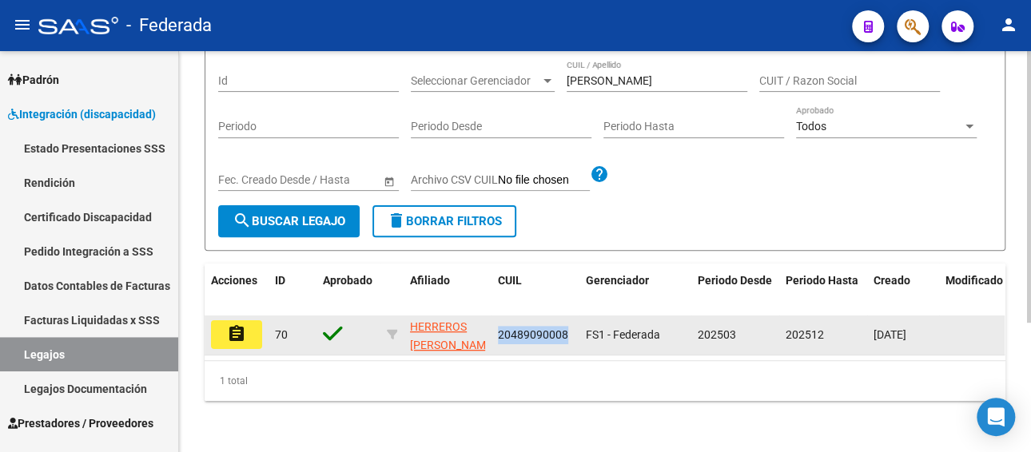
drag, startPoint x: 567, startPoint y: 320, endPoint x: 495, endPoint y: 323, distance: 71.2
click at [495, 323] on datatable-body-cell "20489090008" at bounding box center [535, 335] width 88 height 39
copy span "20489090008"
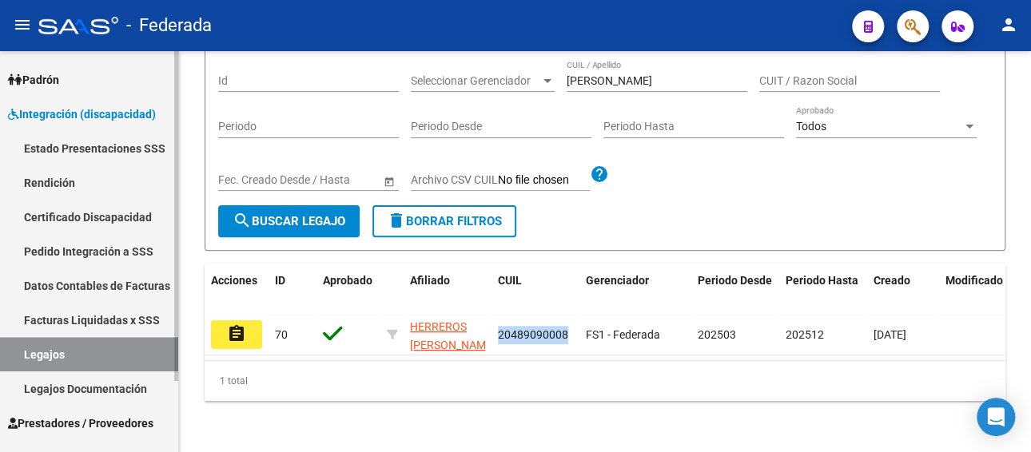
click at [101, 315] on link "Facturas Liquidadas x SSS" at bounding box center [89, 320] width 178 height 34
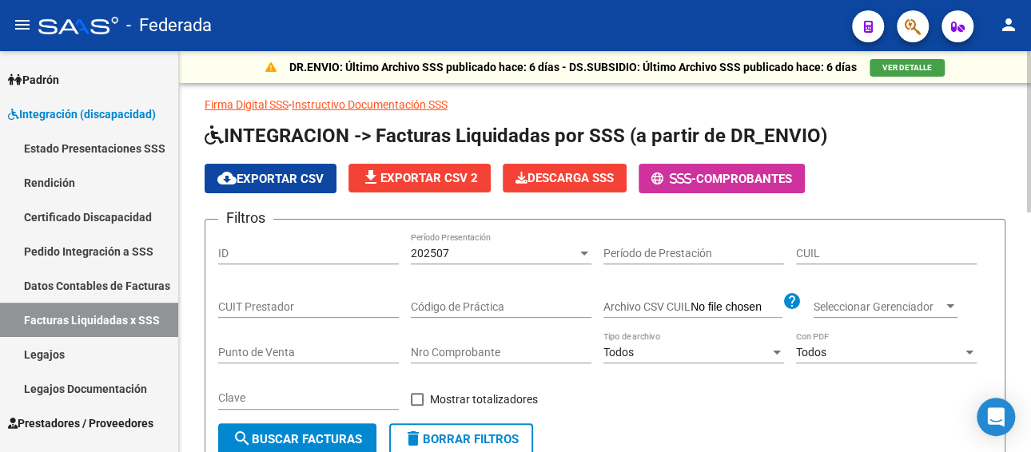
click at [495, 253] on div "202507" at bounding box center [494, 254] width 166 height 14
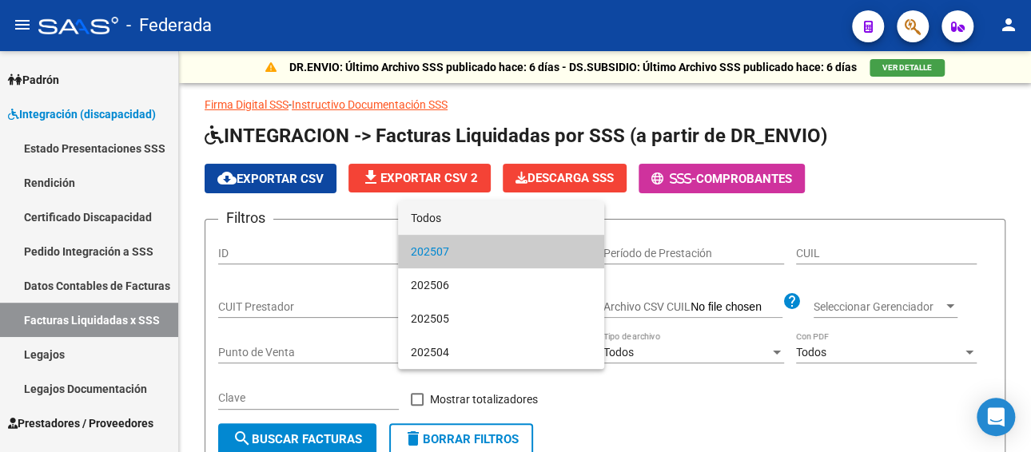
click at [462, 222] on span "Todos" at bounding box center [501, 218] width 181 height 34
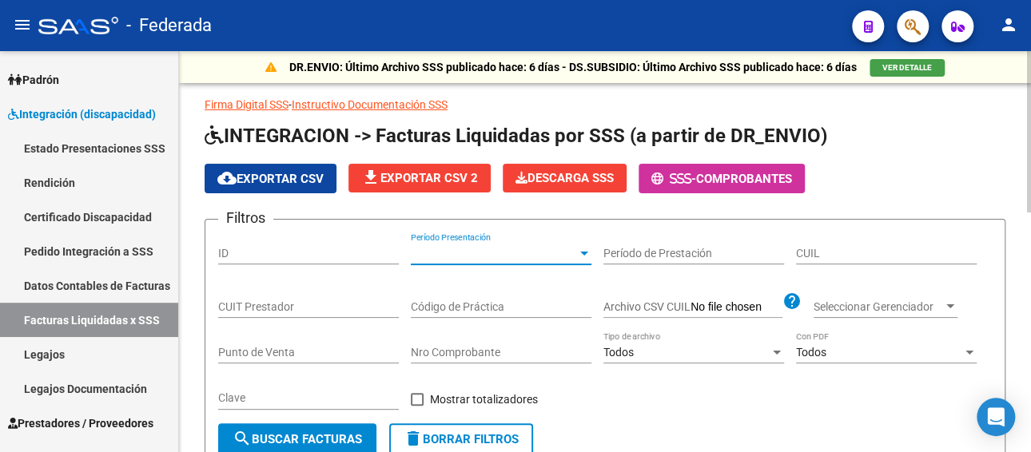
click at [818, 241] on div "CUIL" at bounding box center [886, 249] width 181 height 32
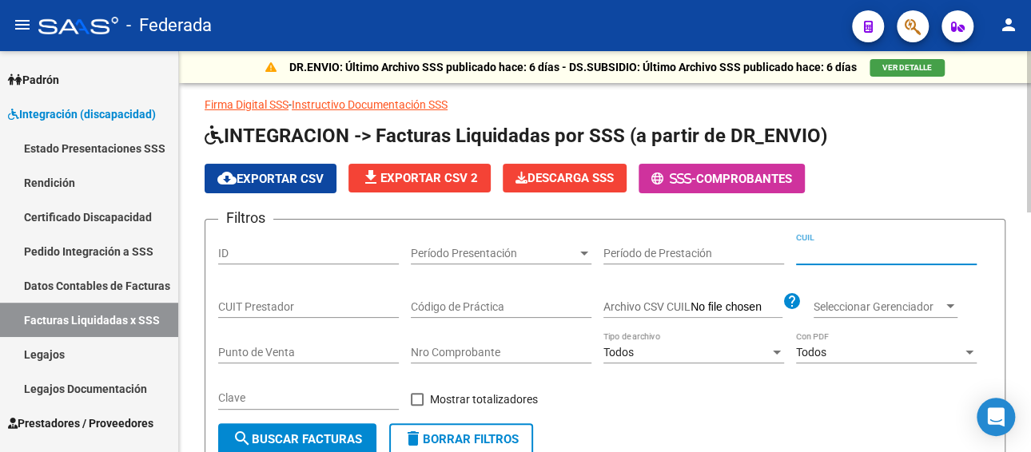
paste input "20-48909000-8"
type input "20-48909000-8"
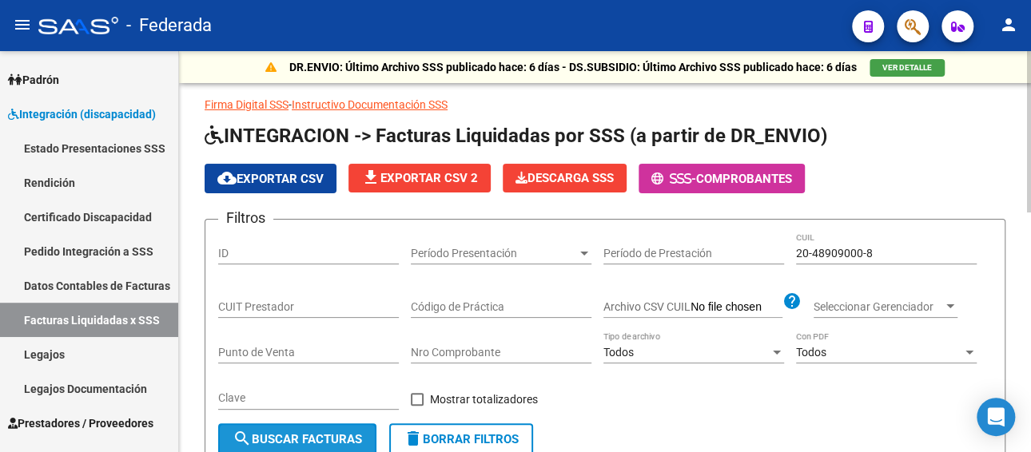
click at [301, 443] on span "search Buscar Facturas" at bounding box center [297, 439] width 129 height 14
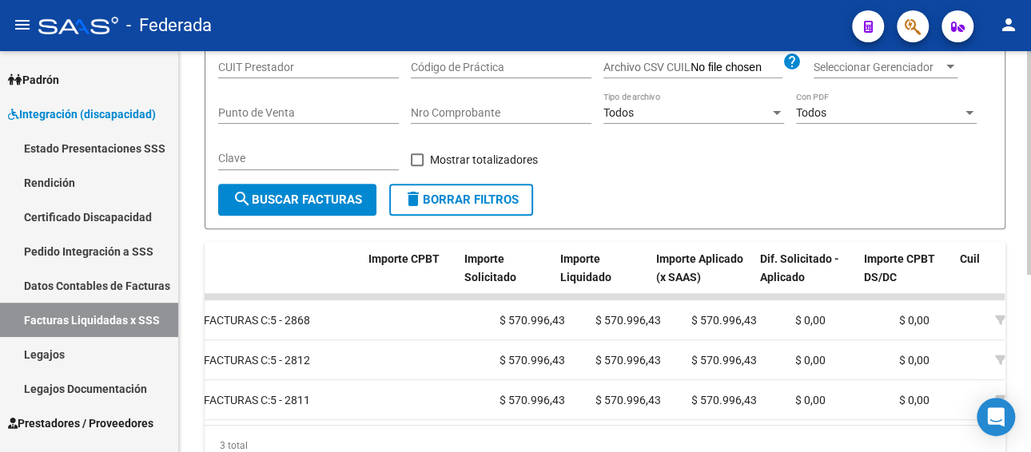
scroll to position [0, 628]
